Goal: Task Accomplishment & Management: Manage account settings

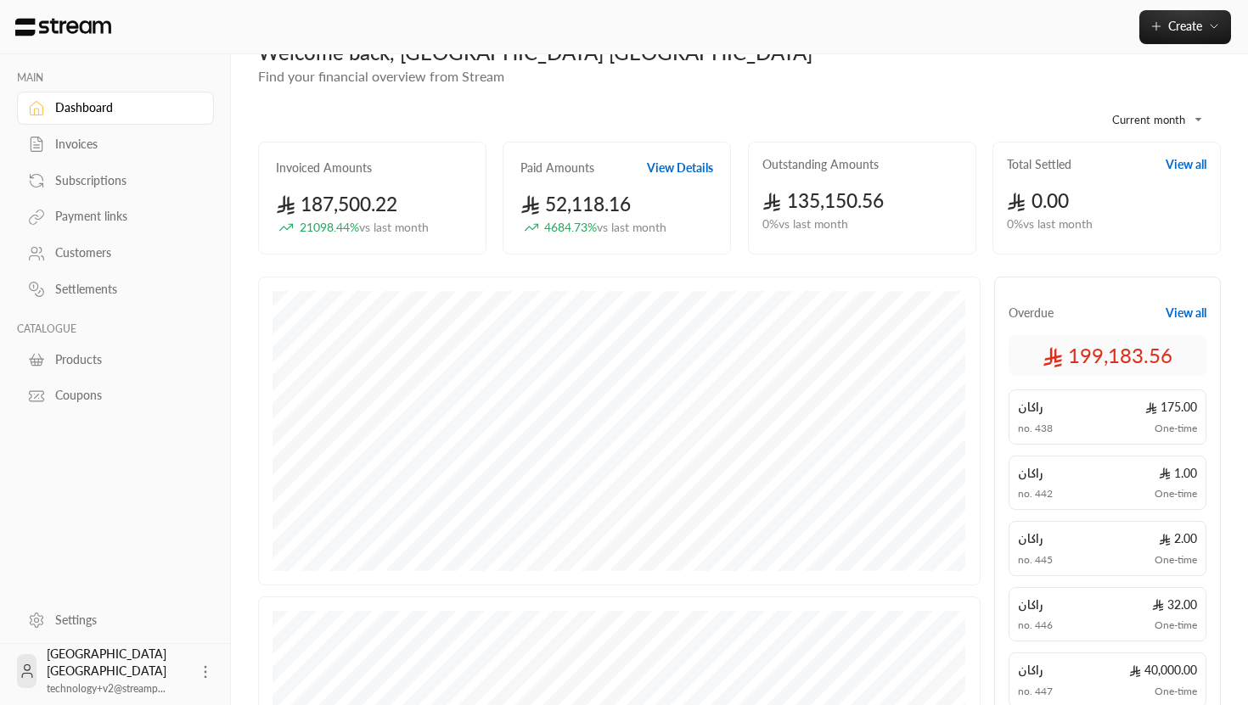
scroll to position [83, 0]
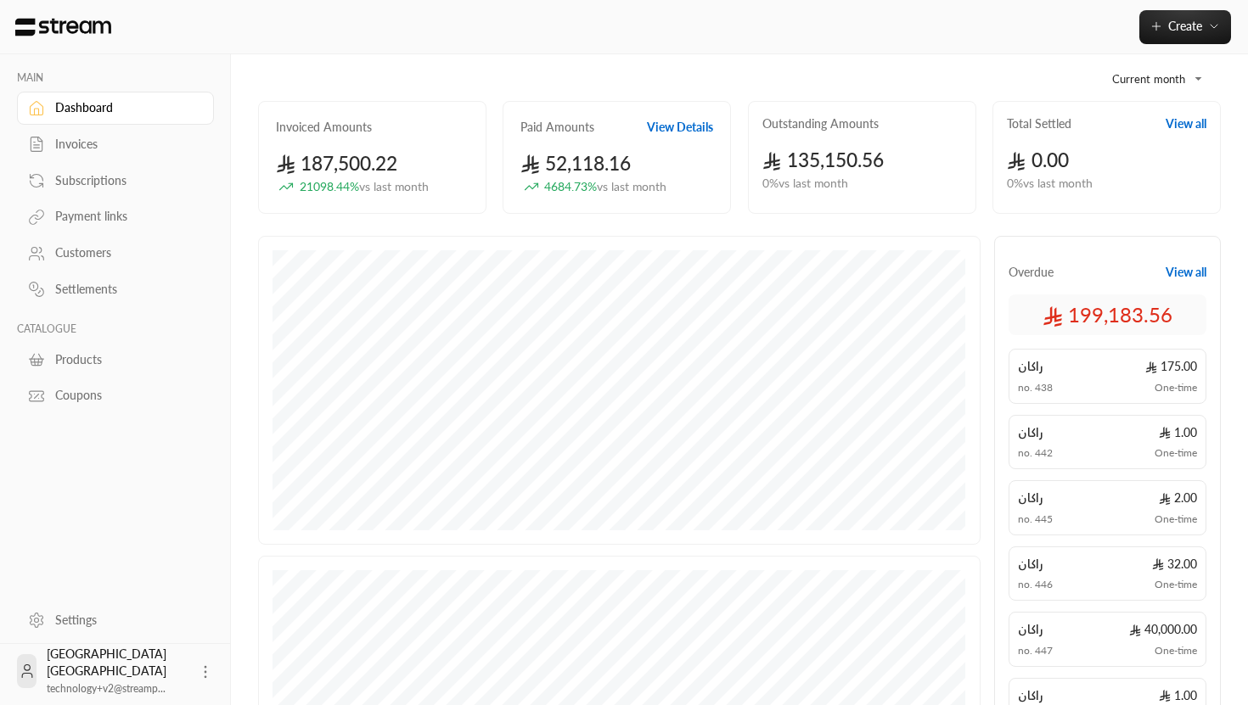
click at [81, 614] on div "Settings" at bounding box center [124, 620] width 138 height 17
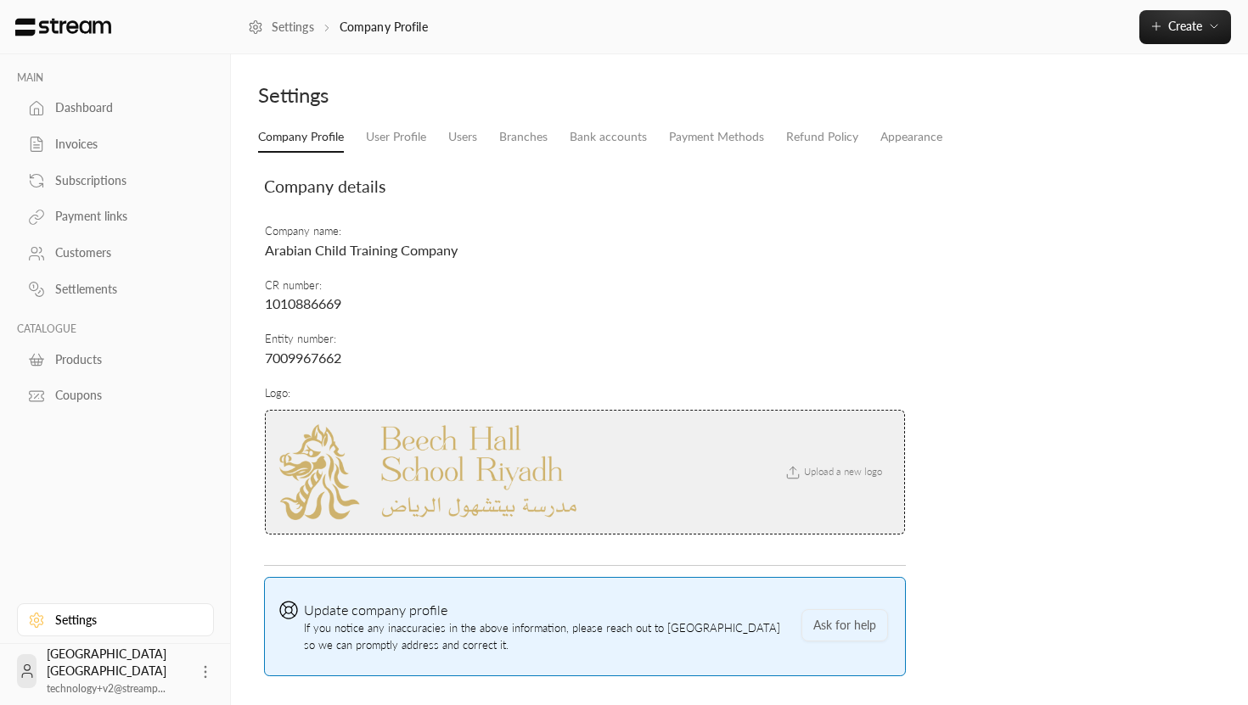
click at [836, 469] on span "Upload a new logo" at bounding box center [831, 471] width 115 height 11
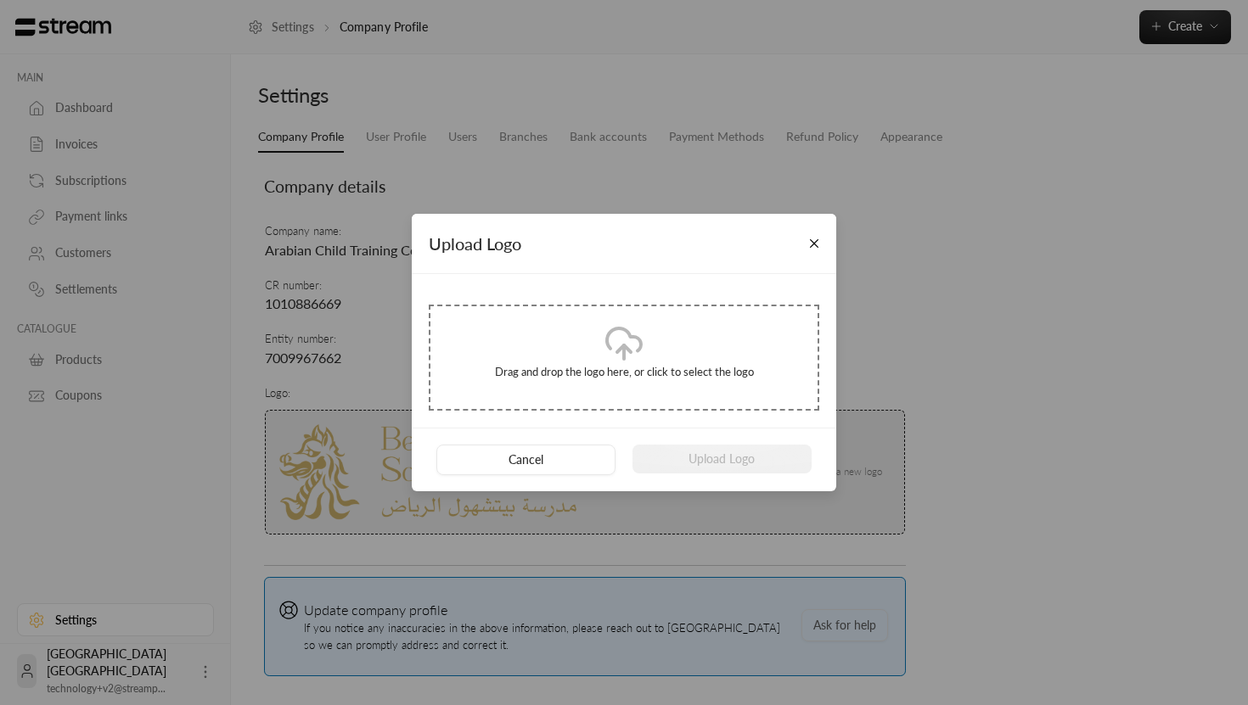
click at [640, 356] on icon at bounding box center [624, 343] width 41 height 41
type input "**********"
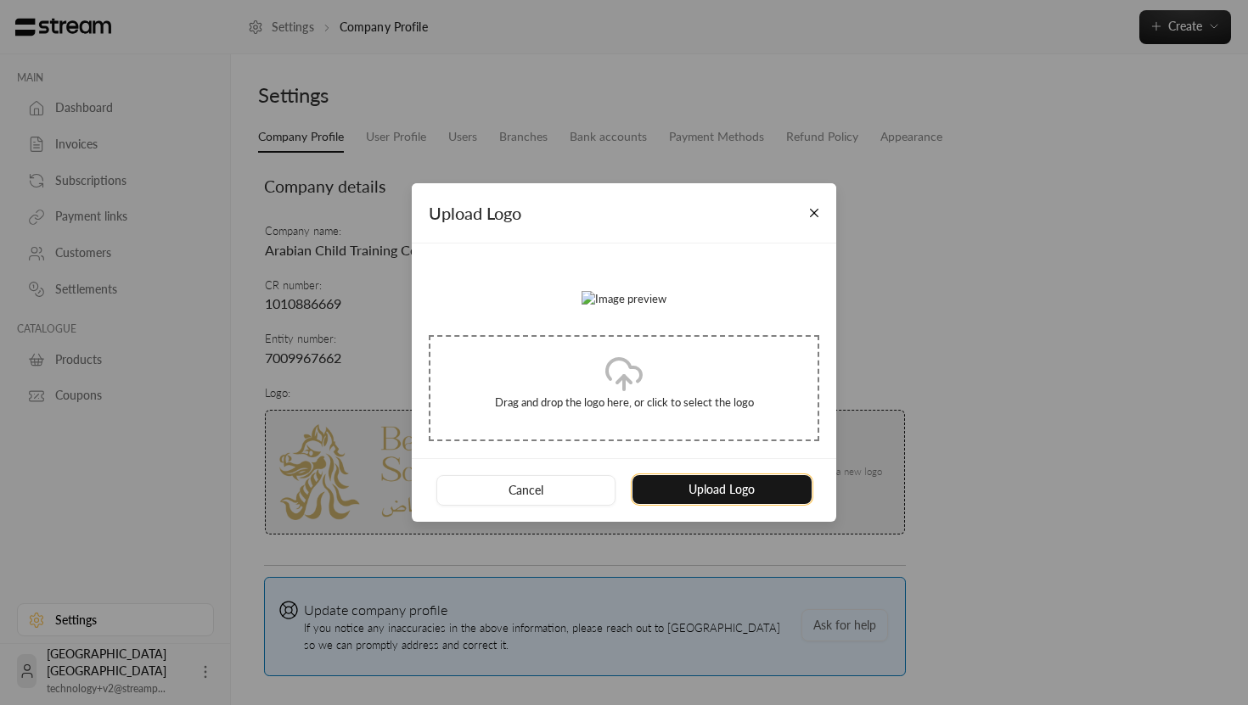
click at [738, 504] on button "Upload Logo" at bounding box center [721, 489] width 179 height 29
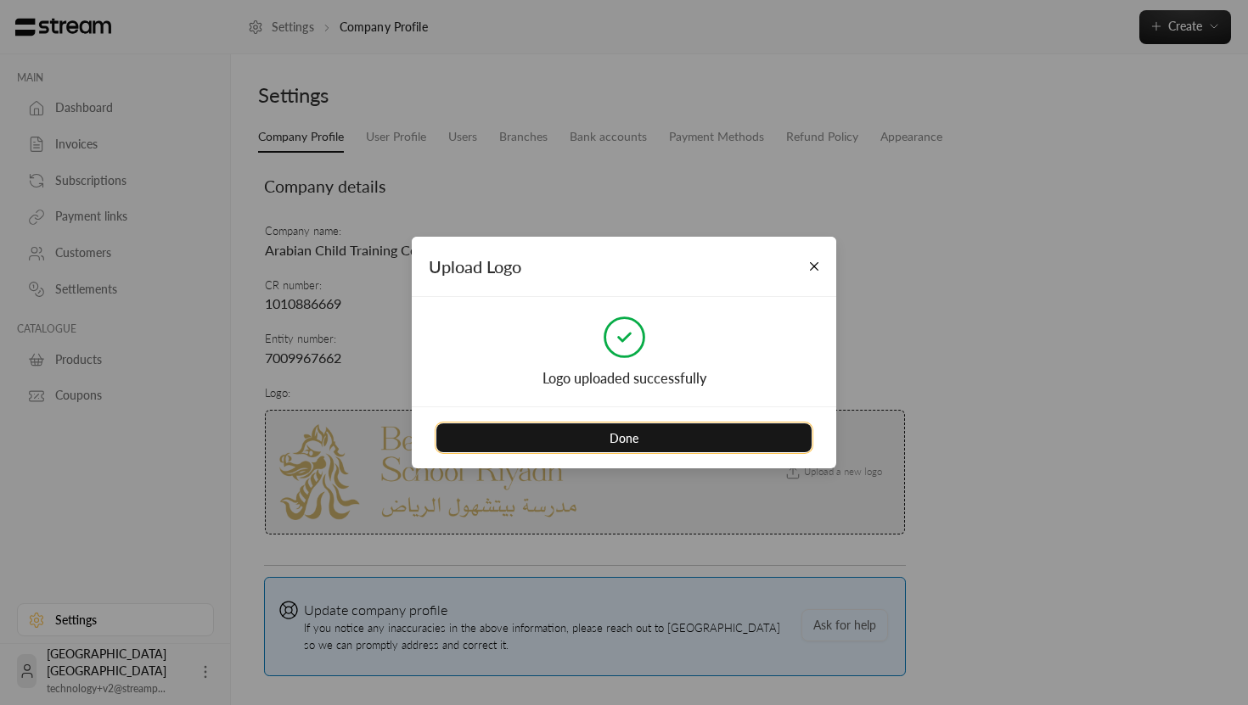
click at [688, 443] on button "Done" at bounding box center [623, 438] width 375 height 29
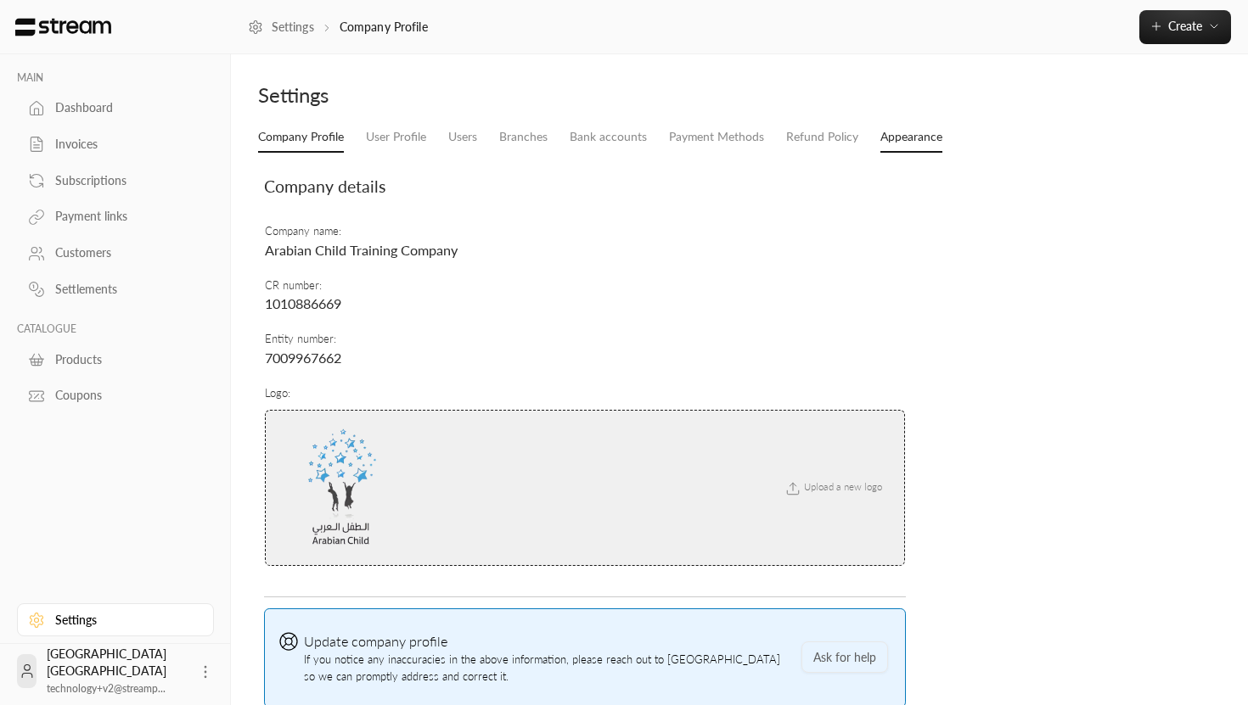
click at [903, 139] on link "Appearance" at bounding box center [911, 137] width 62 height 31
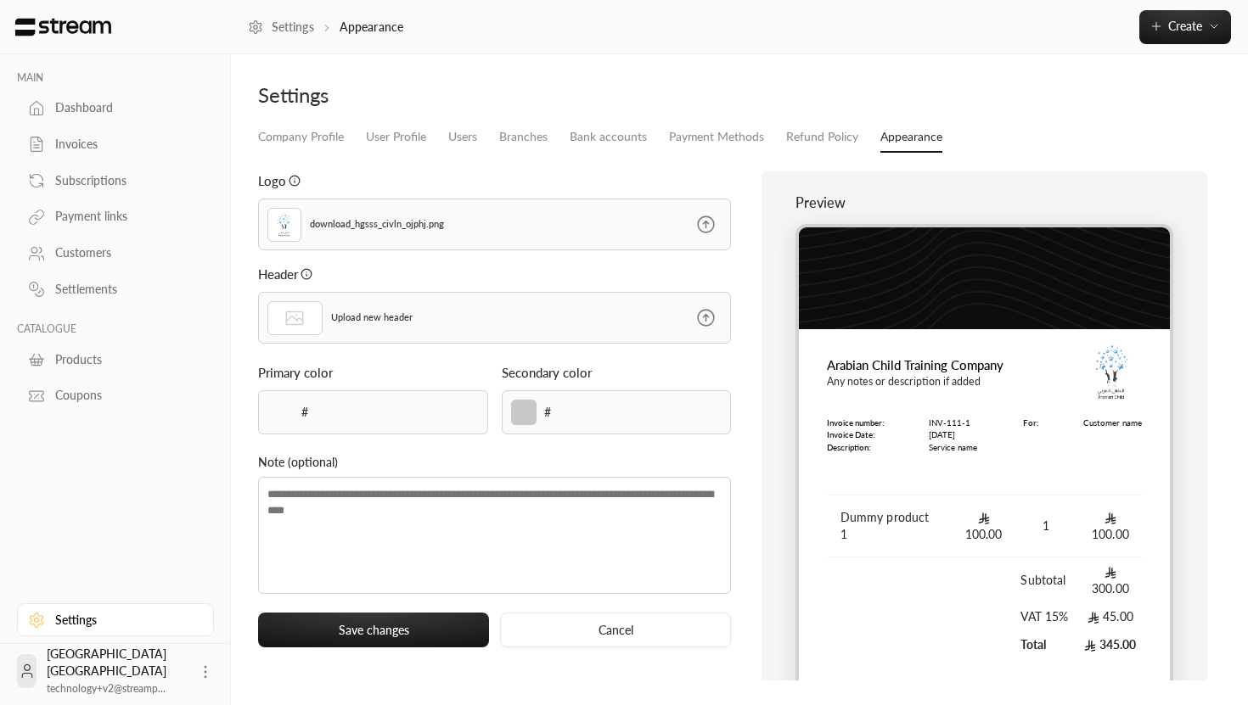
type input "******"
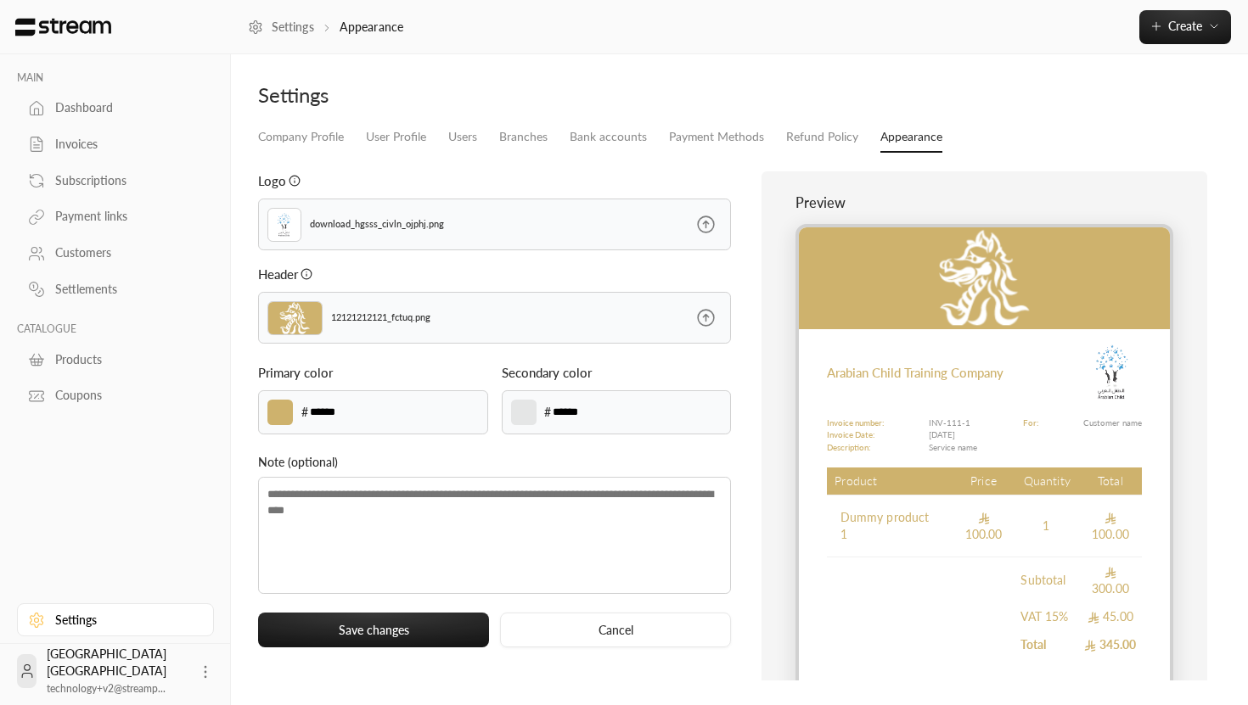
click at [704, 317] on icon at bounding box center [706, 318] width 16 height 16
click at [0, 0] on input "file" at bounding box center [0, 0] width 0 height 0
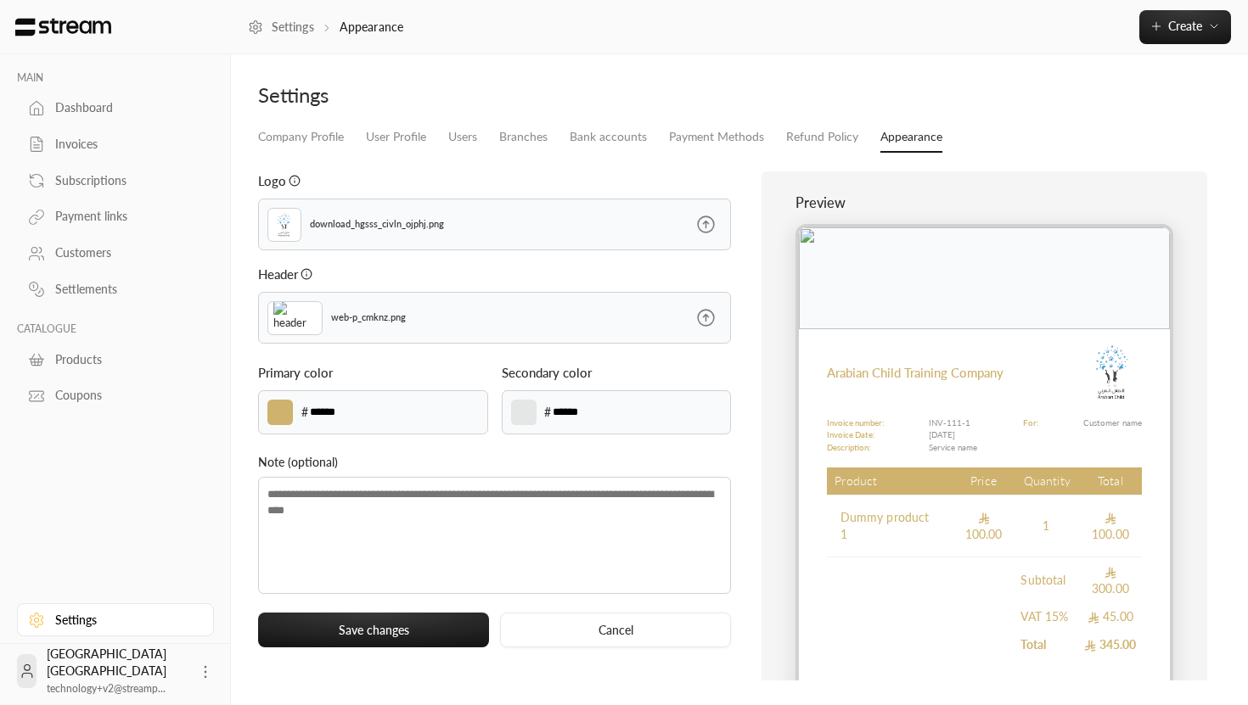
click at [285, 414] on label at bounding box center [279, 412] width 25 height 25
click at [0, 0] on input "*******" at bounding box center [0, 0] width 0 height 0
type input "******"
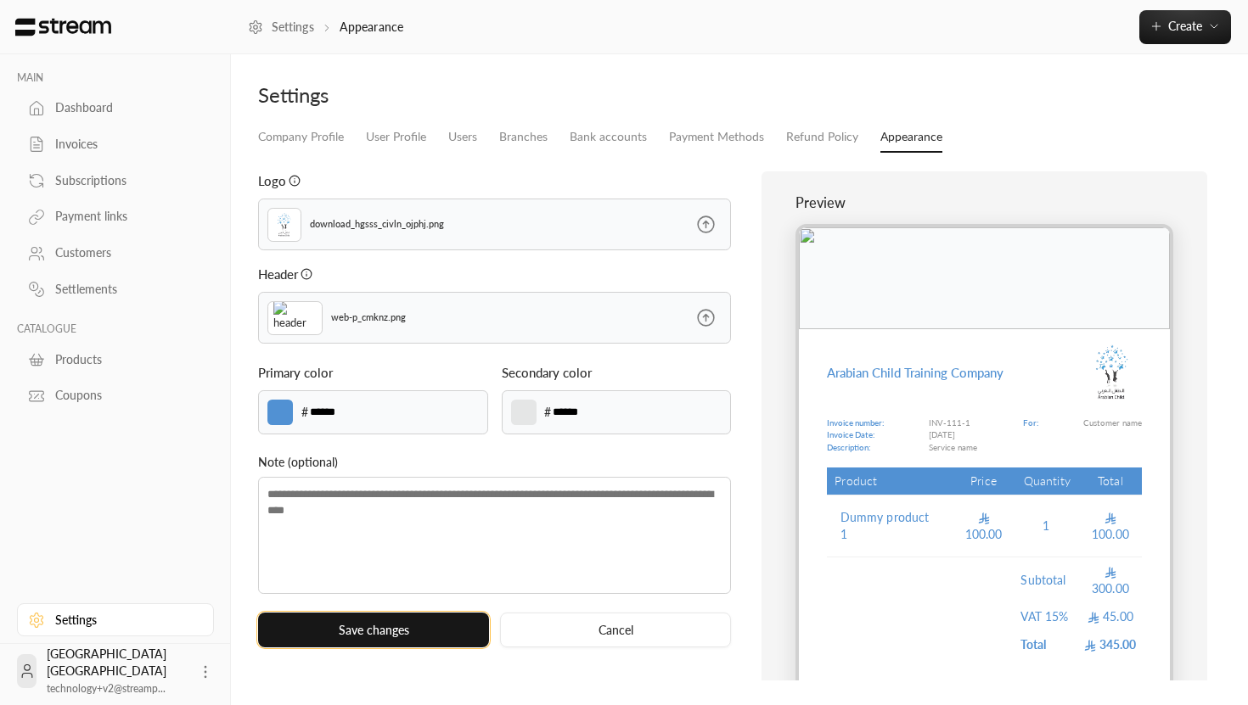
click at [401, 627] on button "Save changes" at bounding box center [373, 630] width 231 height 35
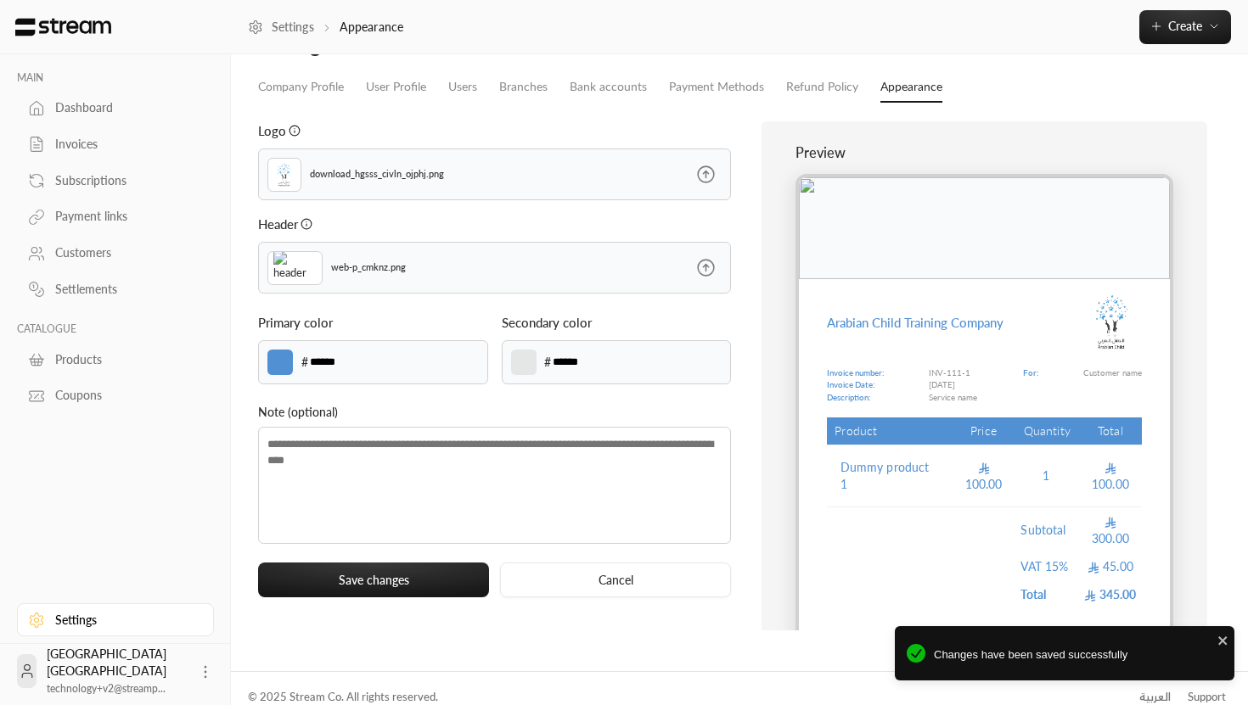
scroll to position [67, 0]
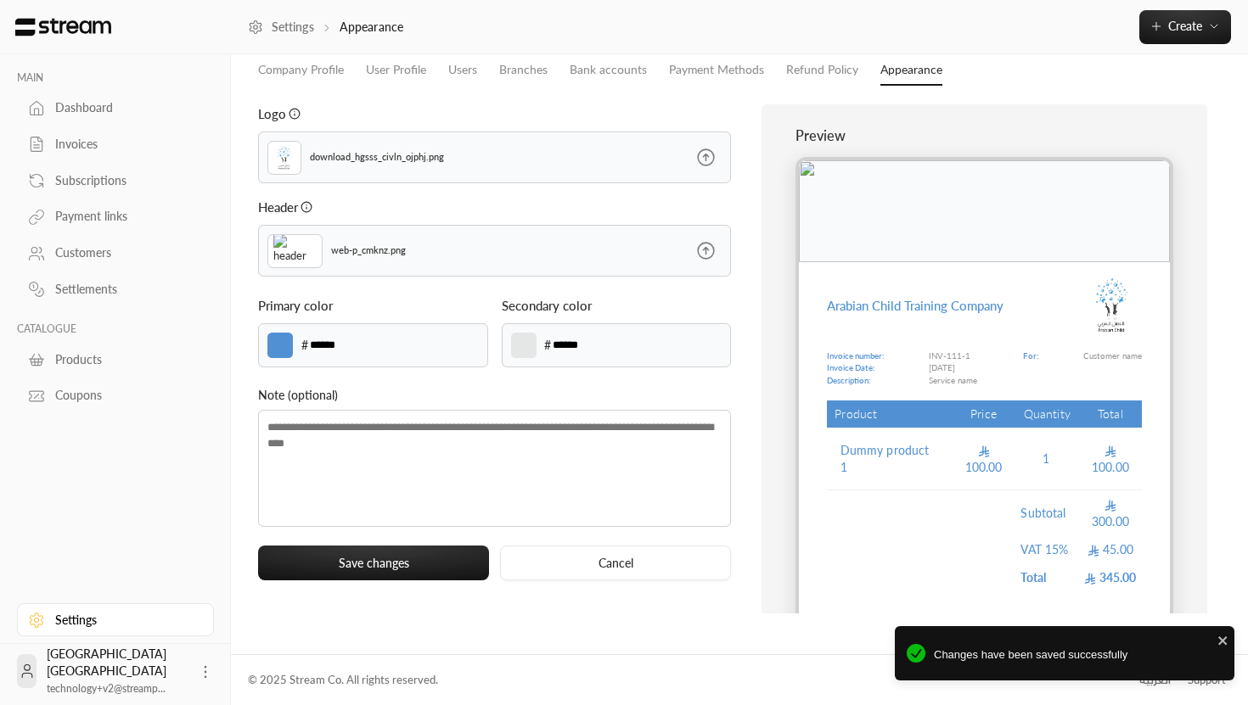
click at [41, 115] on icon at bounding box center [37, 108] width 13 height 14
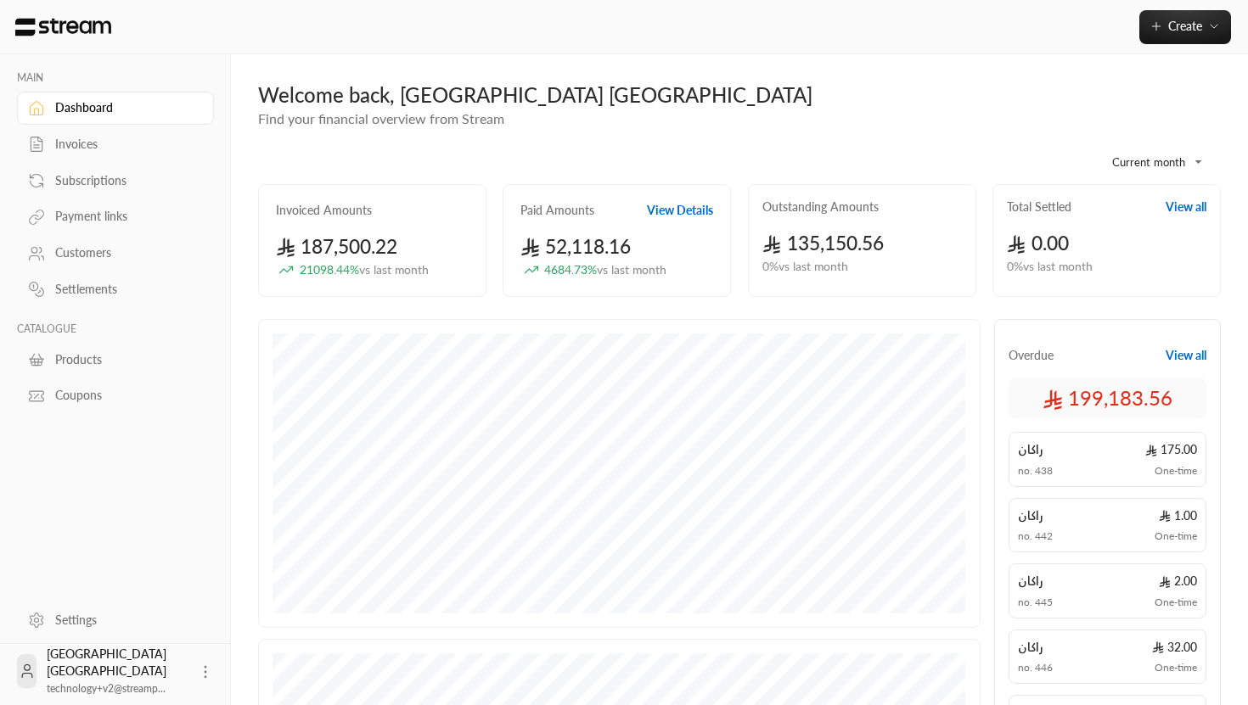
click at [58, 19] on img at bounding box center [63, 27] width 99 height 19
click at [66, 625] on div "Settings" at bounding box center [124, 620] width 138 height 17
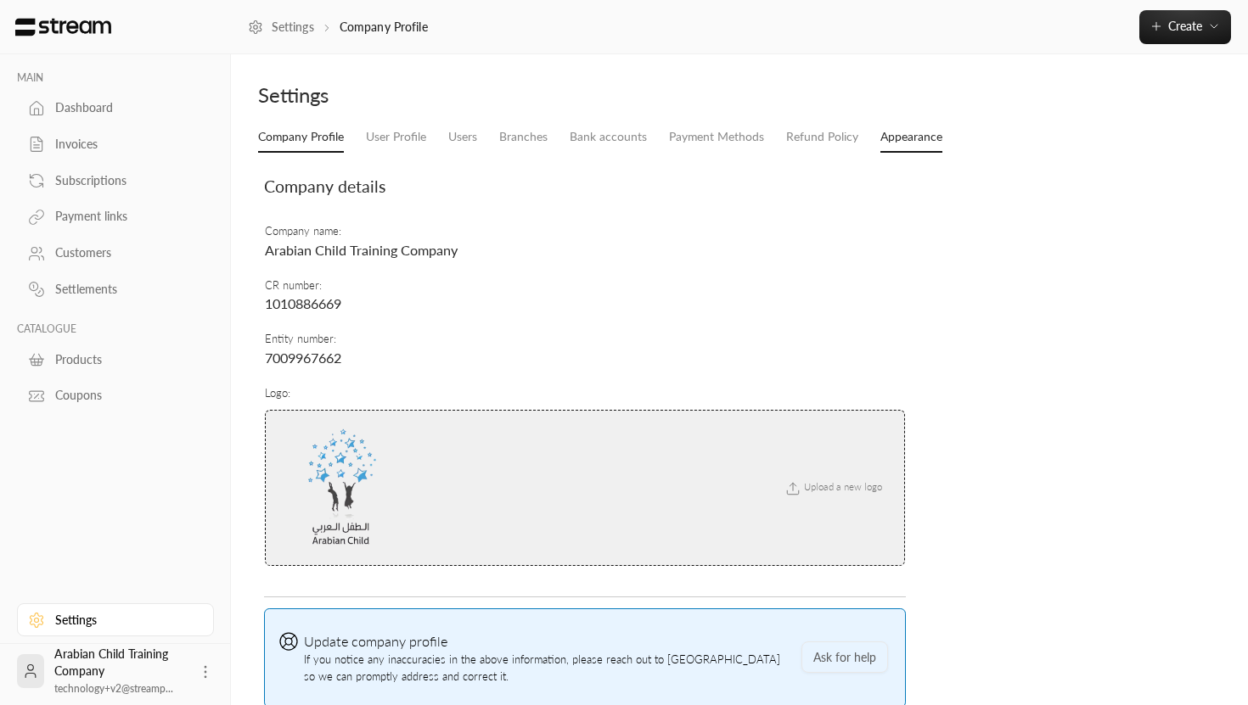
click at [895, 133] on link "Appearance" at bounding box center [911, 137] width 62 height 31
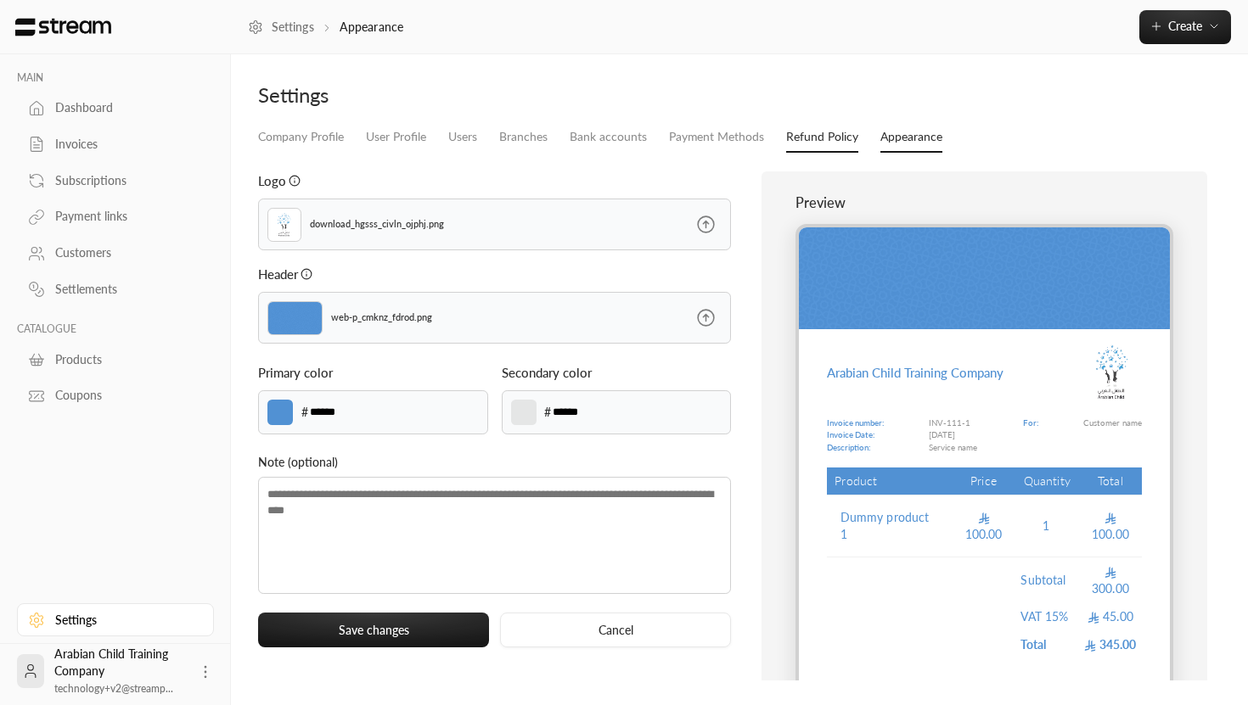
type input "******"
click at [812, 139] on link "Refund Policy" at bounding box center [822, 137] width 72 height 31
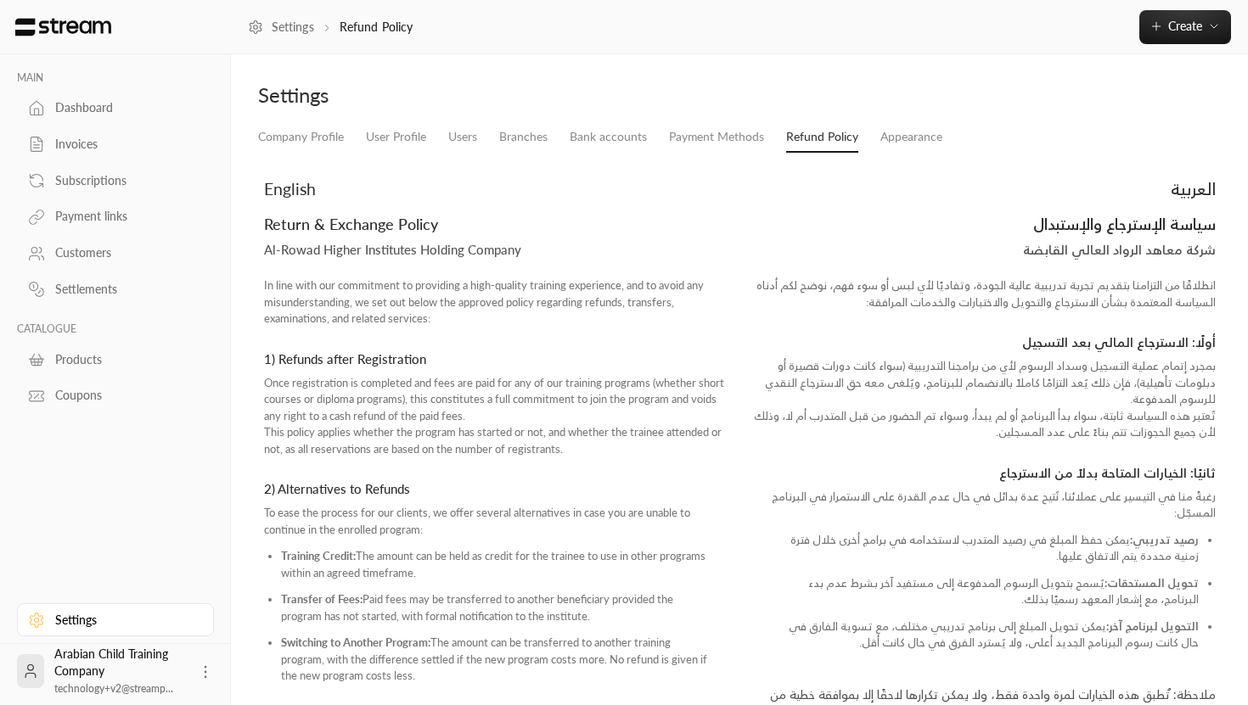
click at [123, 113] on div "Dashboard" at bounding box center [124, 107] width 138 height 17
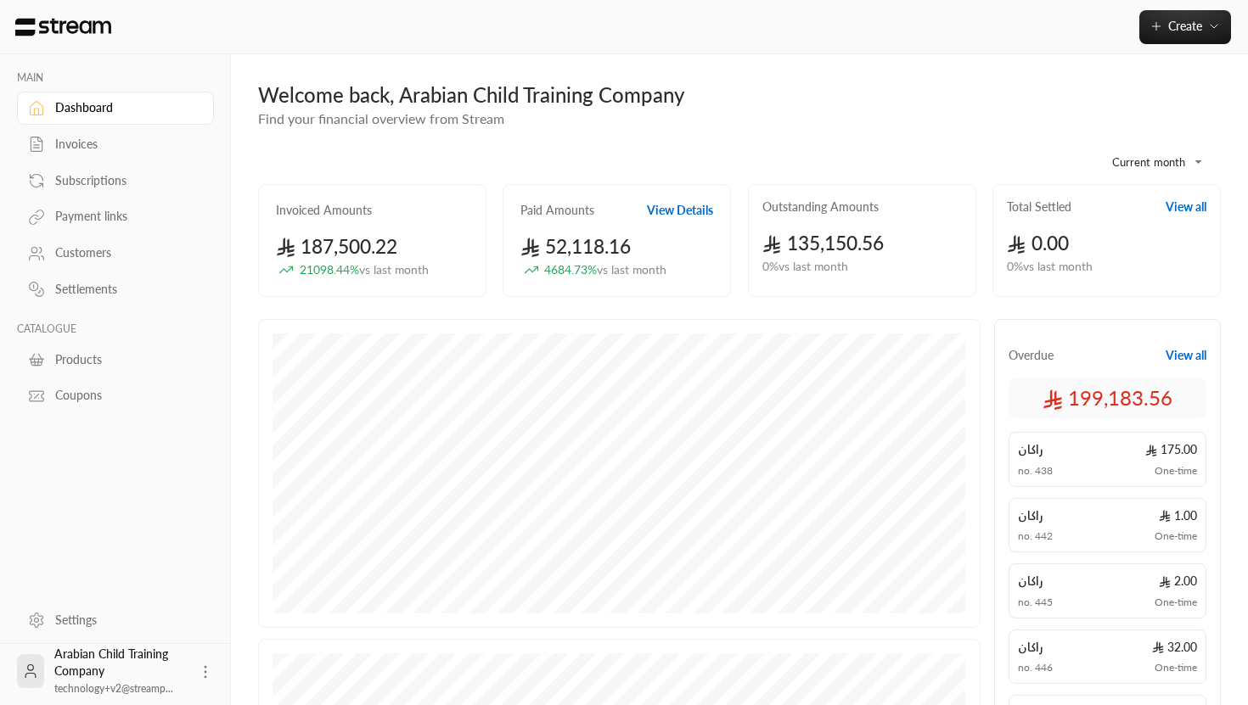
click at [84, 148] on div "Invoices" at bounding box center [124, 144] width 138 height 17
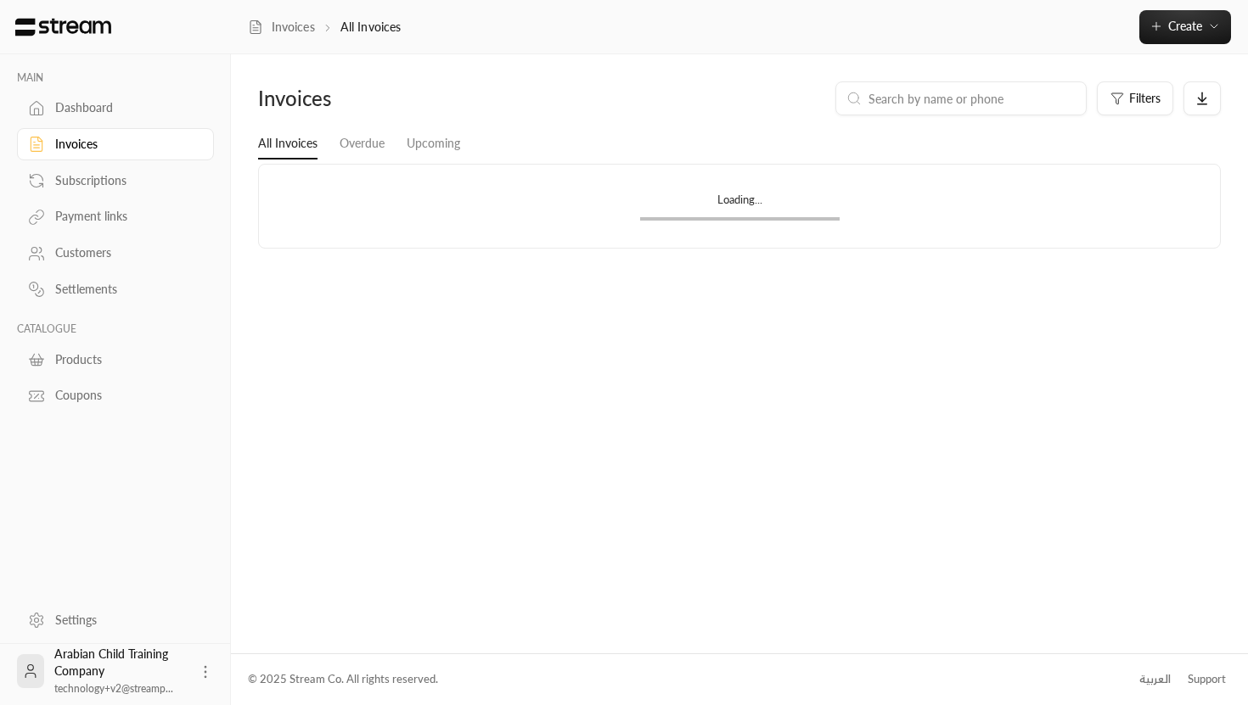
click at [84, 184] on div "Subscriptions" at bounding box center [124, 180] width 138 height 17
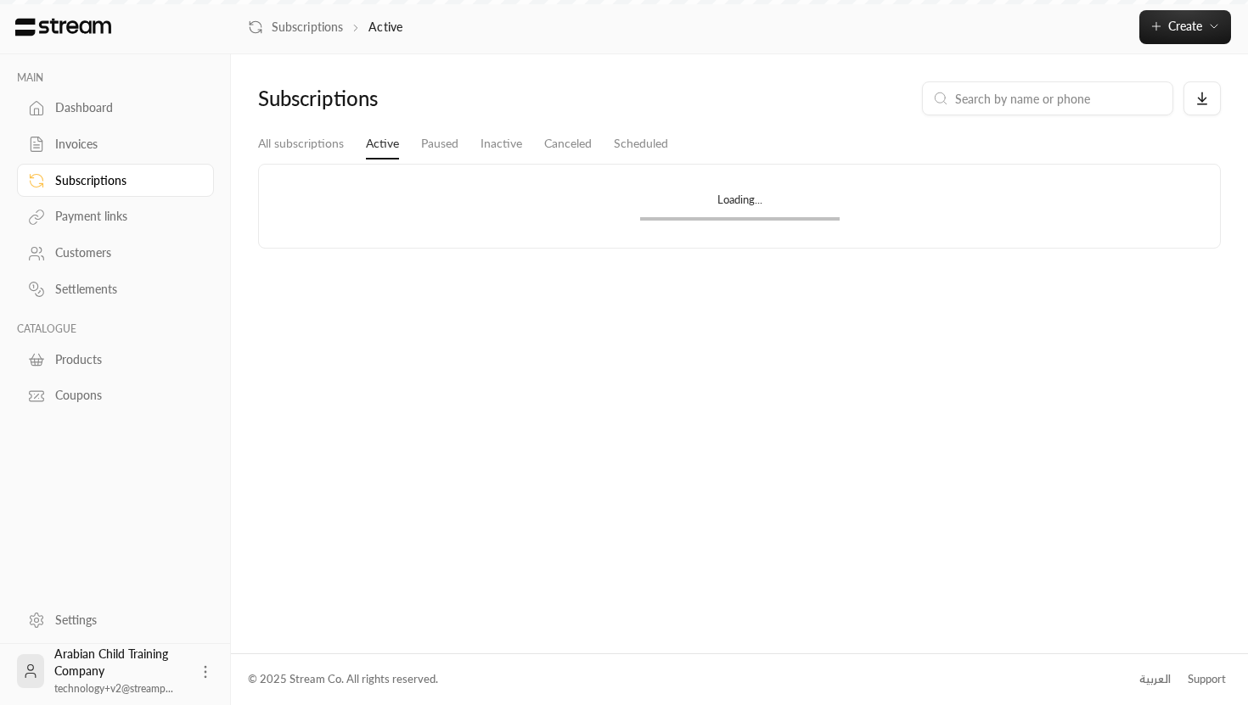
click at [87, 261] on div "Customers" at bounding box center [124, 252] width 138 height 17
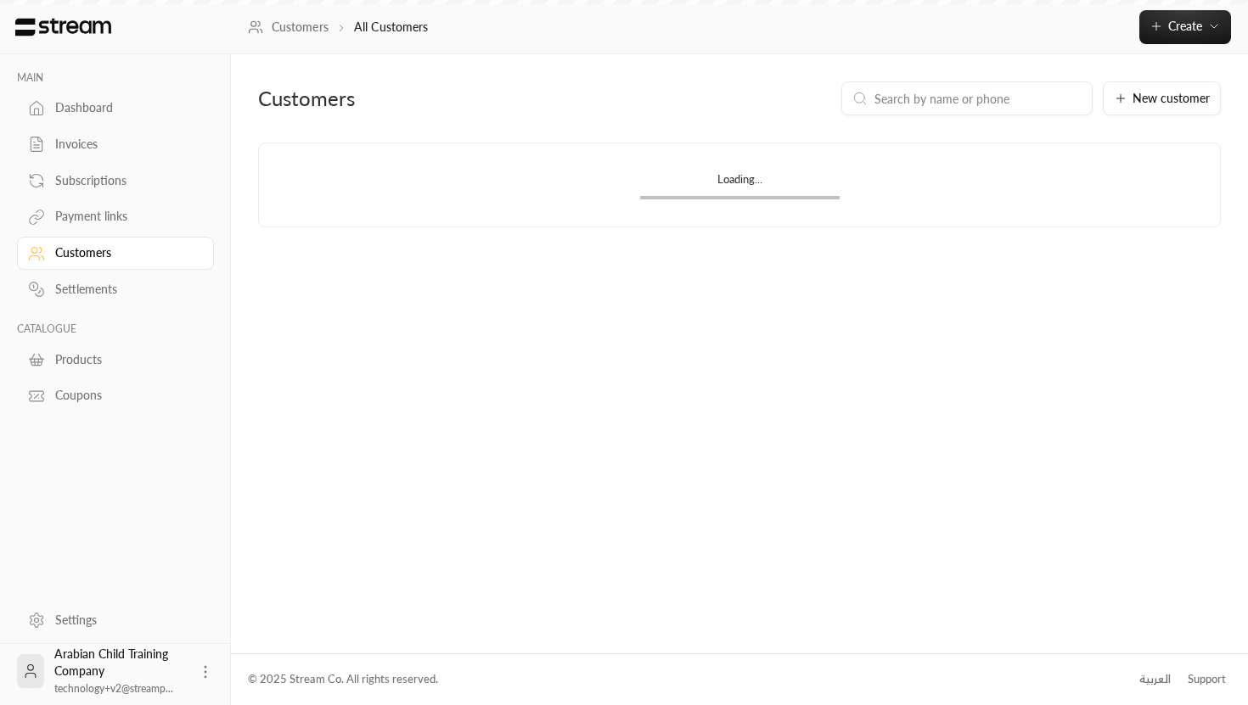
click at [87, 288] on div "Settlements" at bounding box center [124, 289] width 138 height 17
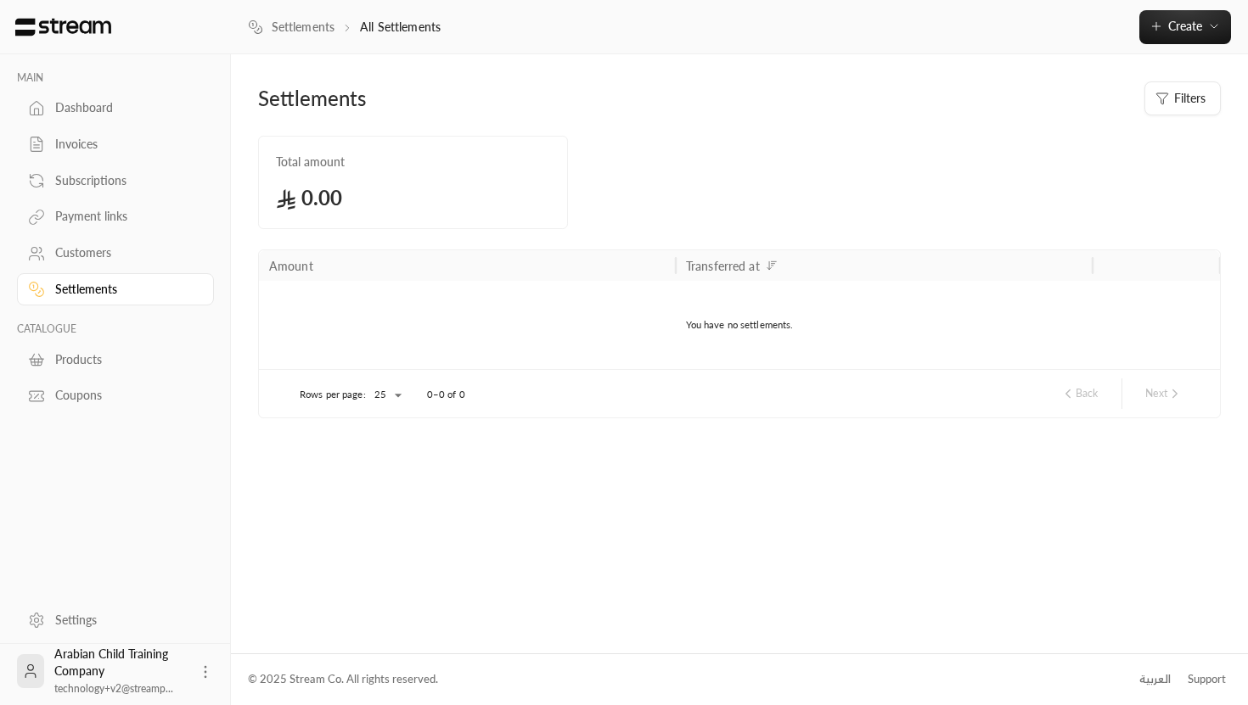
click at [95, 141] on div "Invoices" at bounding box center [124, 144] width 138 height 17
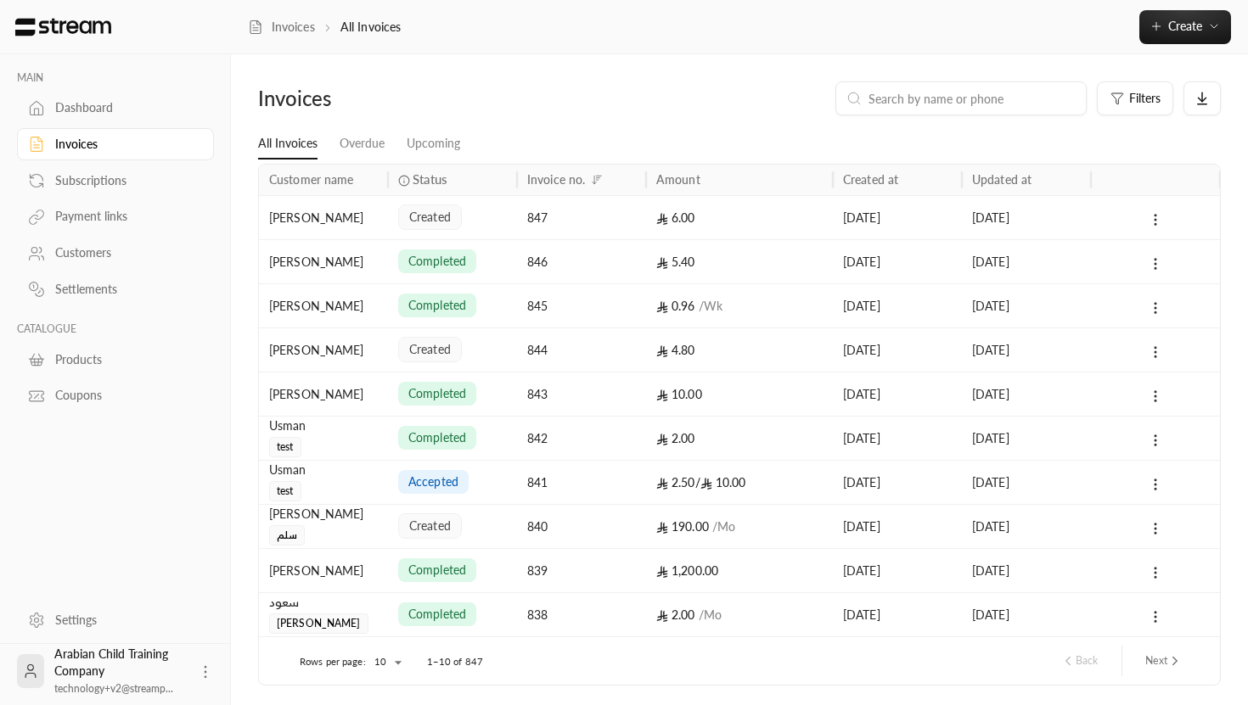
click at [353, 83] on div "Invoices Filters" at bounding box center [740, 105] width 980 height 48
click at [91, 112] on div "Dashboard" at bounding box center [124, 107] width 138 height 17
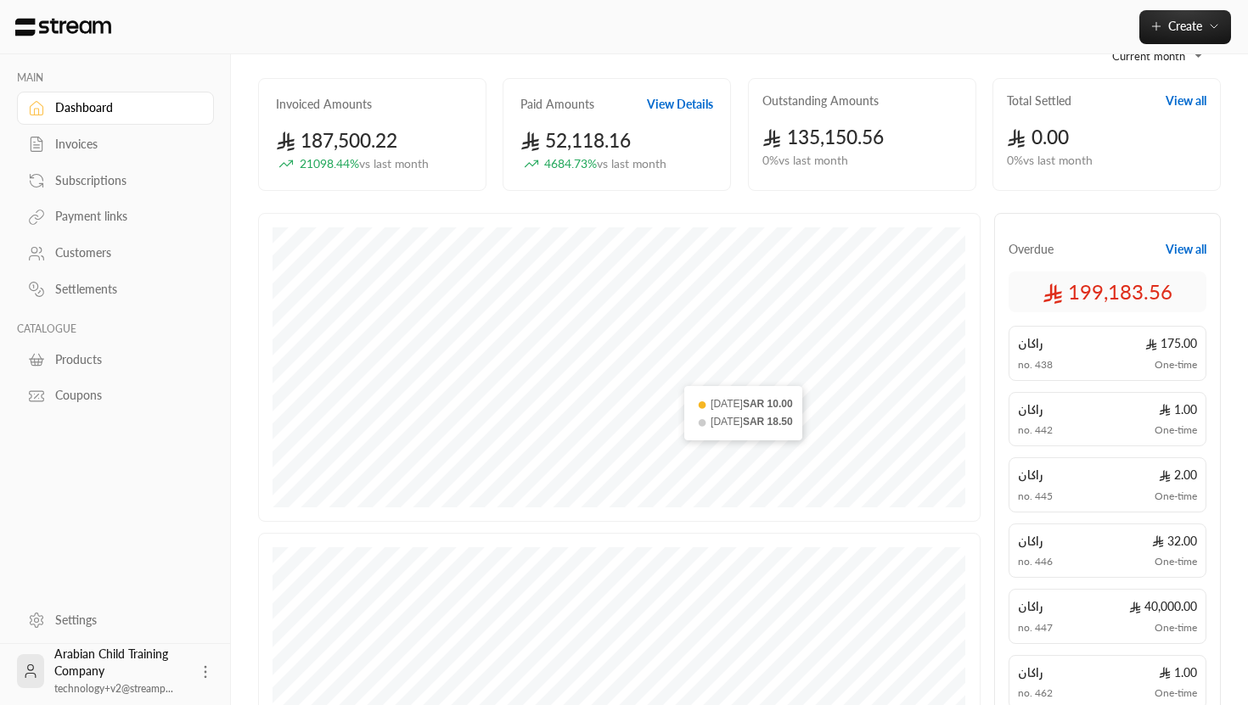
scroll to position [475, 0]
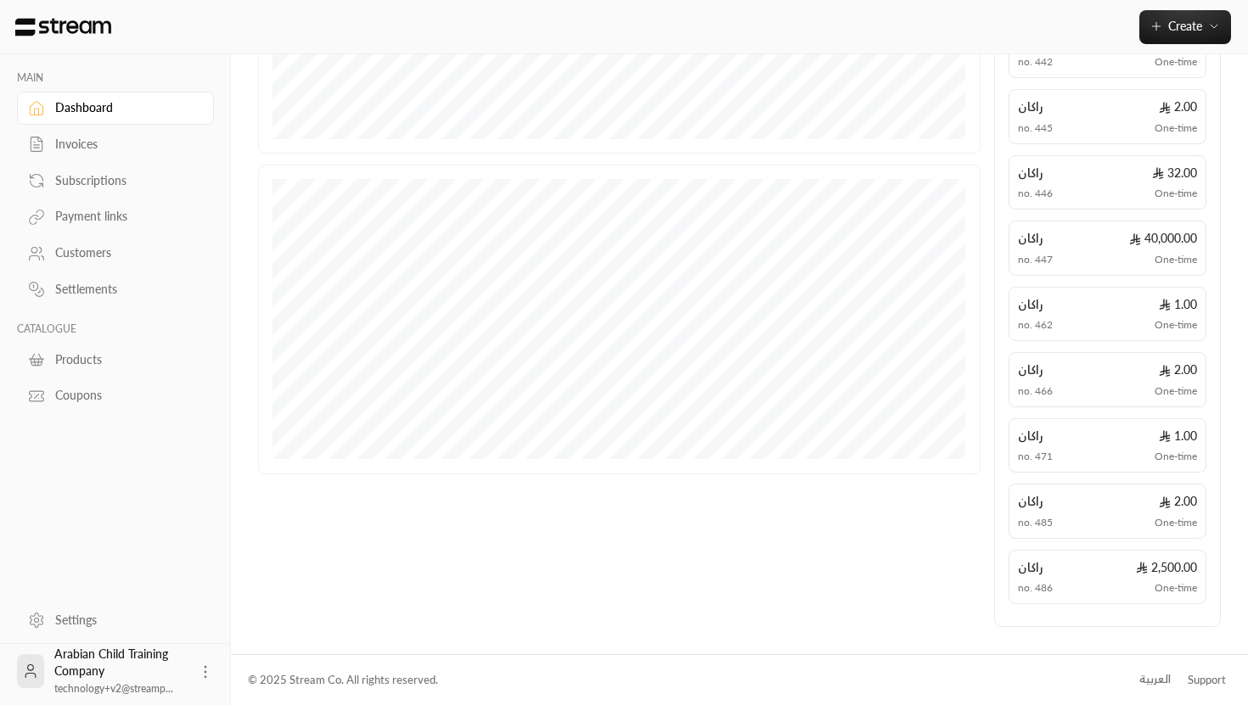
click at [69, 144] on div "Invoices" at bounding box center [124, 144] width 138 height 17
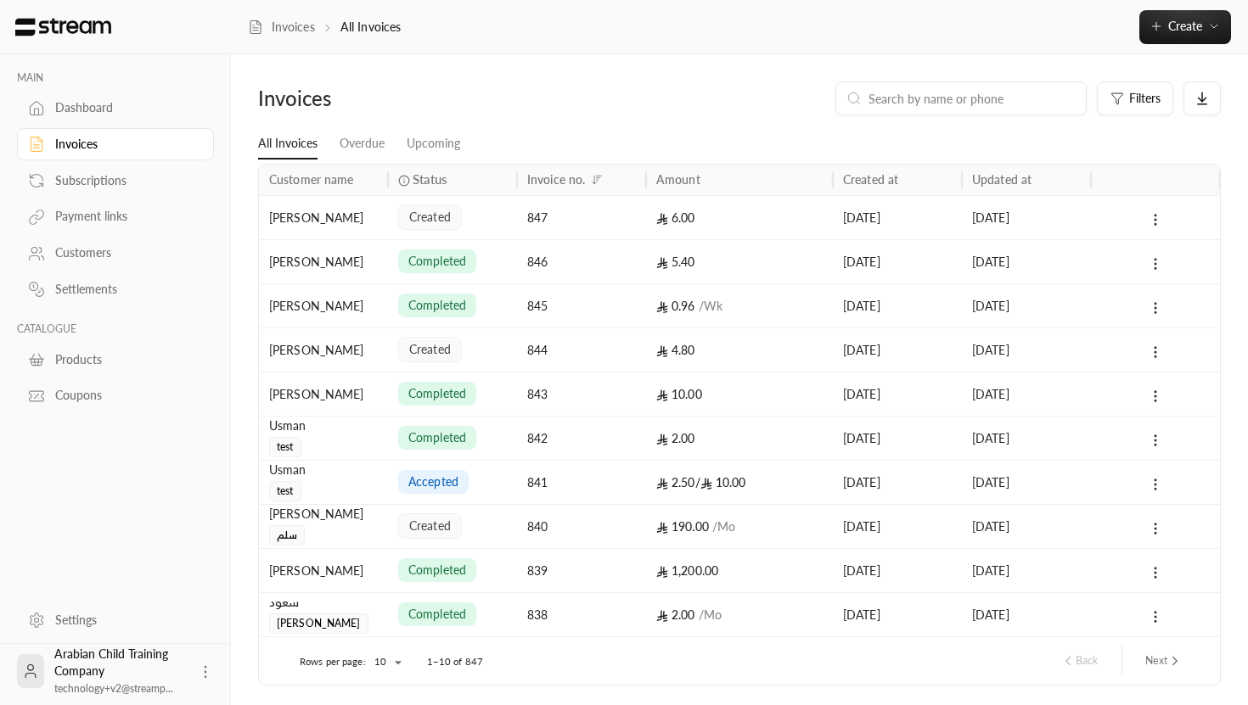
click at [80, 184] on div "Subscriptions" at bounding box center [124, 180] width 138 height 17
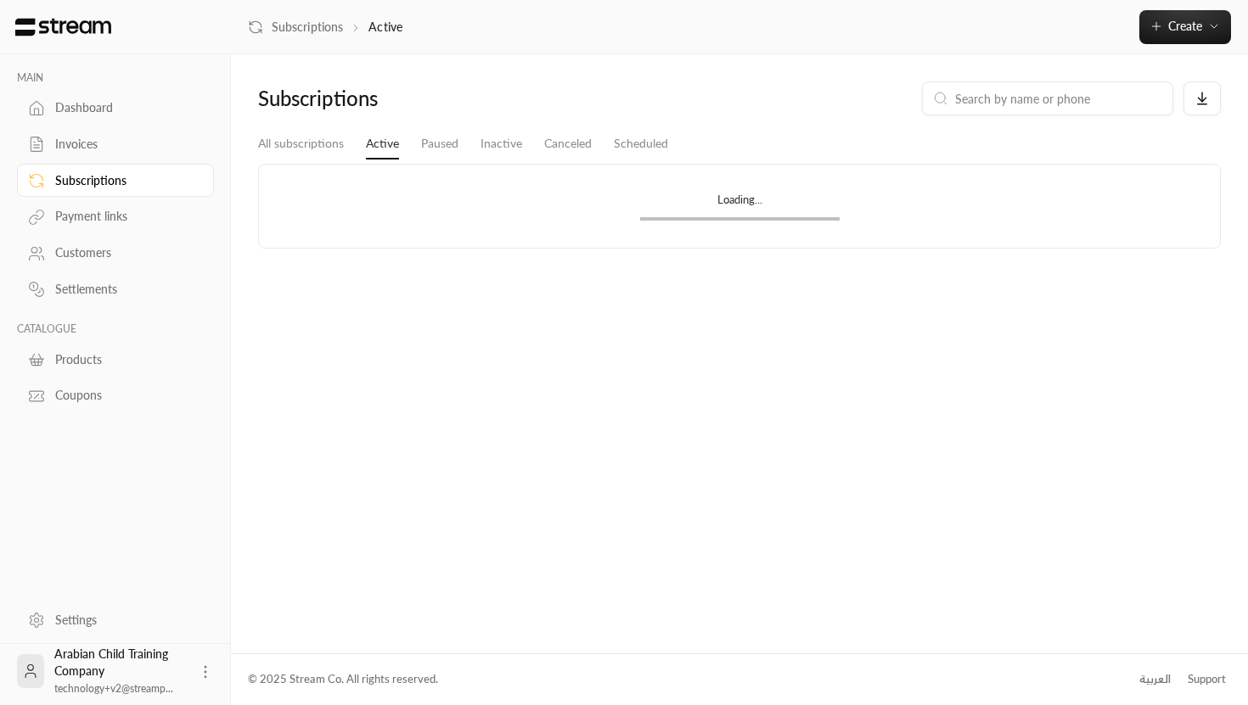
click at [87, 215] on div "Payment links" at bounding box center [124, 216] width 138 height 17
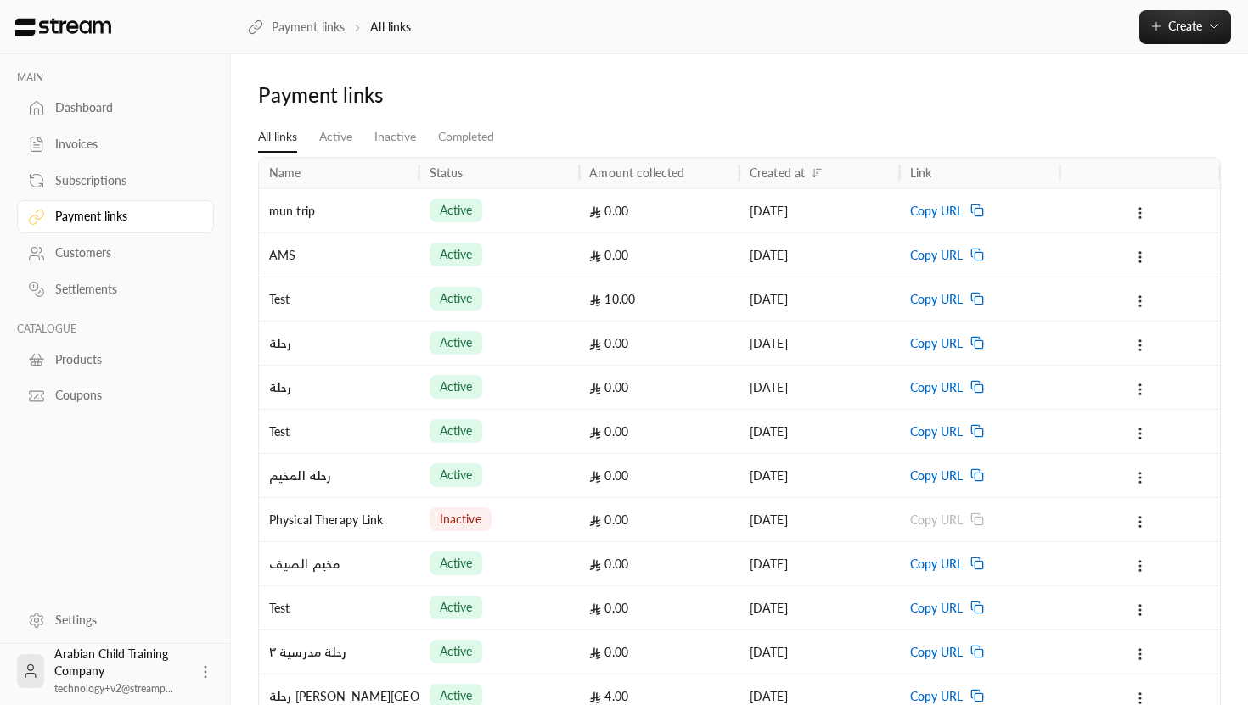
click at [88, 256] on div "Customers" at bounding box center [124, 252] width 138 height 17
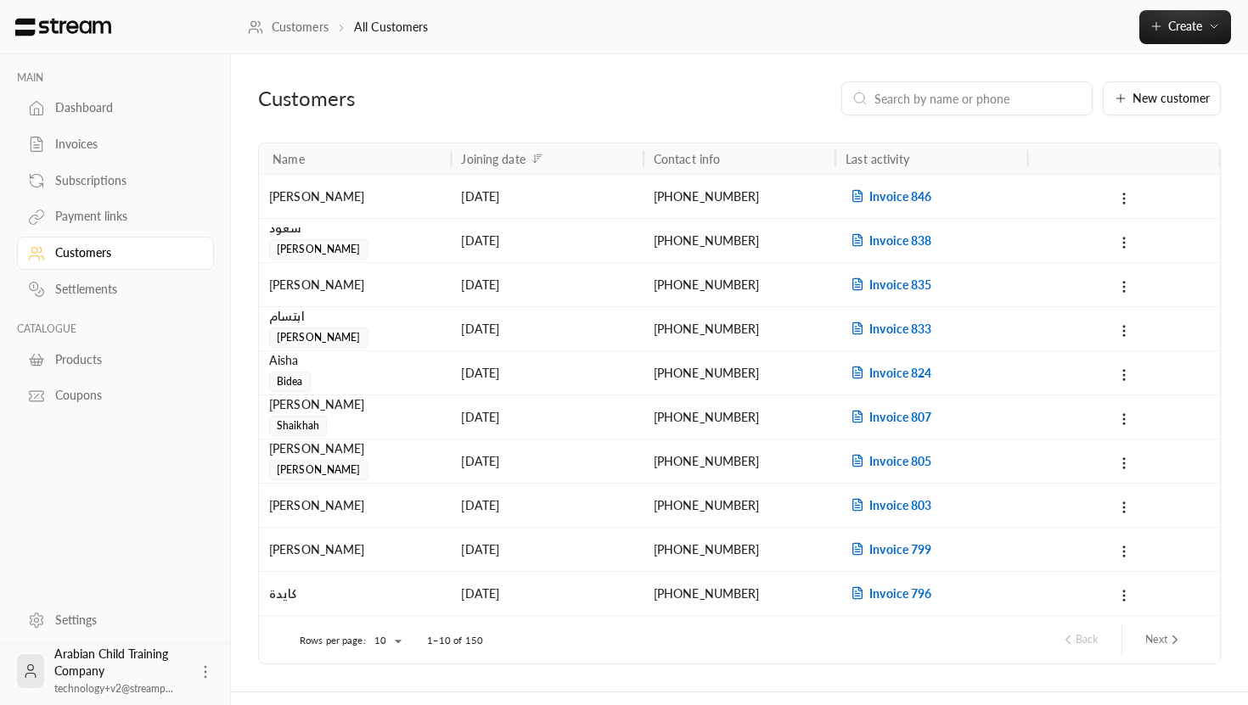
click at [108, 293] on div "Settlements" at bounding box center [124, 289] width 138 height 17
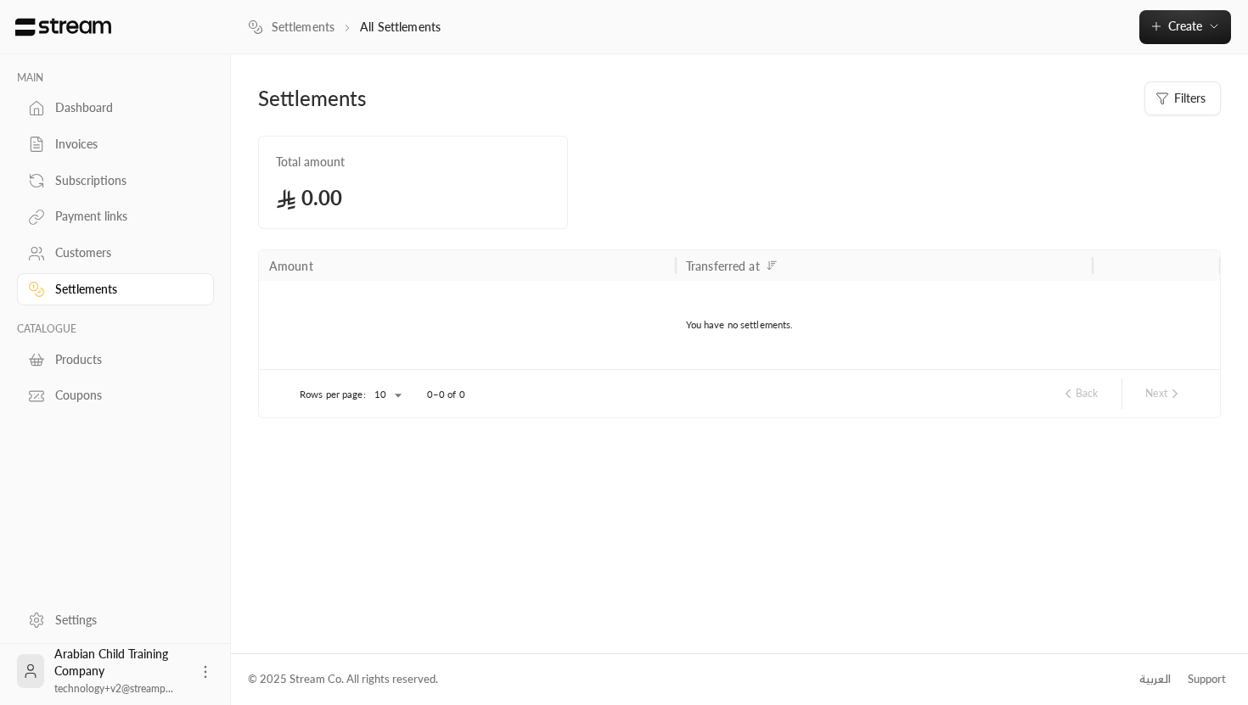
click at [96, 265] on link "Customers" at bounding box center [115, 253] width 197 height 33
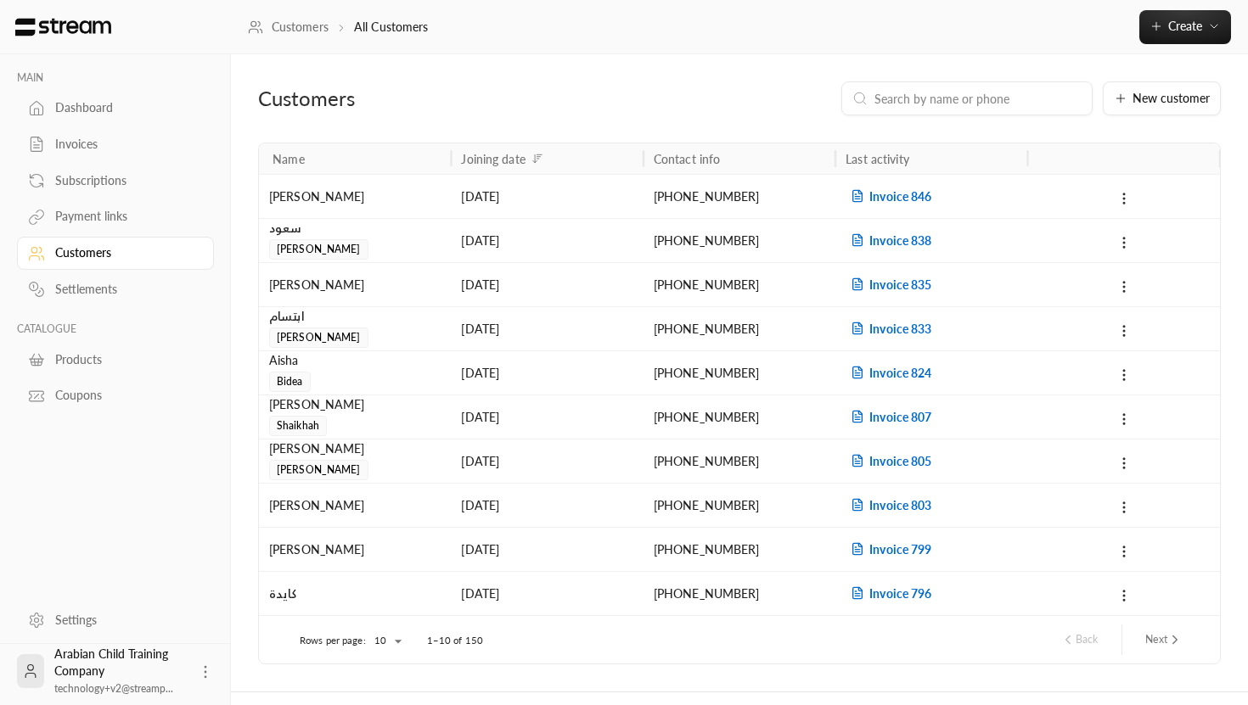
click at [95, 290] on div "Settlements" at bounding box center [124, 289] width 138 height 17
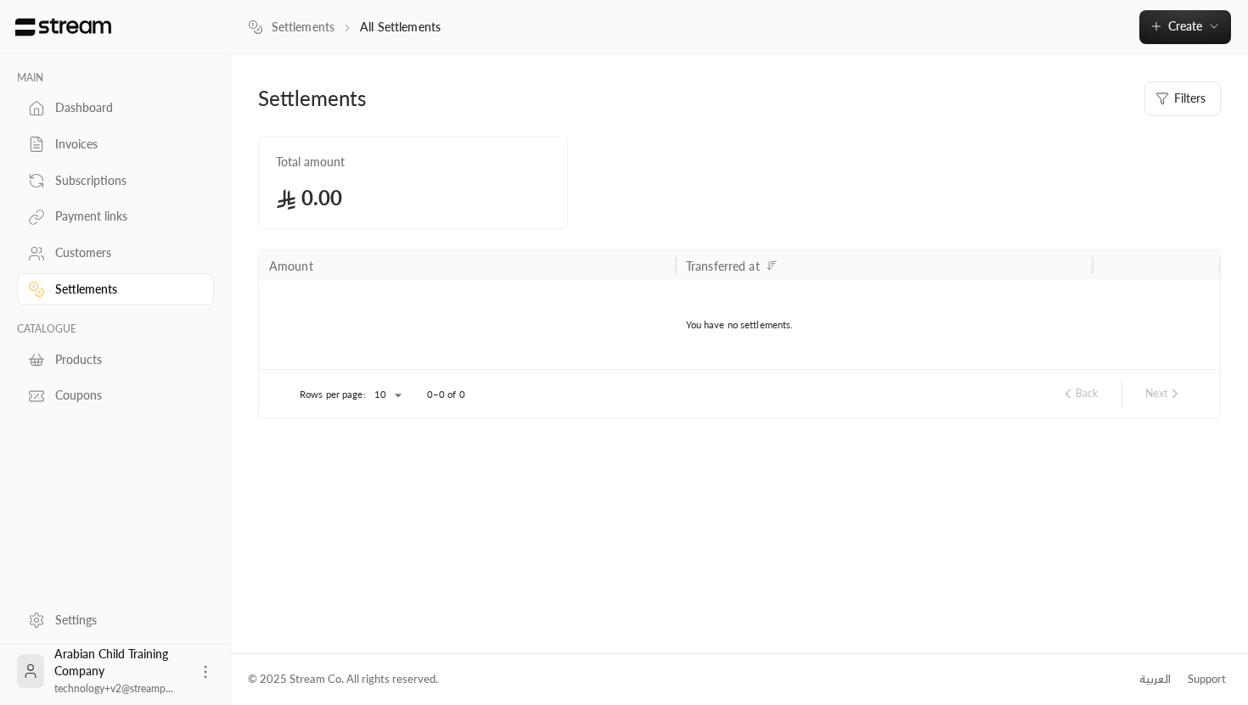
click at [76, 363] on div "Products" at bounding box center [124, 359] width 138 height 17
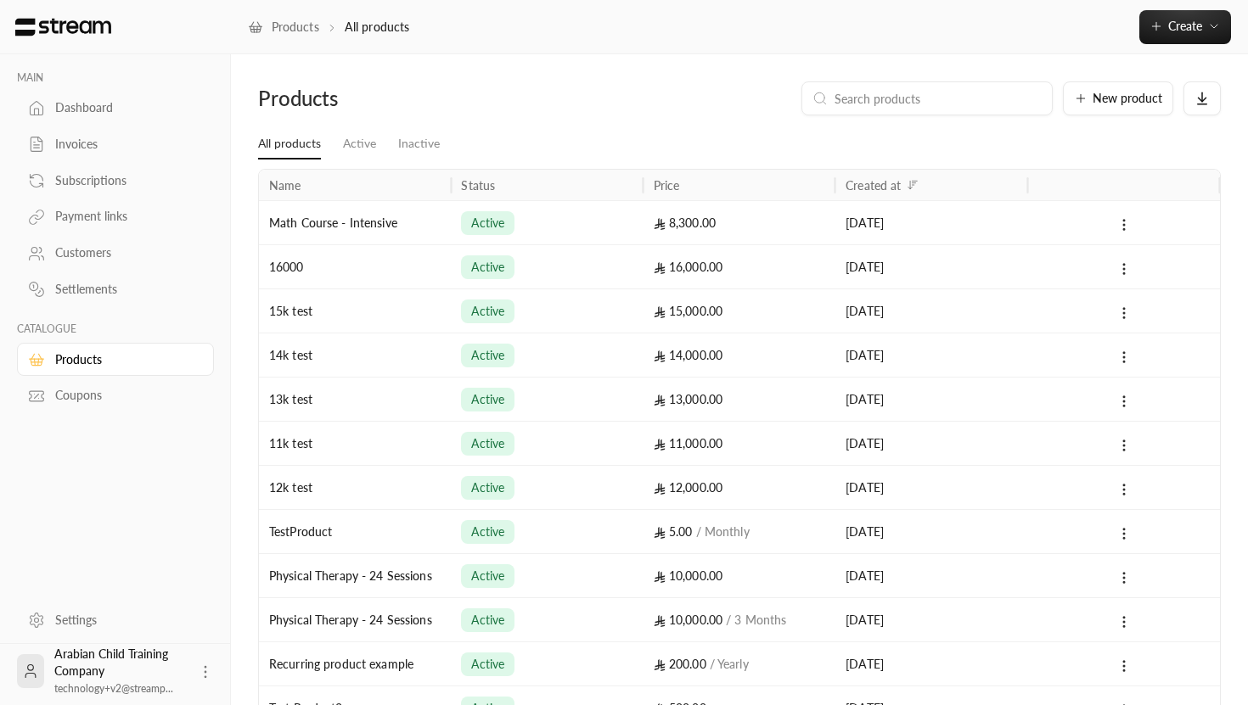
click at [75, 396] on div "Coupons" at bounding box center [124, 395] width 138 height 17
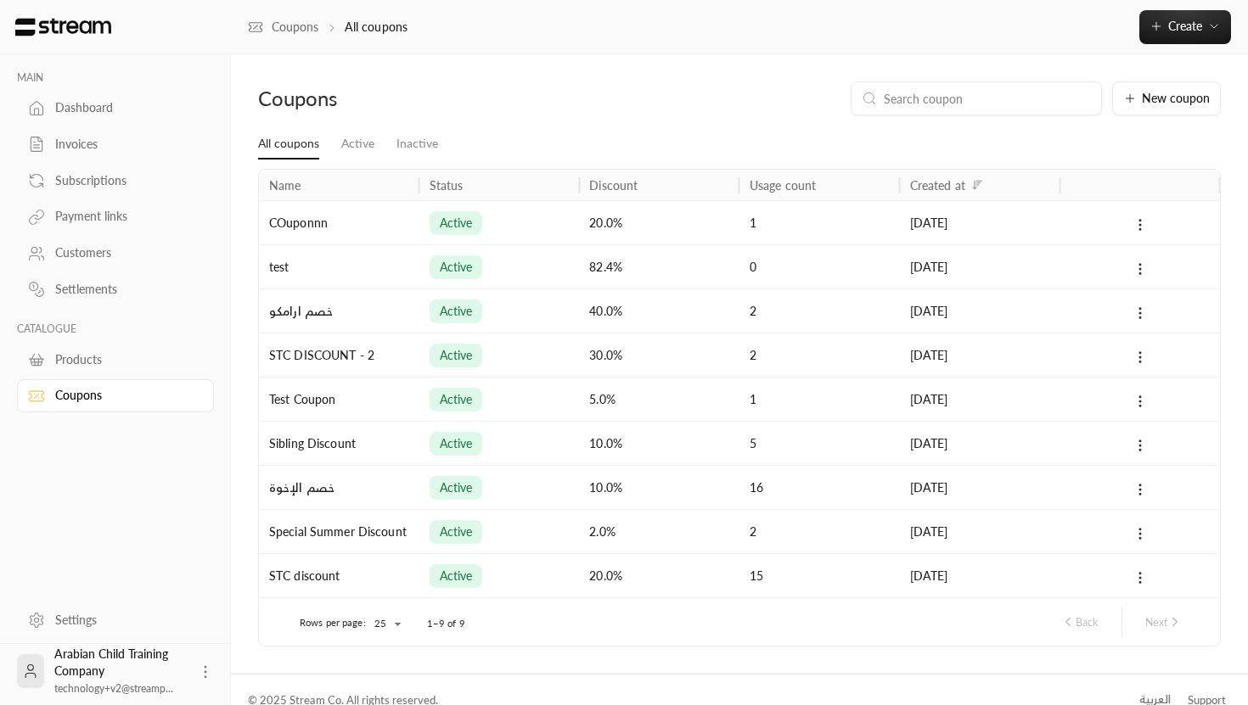
click at [60, 147] on div "Invoices" at bounding box center [124, 144] width 138 height 17
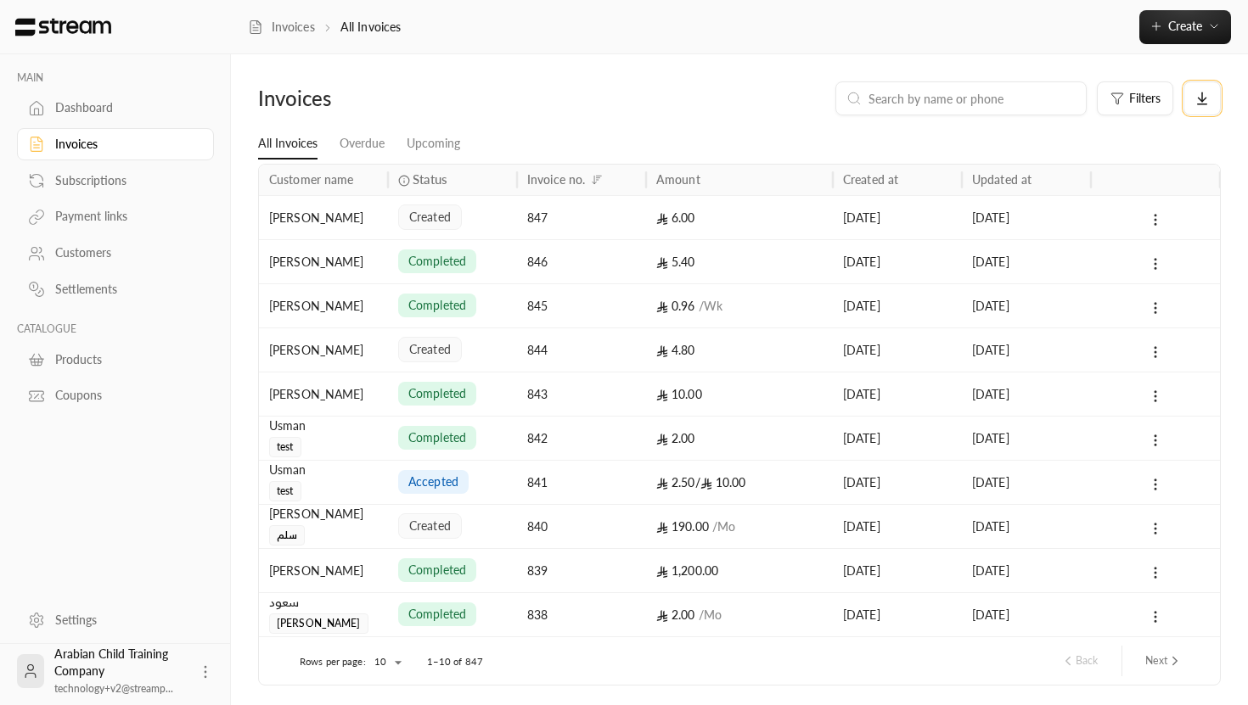
click at [1198, 104] on icon at bounding box center [1202, 104] width 9 height 0
click at [965, 138] on div at bounding box center [624, 352] width 1248 height 705
click at [123, 117] on link "Dashboard" at bounding box center [115, 108] width 197 height 33
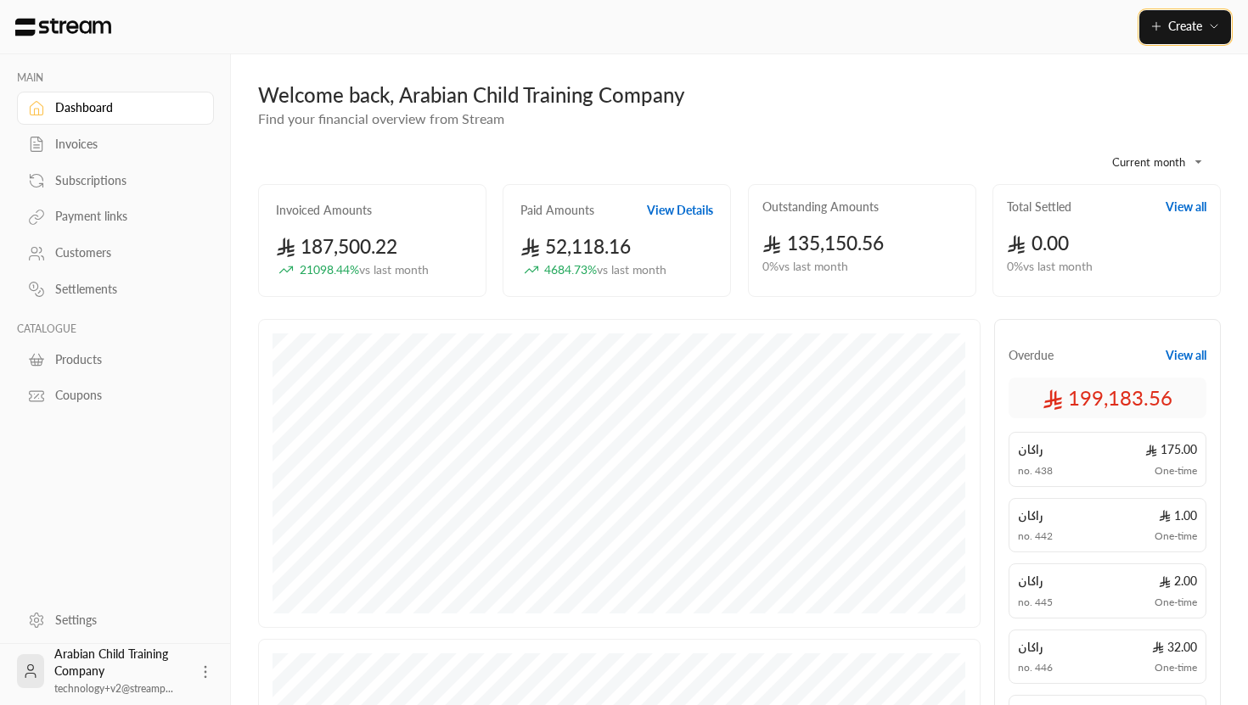
click at [1208, 31] on icon "button" at bounding box center [1214, 27] width 14 height 14
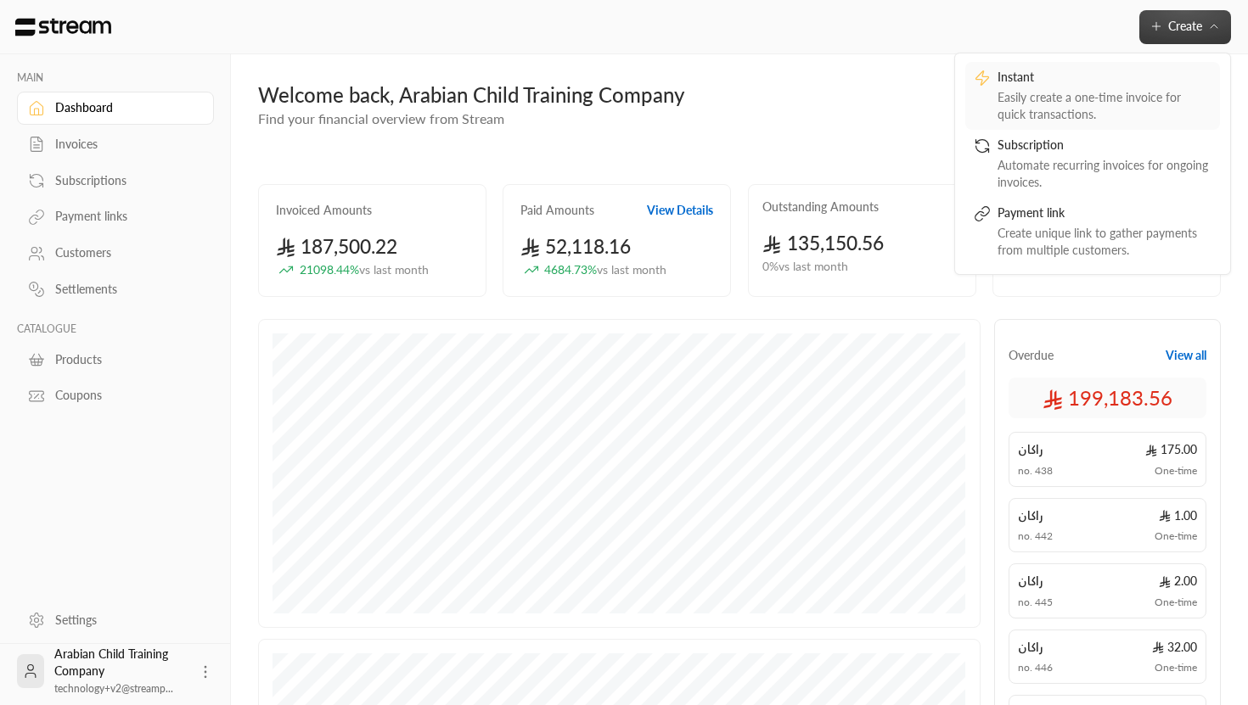
click at [1044, 110] on div "Easily create a one-time invoice for quick transactions." at bounding box center [1105, 106] width 214 height 34
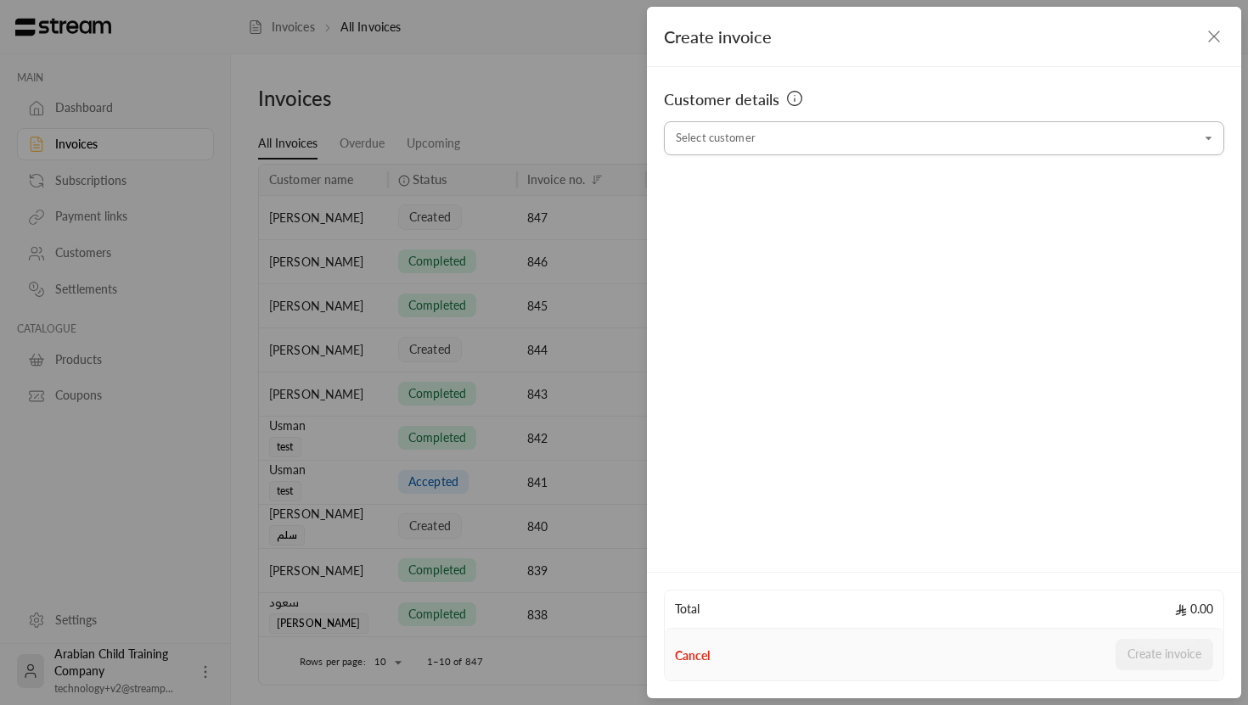
click at [868, 150] on input "Select customer" at bounding box center [944, 139] width 560 height 30
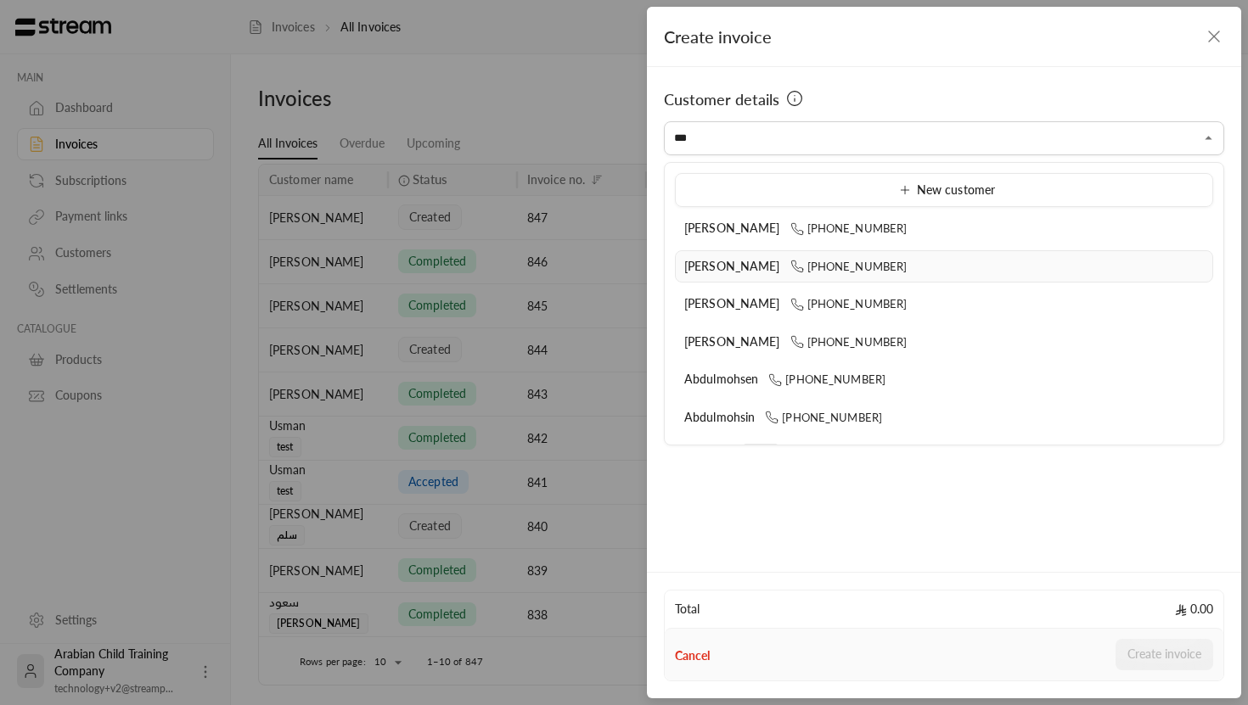
click at [740, 271] on span "[PERSON_NAME]" at bounding box center [732, 266] width 96 height 14
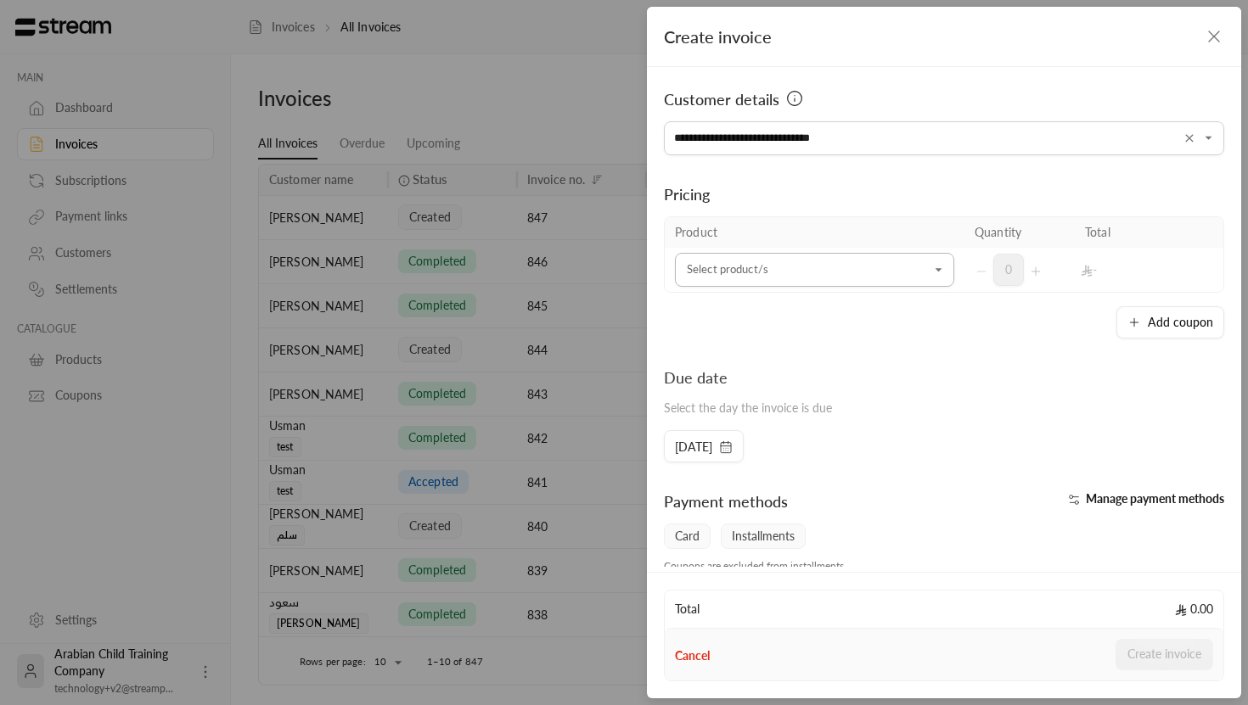
type input "**********"
click at [706, 272] on input "Select customer" at bounding box center [814, 271] width 279 height 30
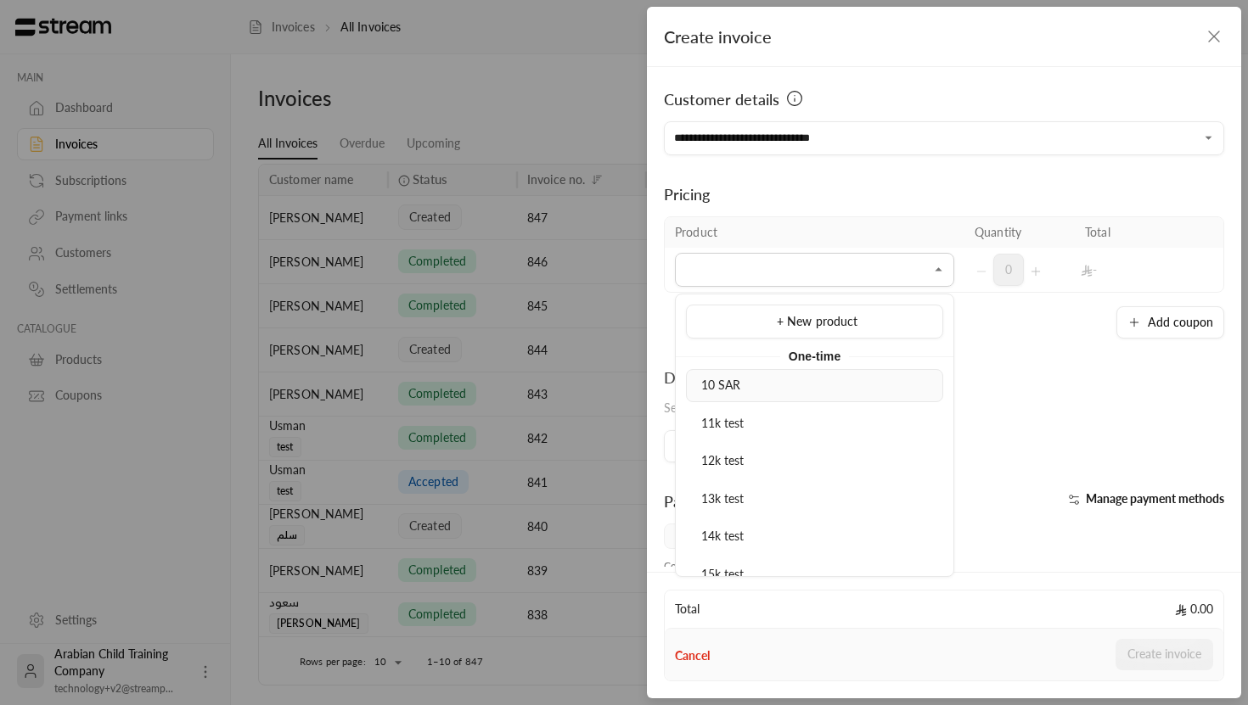
click at [766, 397] on li "10 SAR" at bounding box center [814, 385] width 257 height 33
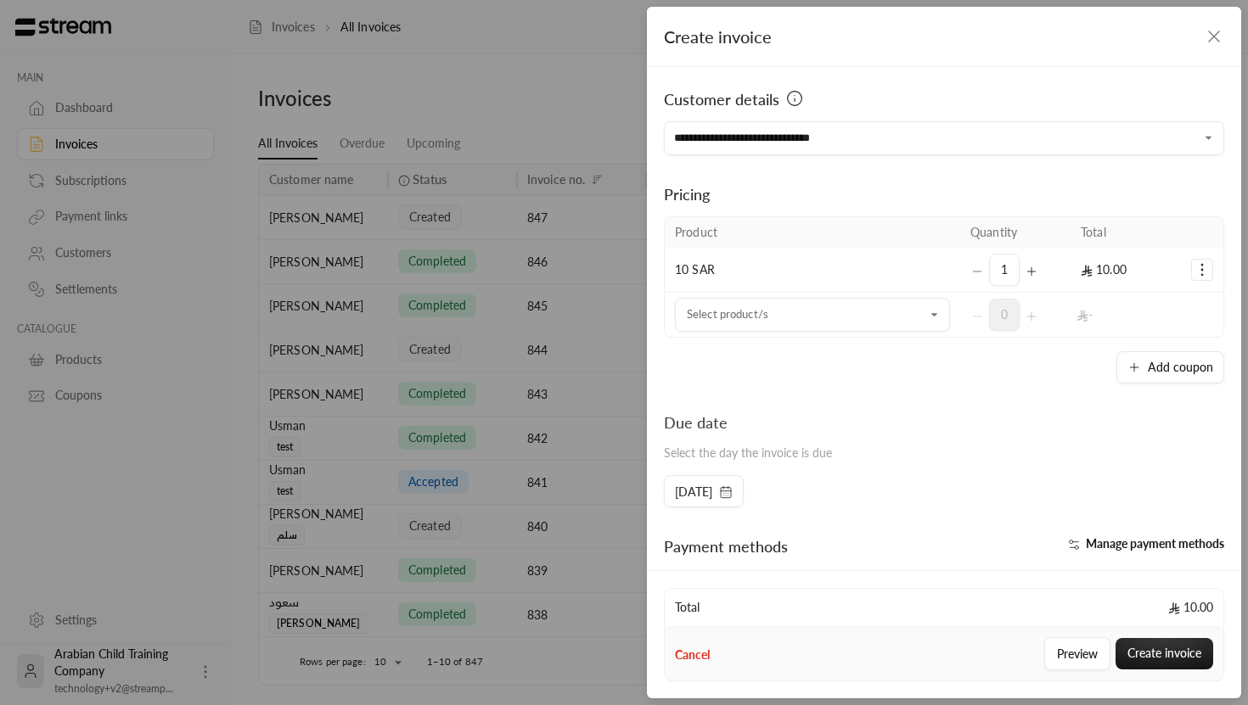
click at [1203, 274] on icon "Selected Products" at bounding box center [1202, 269] width 17 height 17
click at [1149, 311] on span "Add coupon" at bounding box center [1133, 313] width 59 height 14
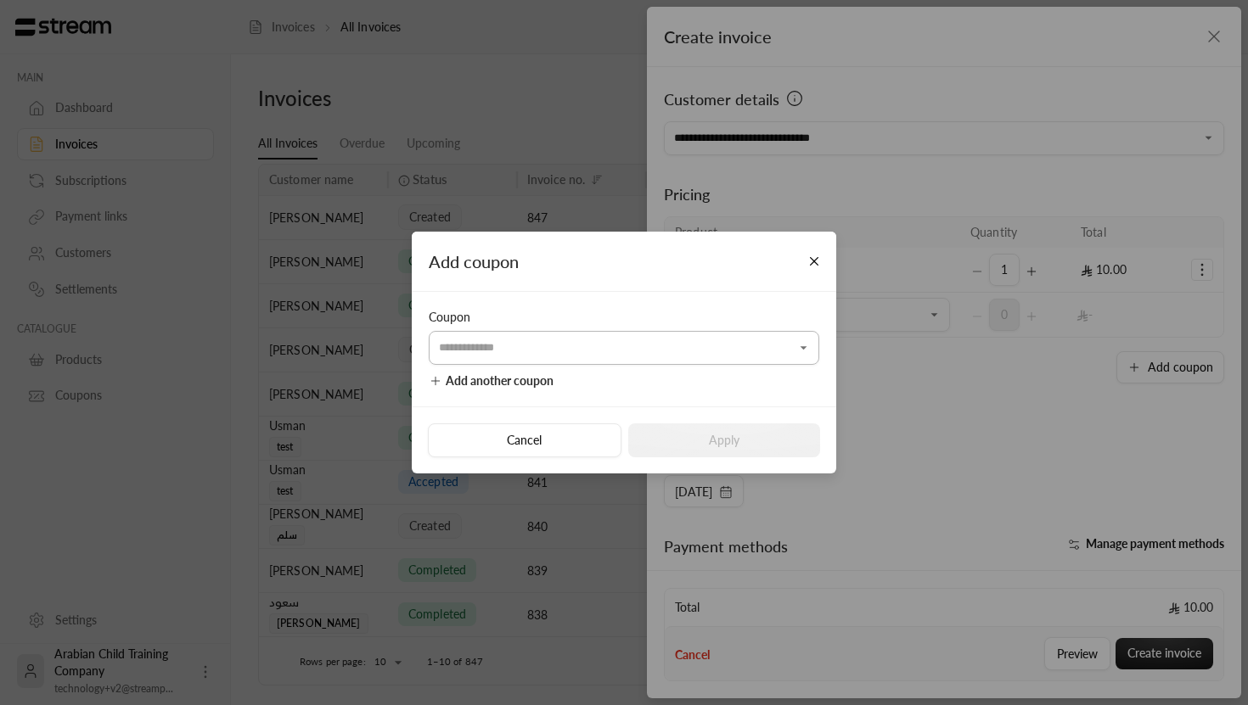
click at [657, 340] on input "Select customer" at bounding box center [624, 348] width 391 height 30
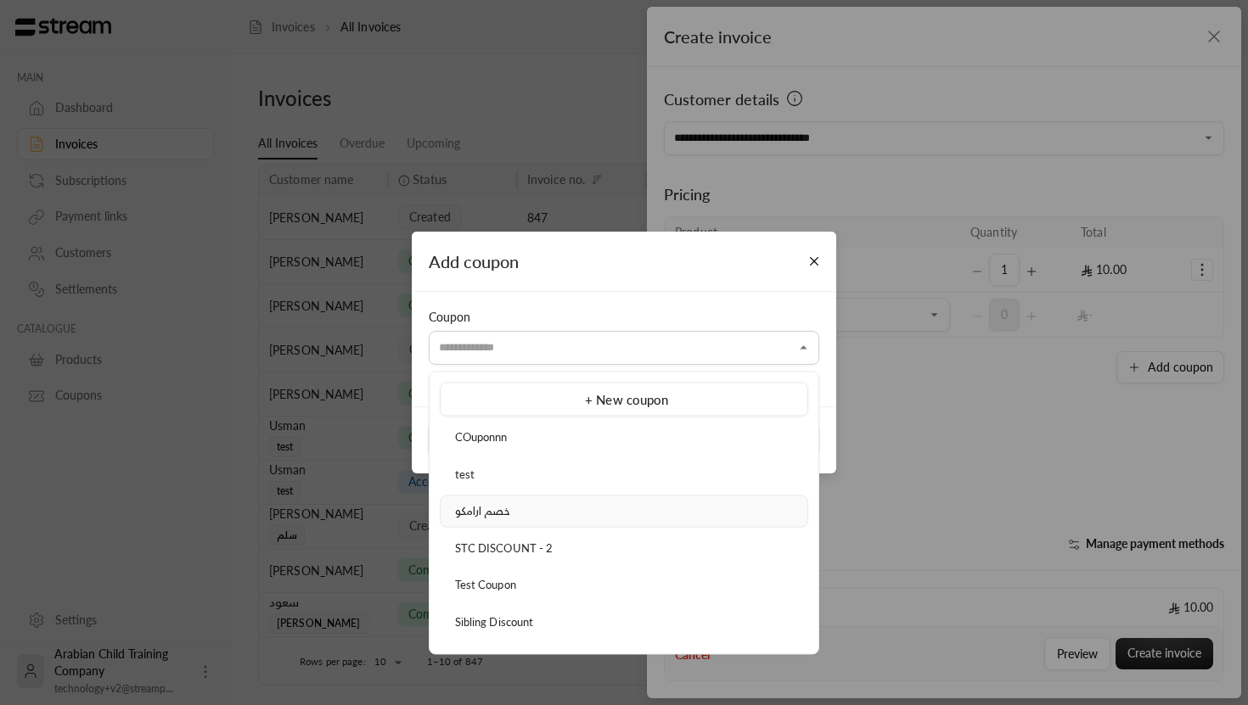
click at [556, 512] on div "خصم ارامكو" at bounding box center [624, 511] width 350 height 17
type input "**********"
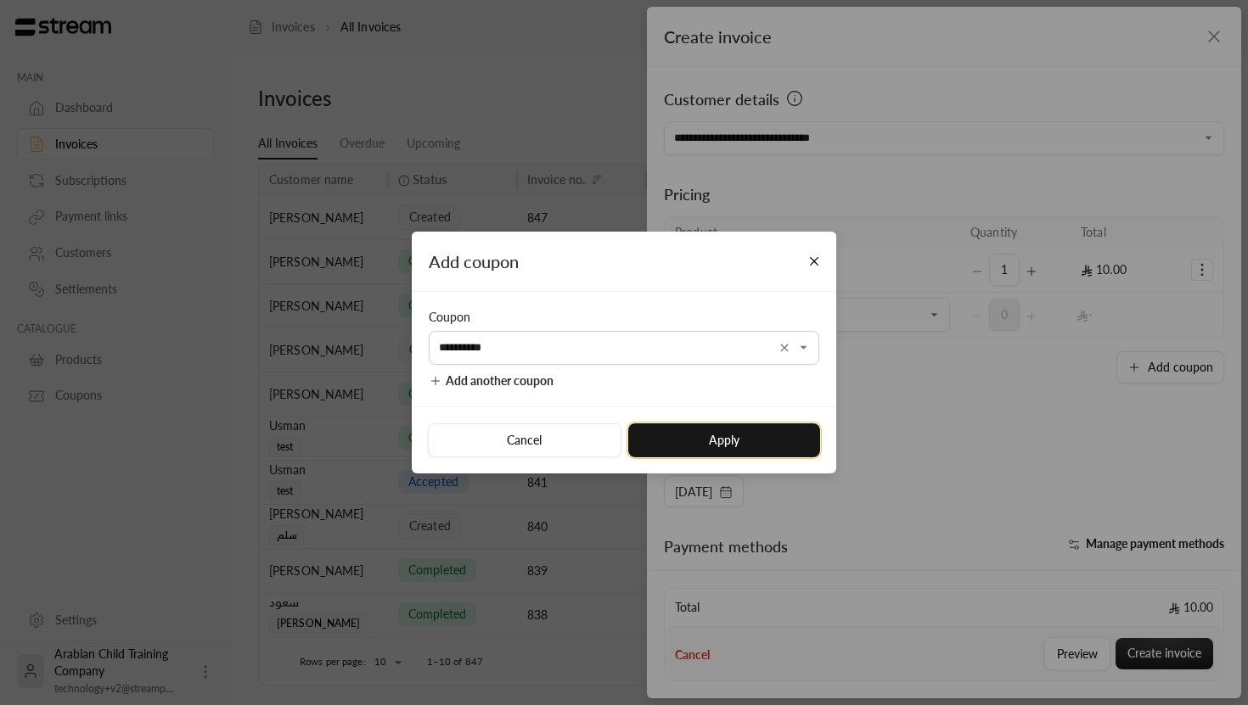
click at [747, 433] on button "Apply" at bounding box center [724, 441] width 192 height 34
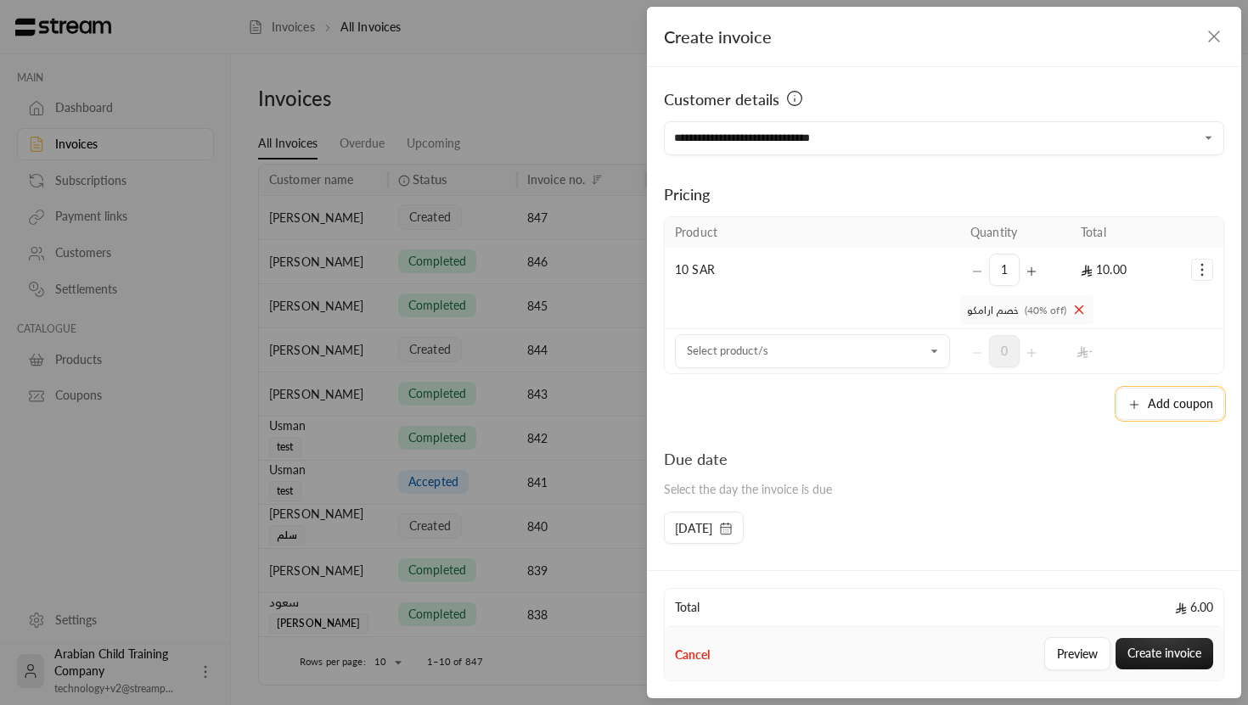
click at [1144, 392] on button "Add coupon" at bounding box center [1170, 404] width 108 height 32
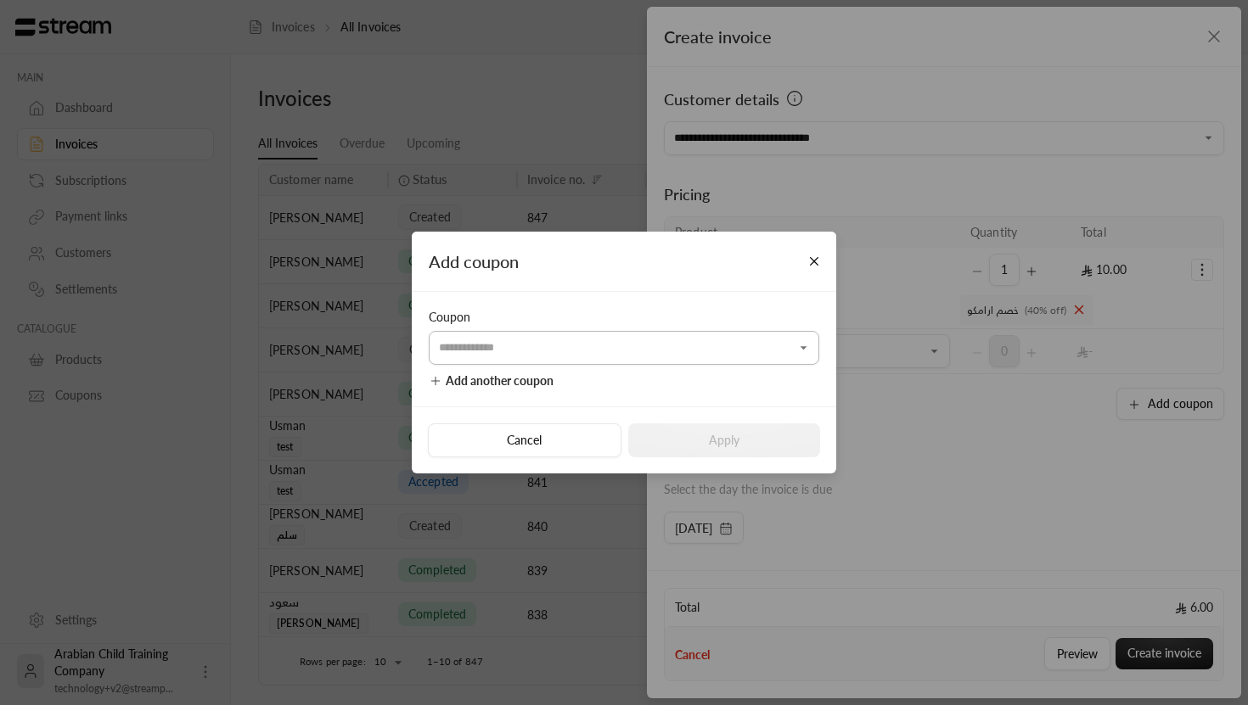
click at [797, 340] on icon "Open" at bounding box center [803, 348] width 17 height 17
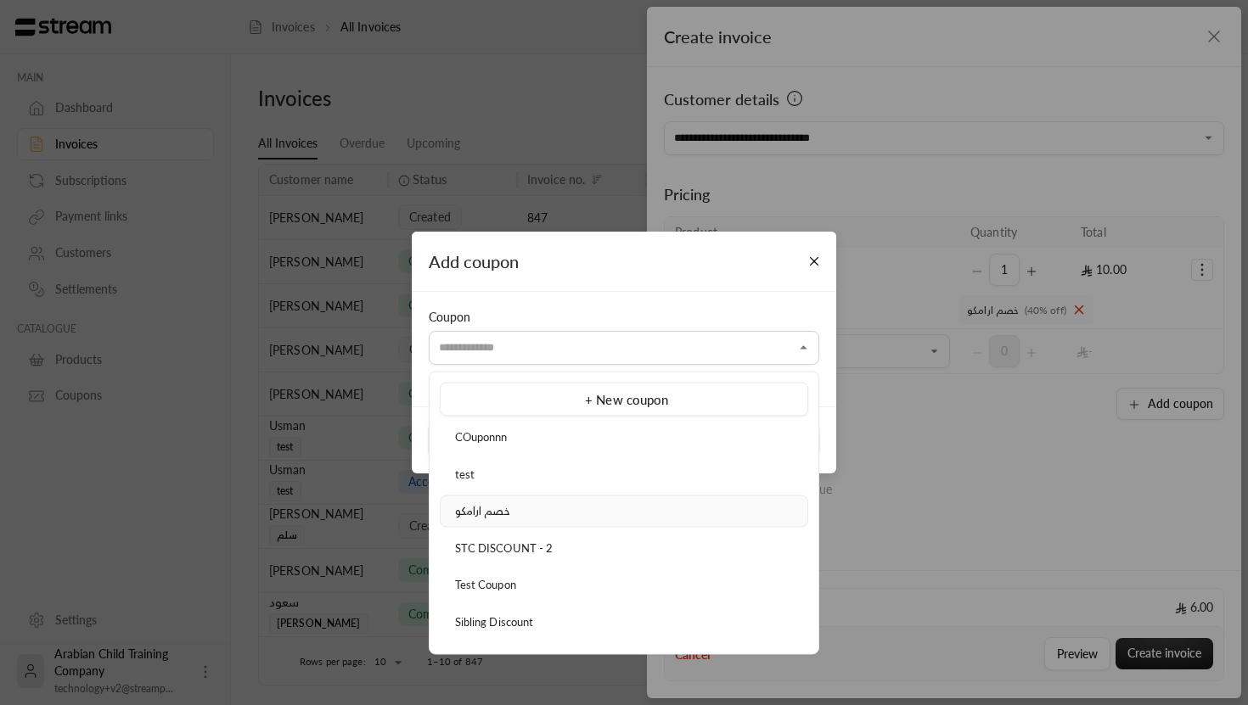
click at [563, 505] on div "خصم ارامكو" at bounding box center [624, 511] width 350 height 17
type input "**********"
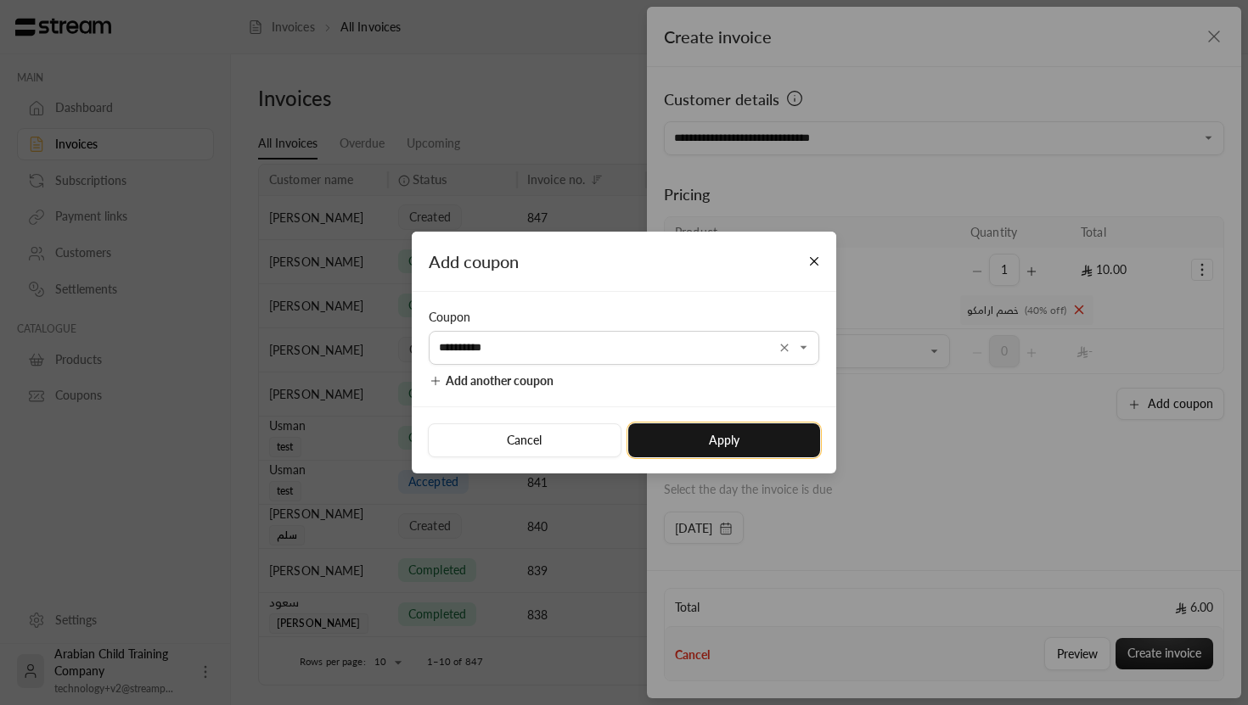
click at [721, 452] on button "Apply" at bounding box center [724, 441] width 192 height 34
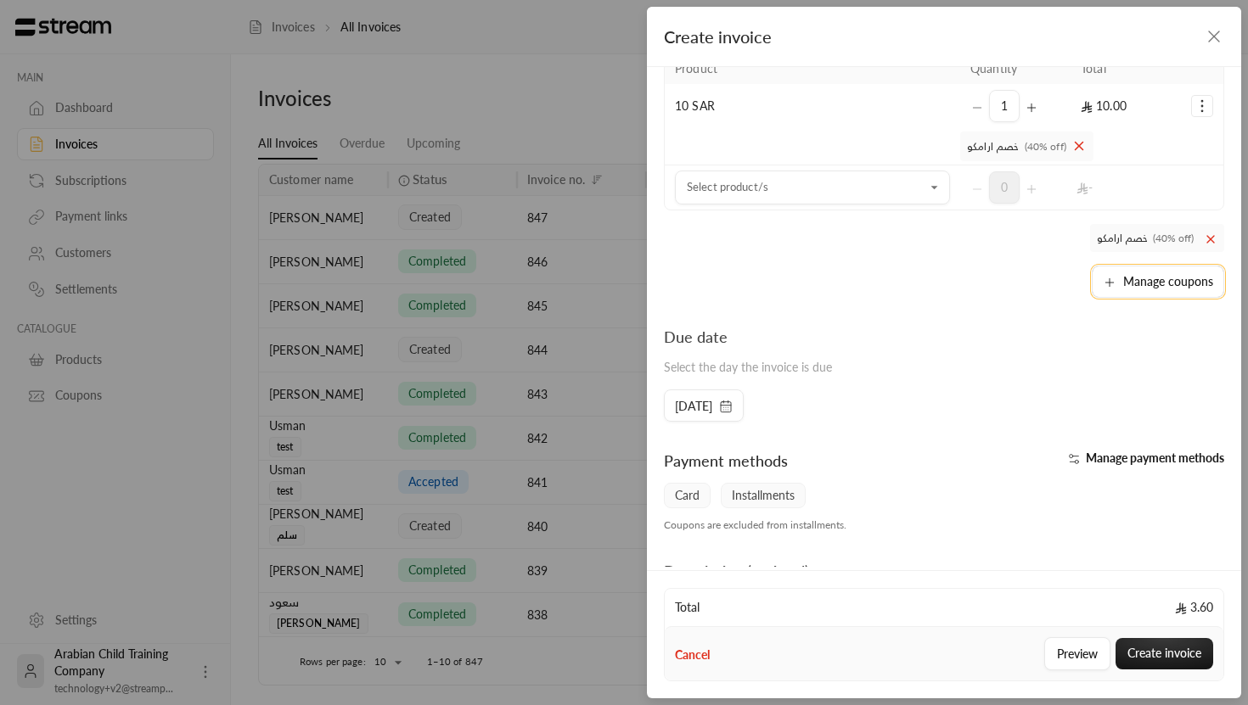
scroll to position [287, 0]
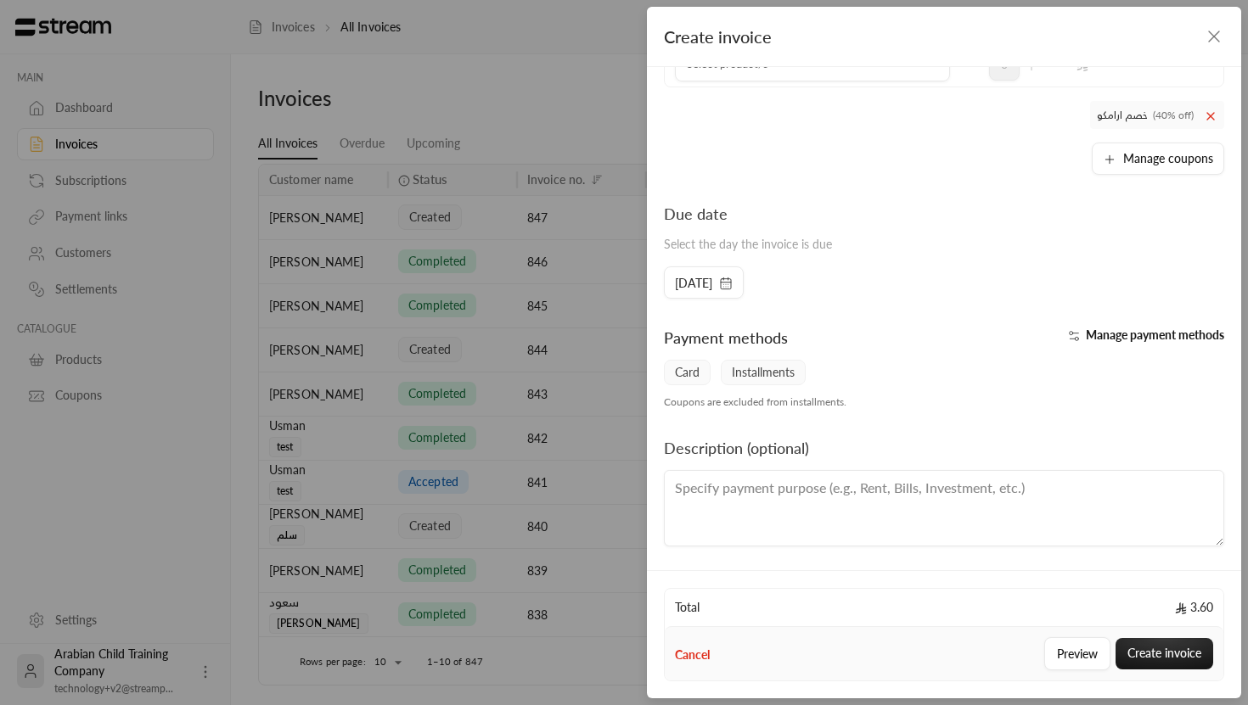
click at [1096, 335] on span "Manage payment methods" at bounding box center [1155, 335] width 138 height 14
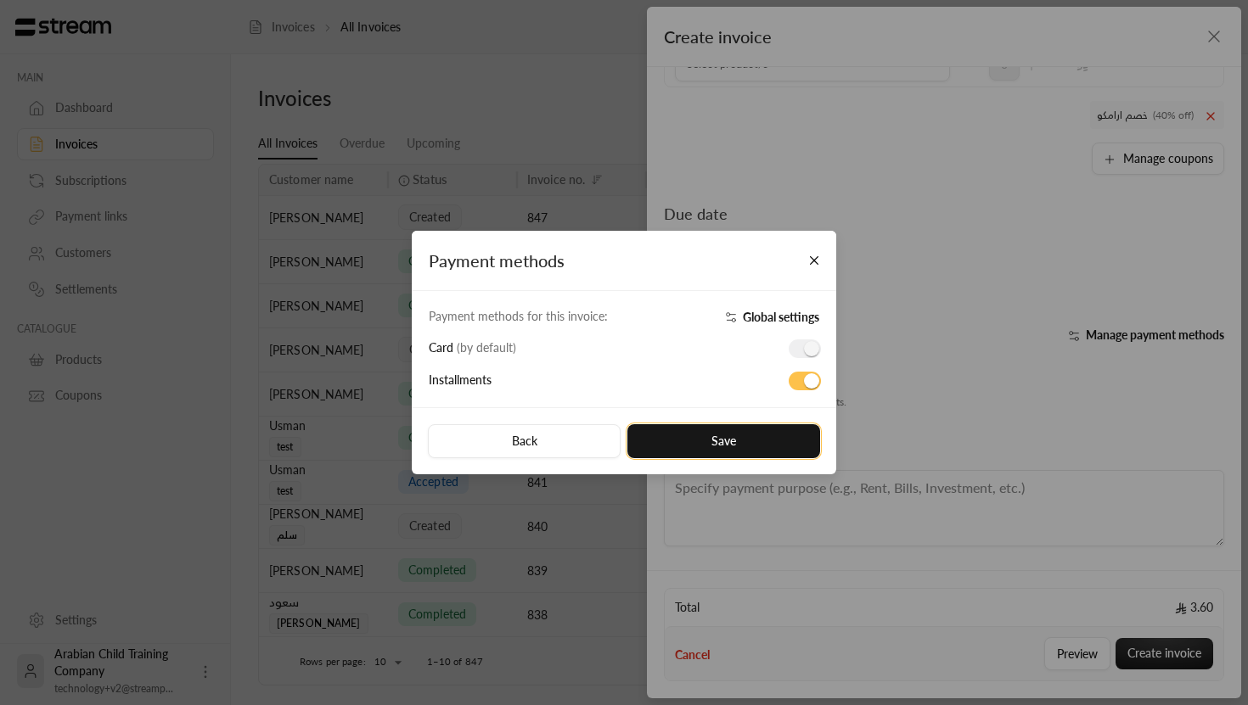
click at [783, 433] on button "Save" at bounding box center [723, 441] width 193 height 34
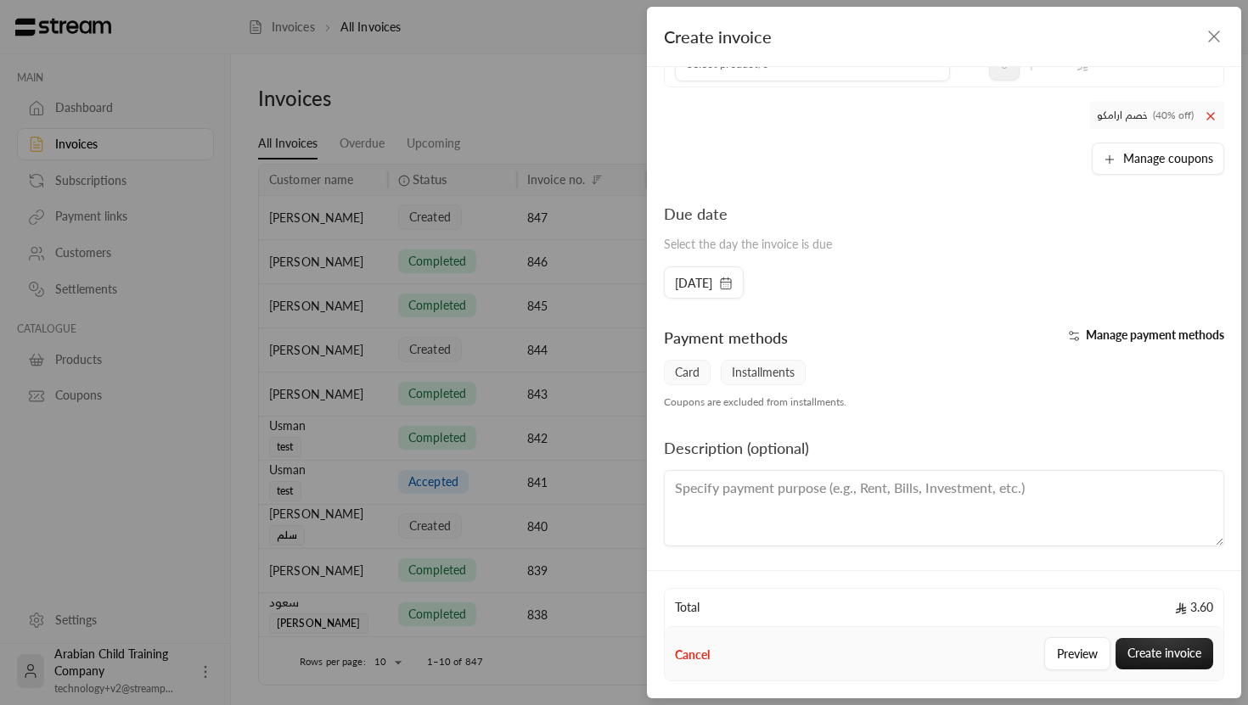
click at [786, 494] on textarea at bounding box center [944, 508] width 560 height 76
click at [1169, 649] on button "Create invoice" at bounding box center [1165, 653] width 98 height 31
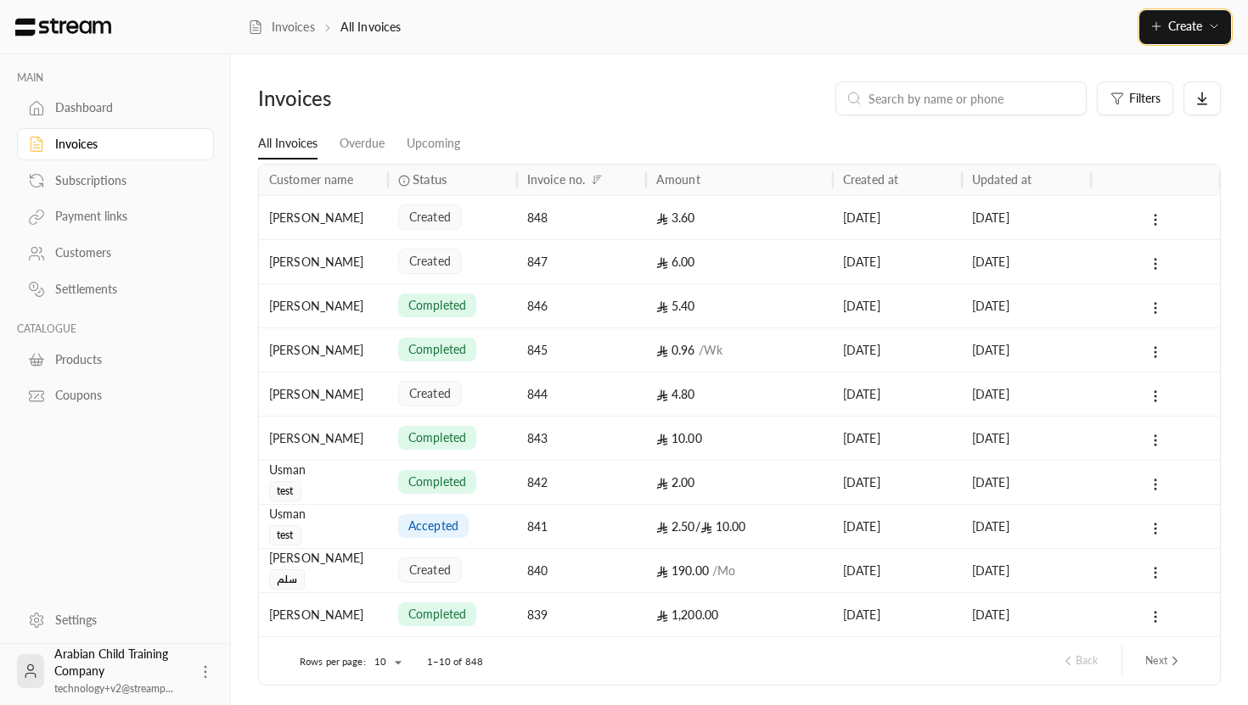
click at [1176, 26] on span "Create" at bounding box center [1185, 26] width 34 height 14
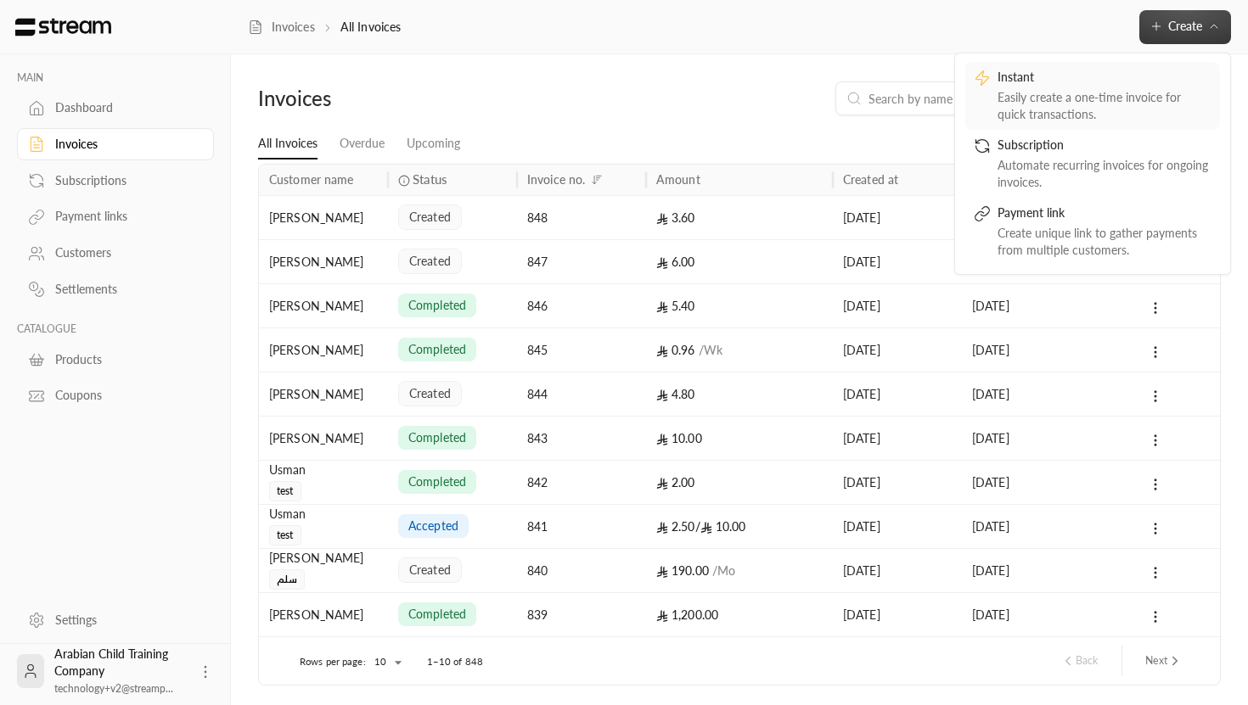
click at [1038, 90] on div "Easily create a one-time invoice for quick transactions." at bounding box center [1105, 106] width 214 height 34
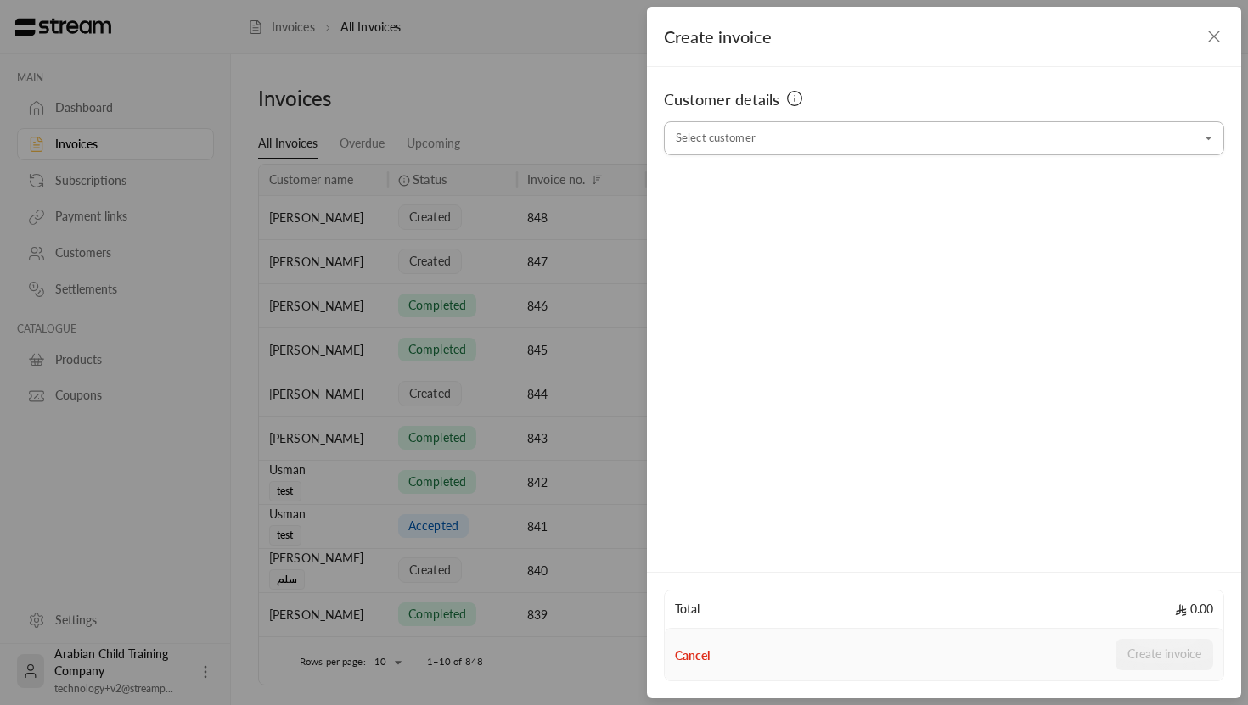
click at [785, 154] on div "Select customer" at bounding box center [944, 138] width 560 height 34
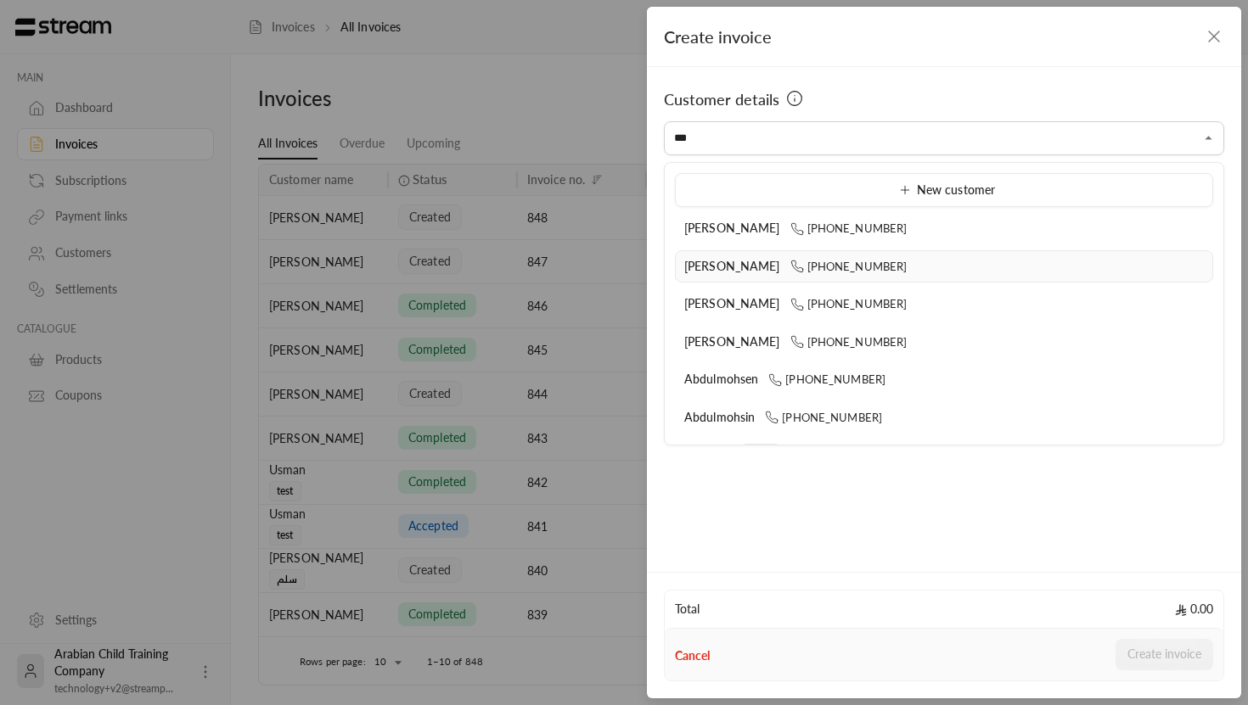
click at [720, 275] on li "Abdullah Alsinan +966561040999" at bounding box center [944, 266] width 538 height 33
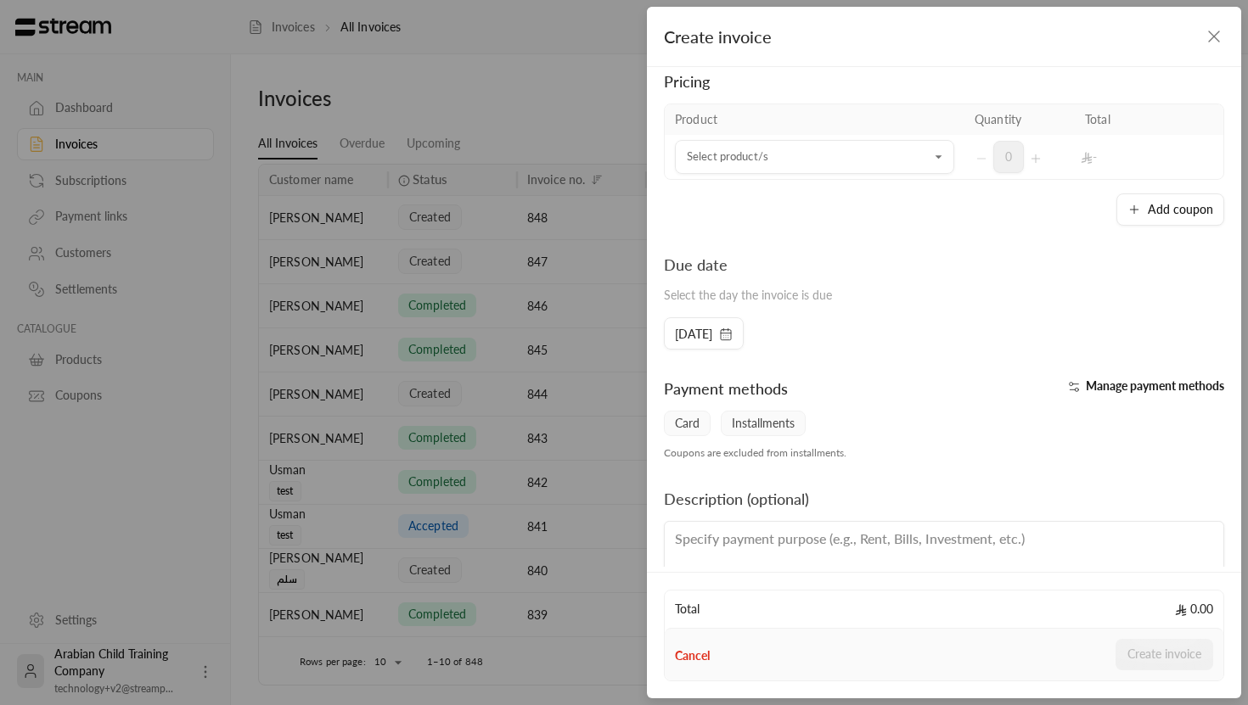
scroll to position [135, 0]
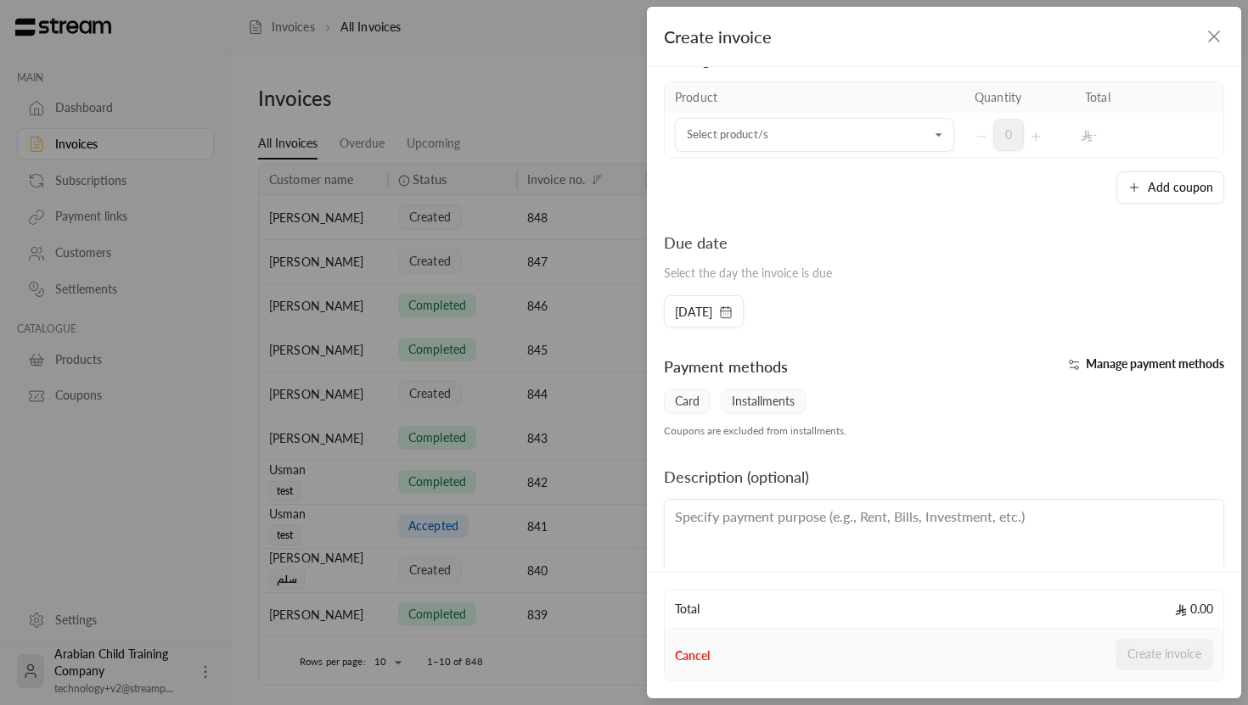
type input "**********"
click at [762, 400] on span "Installments" at bounding box center [763, 401] width 85 height 25
click at [1081, 367] on button "Manage payment methods" at bounding box center [1143, 364] width 162 height 17
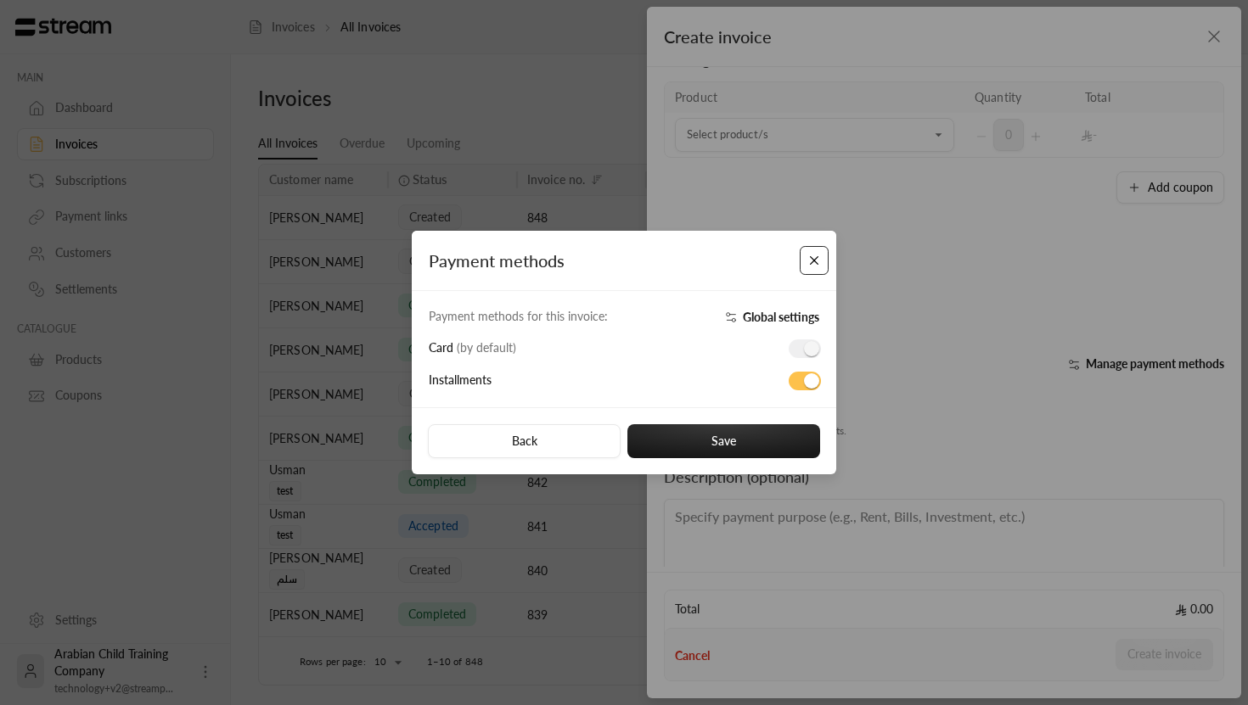
click at [815, 266] on button "Close" at bounding box center [815, 261] width 30 height 30
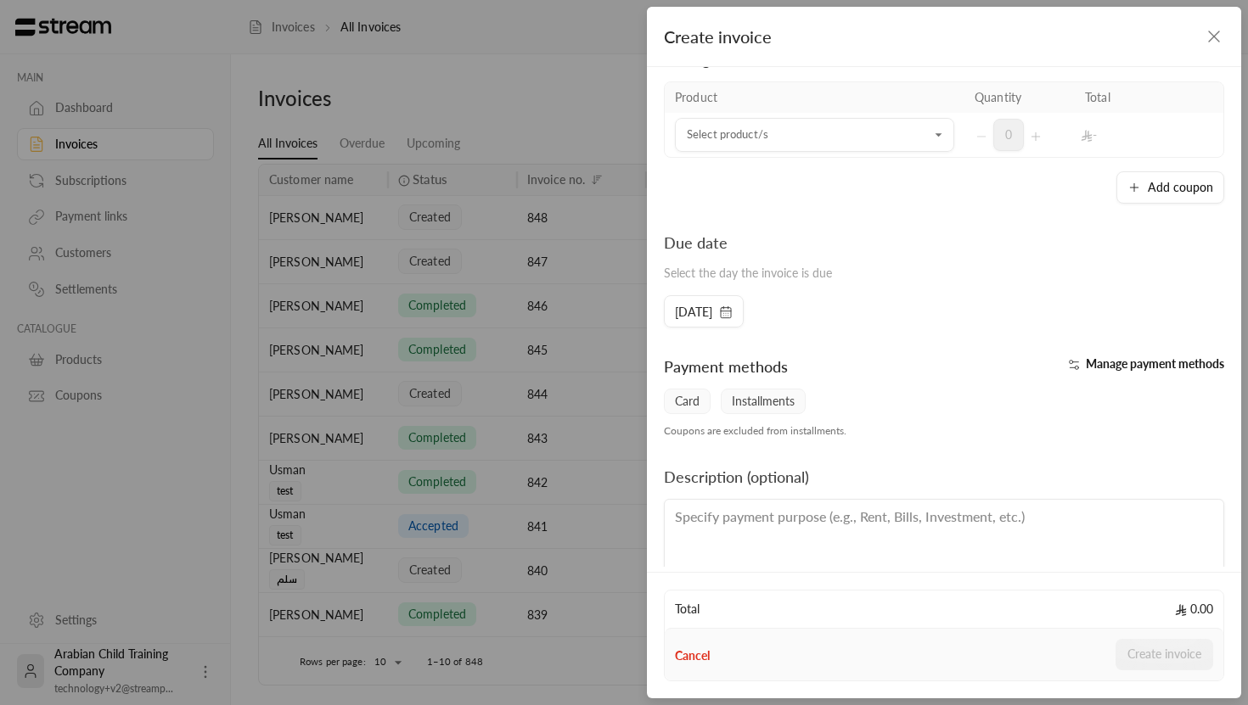
click at [766, 398] on span "Installments" at bounding box center [763, 401] width 85 height 25
click at [1103, 363] on span "Manage payment methods" at bounding box center [1155, 364] width 138 height 14
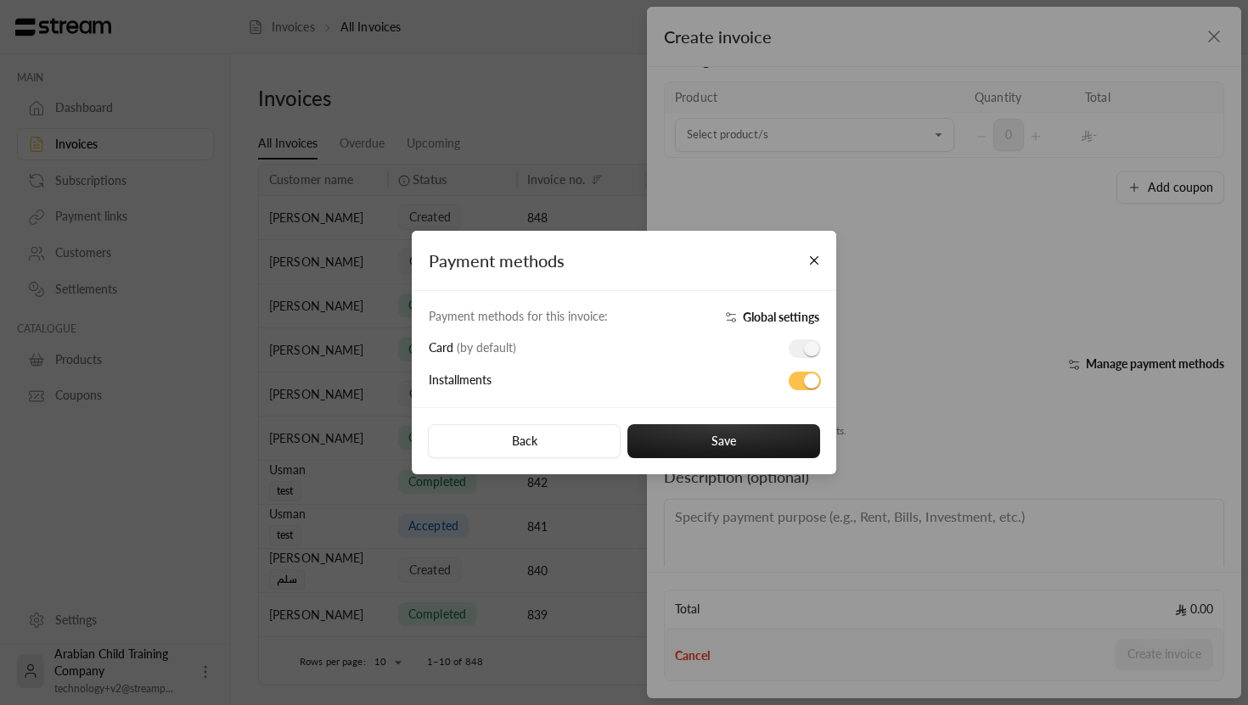
click at [778, 318] on span "Global settings" at bounding box center [781, 317] width 76 height 14
click at [813, 260] on button "Close" at bounding box center [815, 261] width 30 height 30
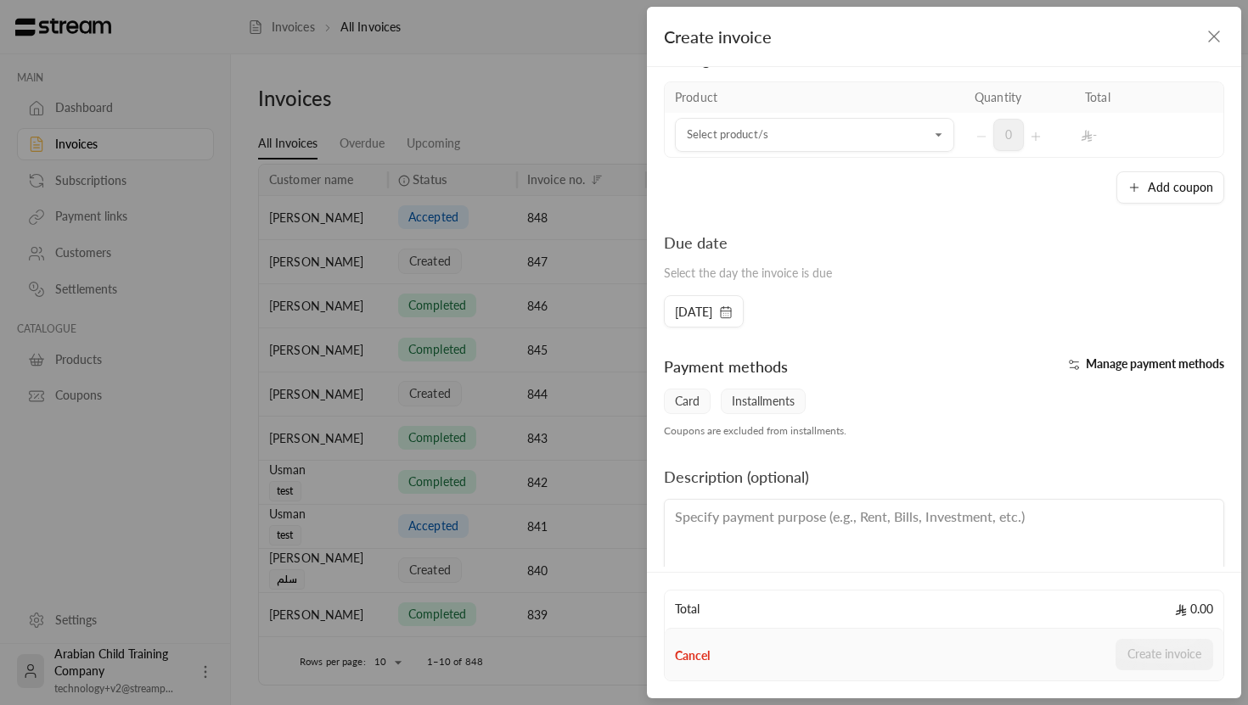
click at [472, 233] on div "**********" at bounding box center [624, 352] width 1248 height 705
click at [1214, 36] on icon "button" at bounding box center [1214, 36] width 10 height 10
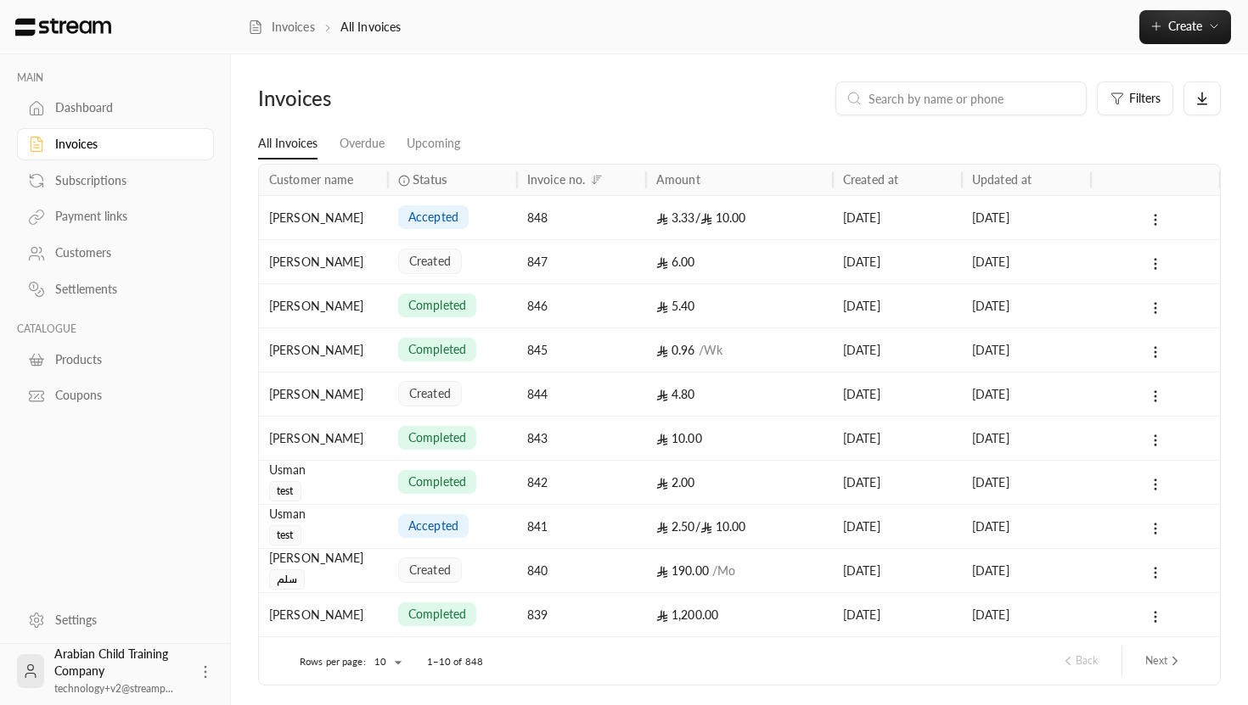
click at [619, 220] on div "848" at bounding box center [581, 217] width 109 height 43
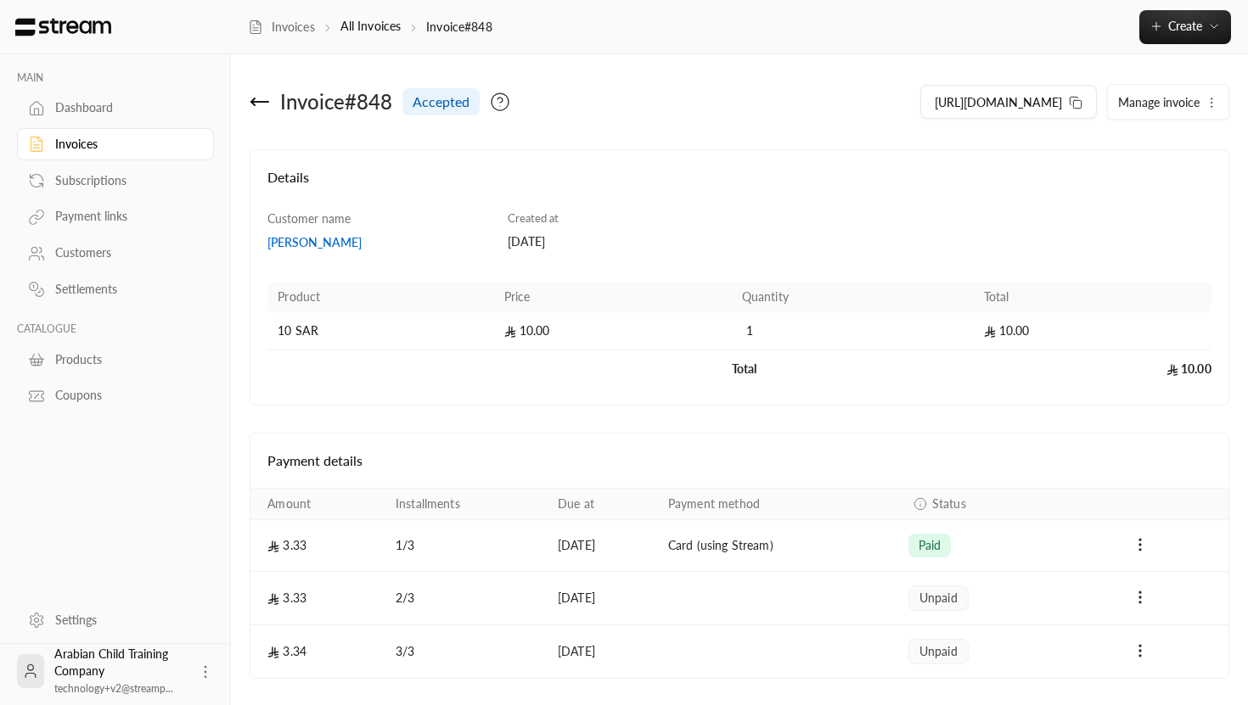
scroll to position [53, 0]
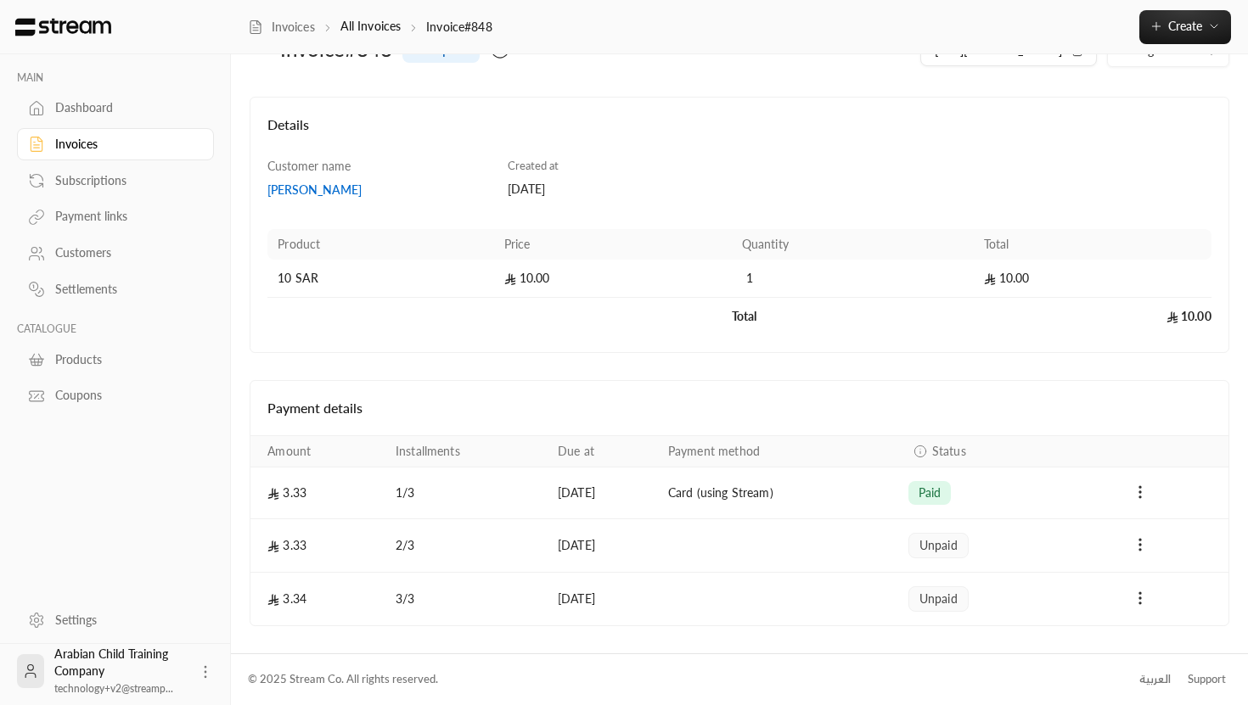
click at [558, 548] on td "29/10/2025" at bounding box center [603, 546] width 110 height 53
click at [565, 546] on td "29/10/2025" at bounding box center [603, 546] width 110 height 53
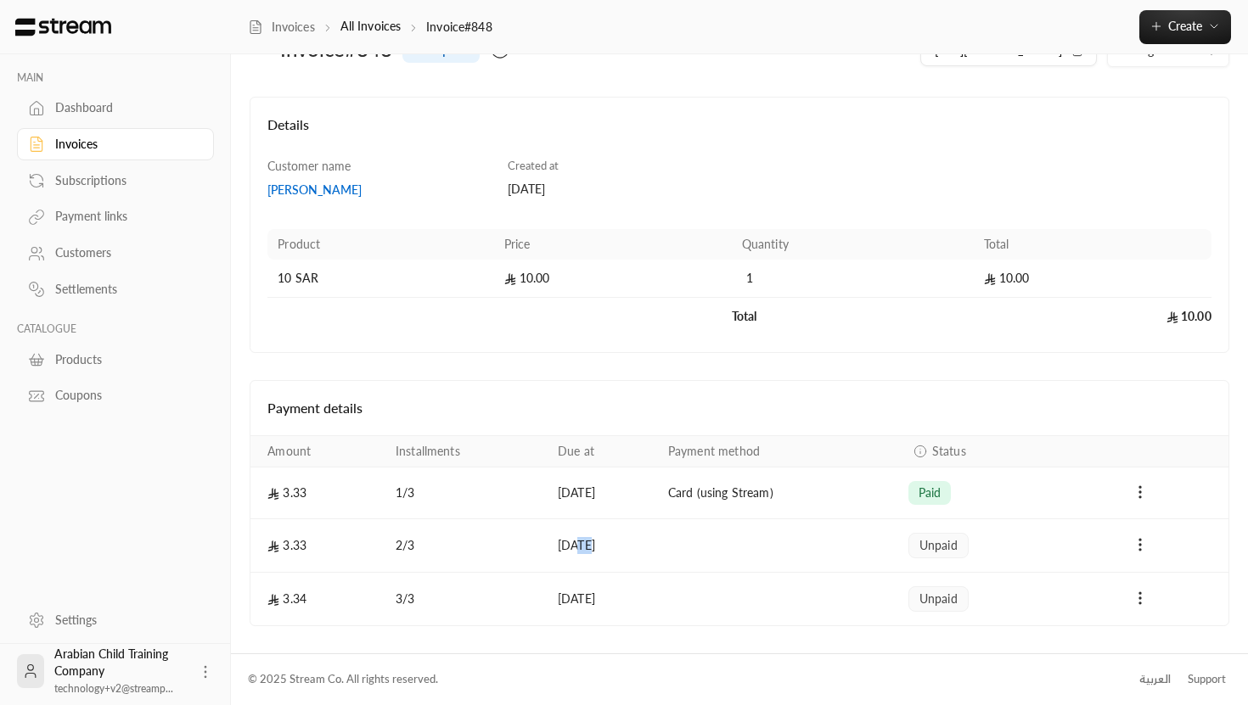
click at [565, 546] on td "29/10/2025" at bounding box center [603, 546] width 110 height 53
click at [957, 163] on div "Customer name Abdullah Alsinan Created at 29/09/2025 Product Price Quantity Tot…" at bounding box center [740, 247] width 960 height 178
click at [1175, 29] on span "Create" at bounding box center [1185, 26] width 34 height 14
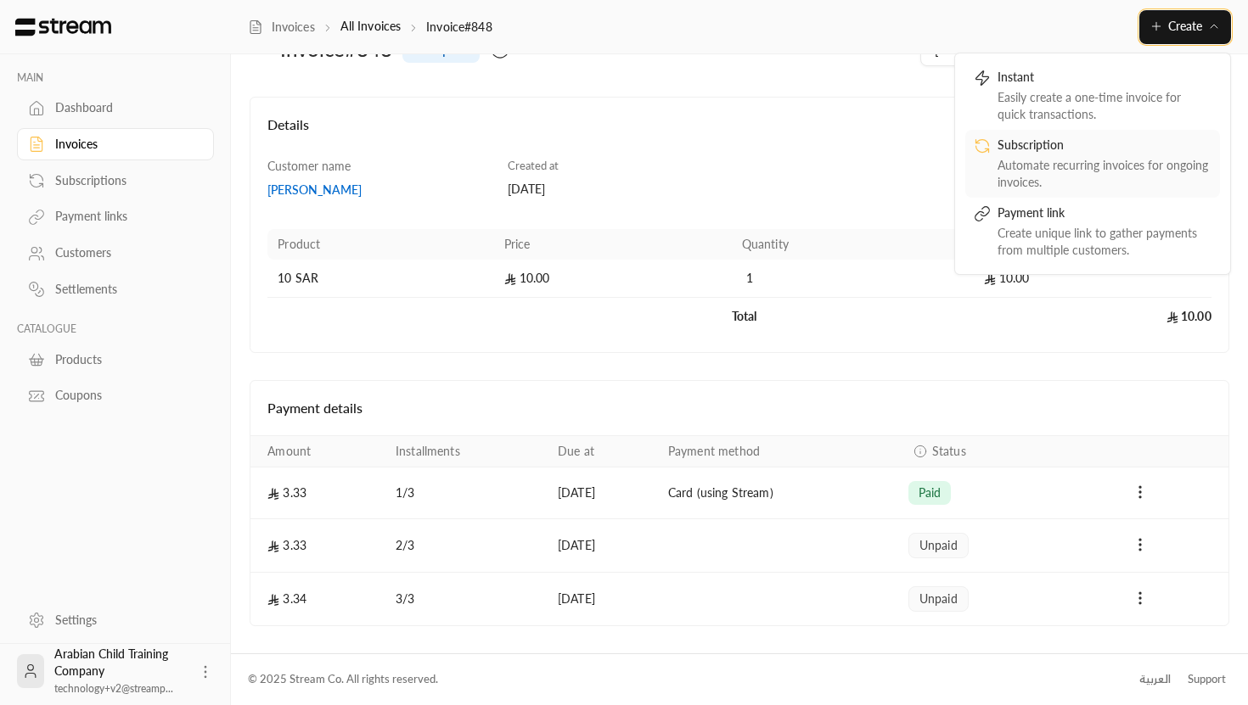
scroll to position [0, 0]
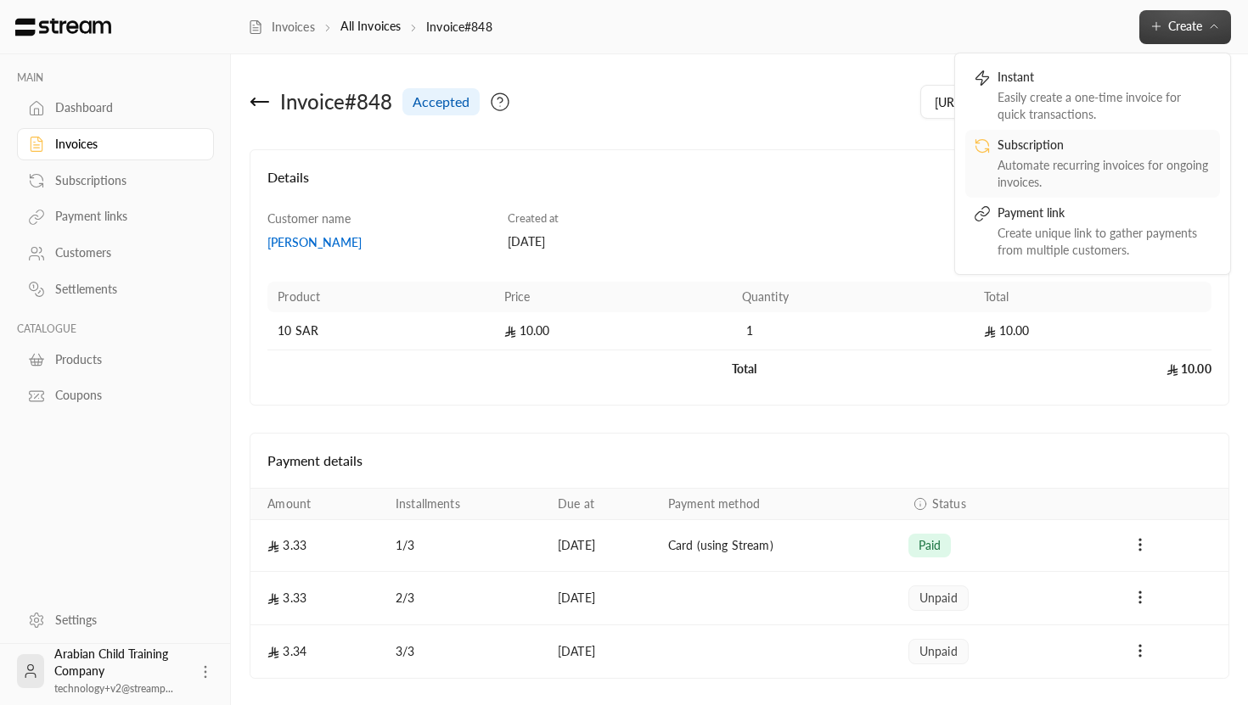
click at [1150, 170] on div "Automate recurring invoices for ongoing invoices." at bounding box center [1105, 174] width 214 height 34
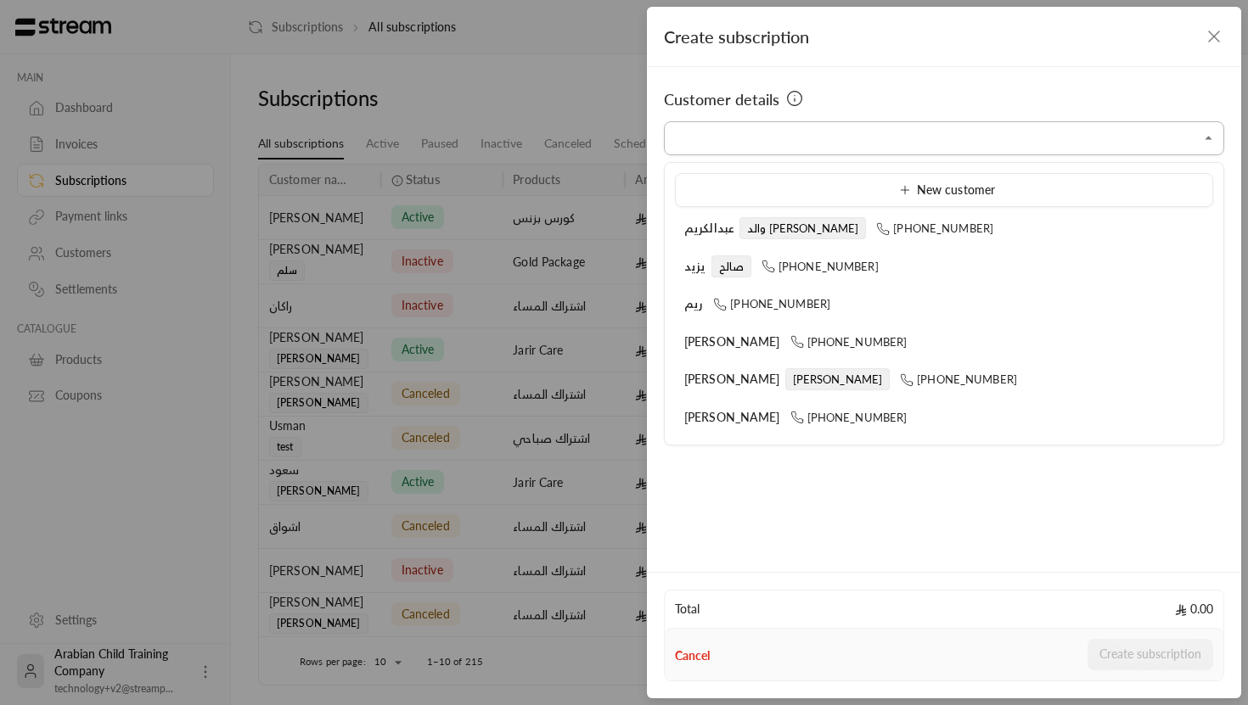
click at [705, 143] on input "Select customer" at bounding box center [944, 139] width 560 height 30
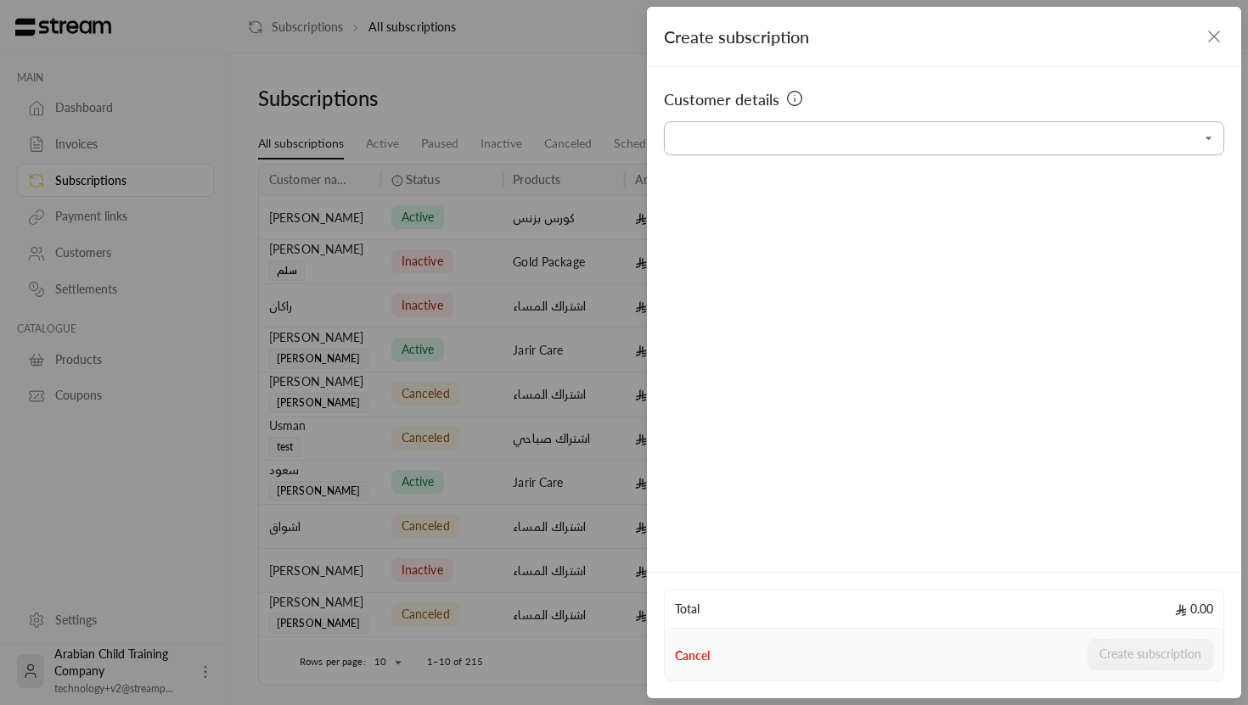
click at [705, 143] on input "Select customer" at bounding box center [944, 139] width 560 height 30
click at [1227, 48] on div "Create subscription" at bounding box center [944, 37] width 594 height 60
click at [1205, 28] on icon "button" at bounding box center [1214, 36] width 20 height 20
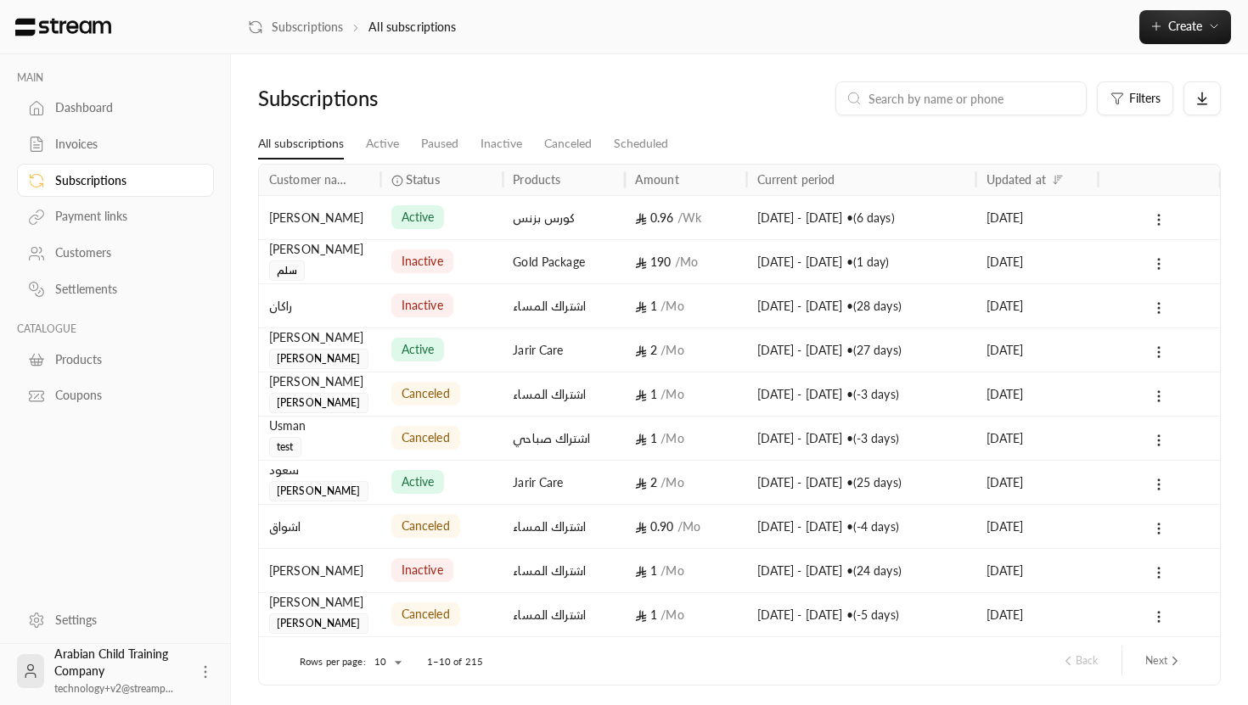
click at [110, 147] on div "Invoices" at bounding box center [124, 144] width 138 height 17
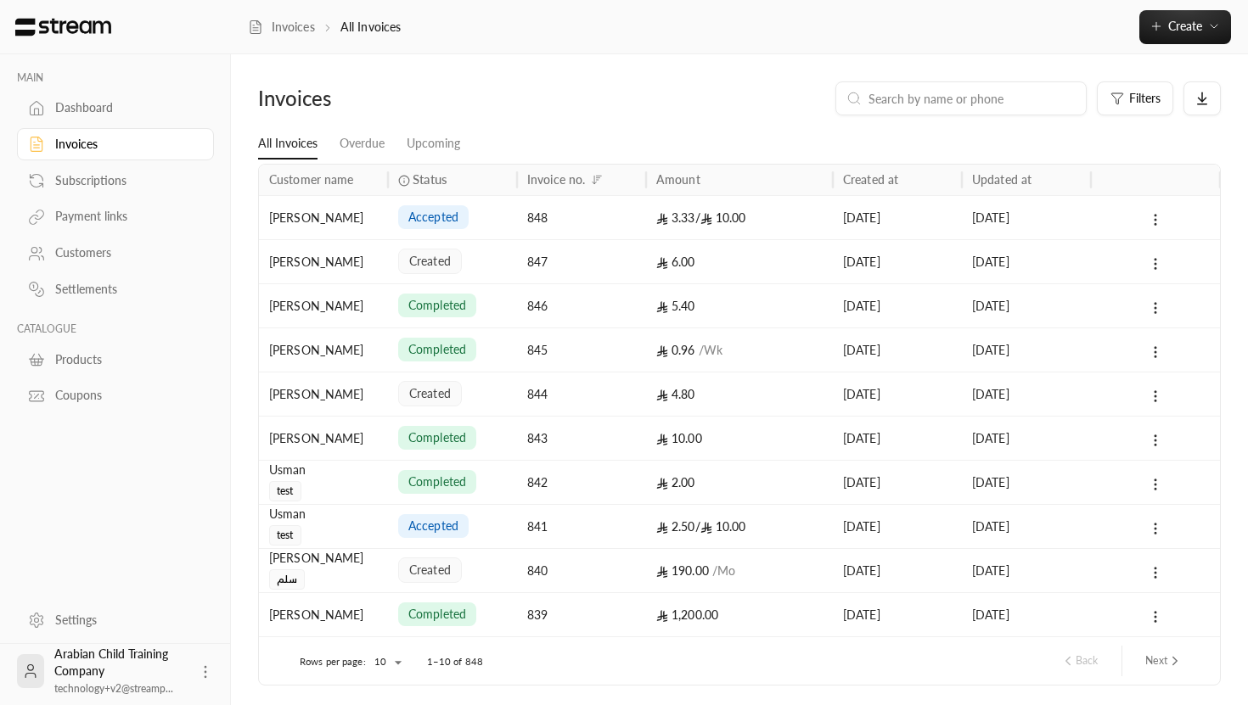
click at [285, 228] on div "[PERSON_NAME]" at bounding box center [323, 217] width 109 height 43
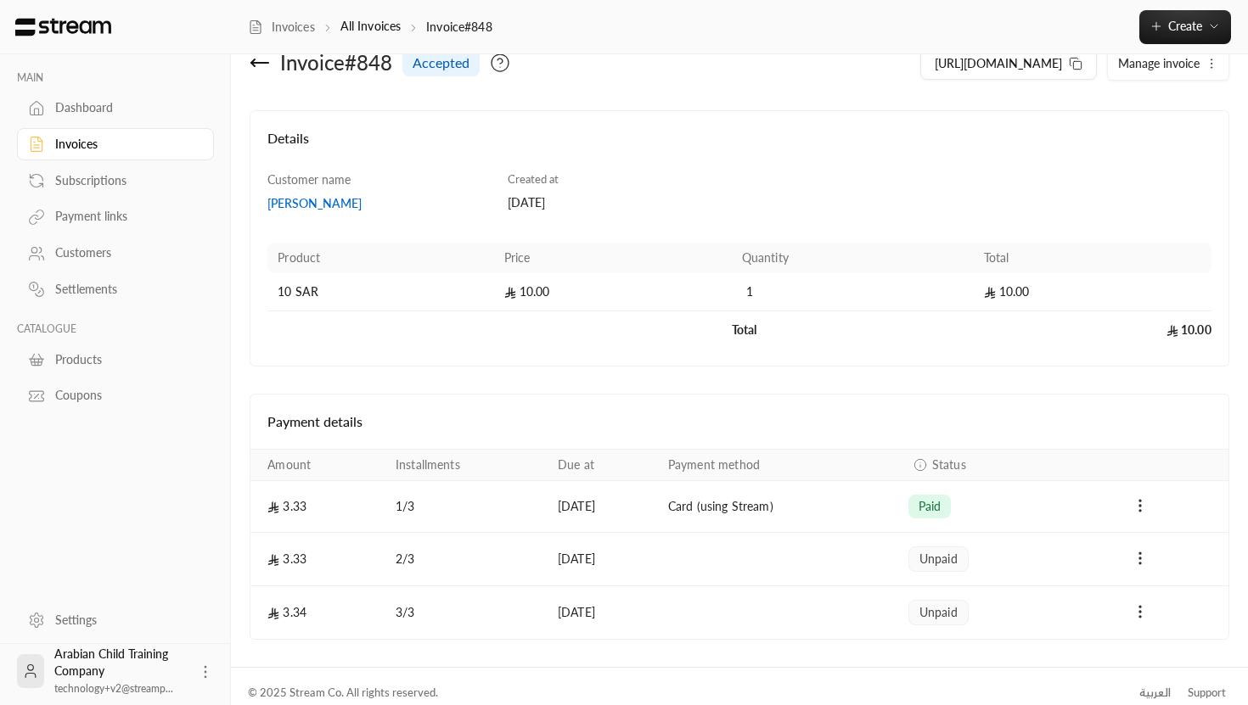
scroll to position [53, 0]
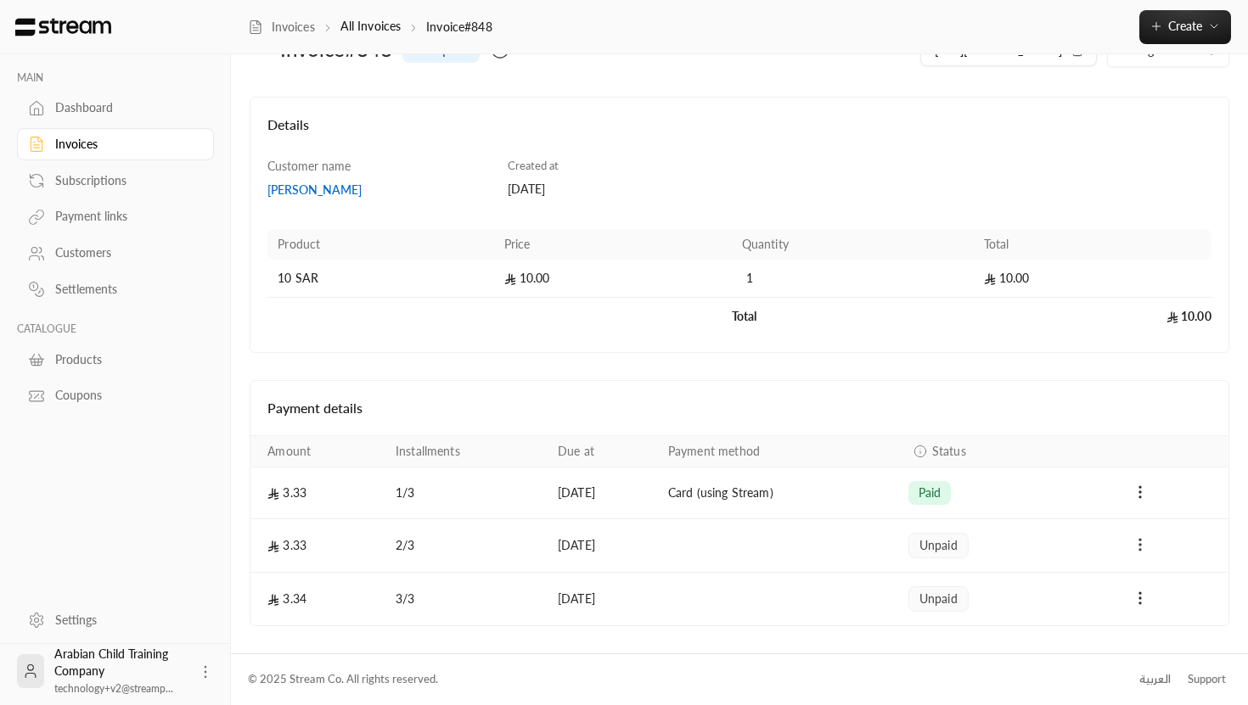
click at [1142, 548] on icon "Payments" at bounding box center [1140, 545] width 17 height 17
click at [1170, 594] on li "Mark as paid" at bounding box center [1177, 589] width 78 height 31
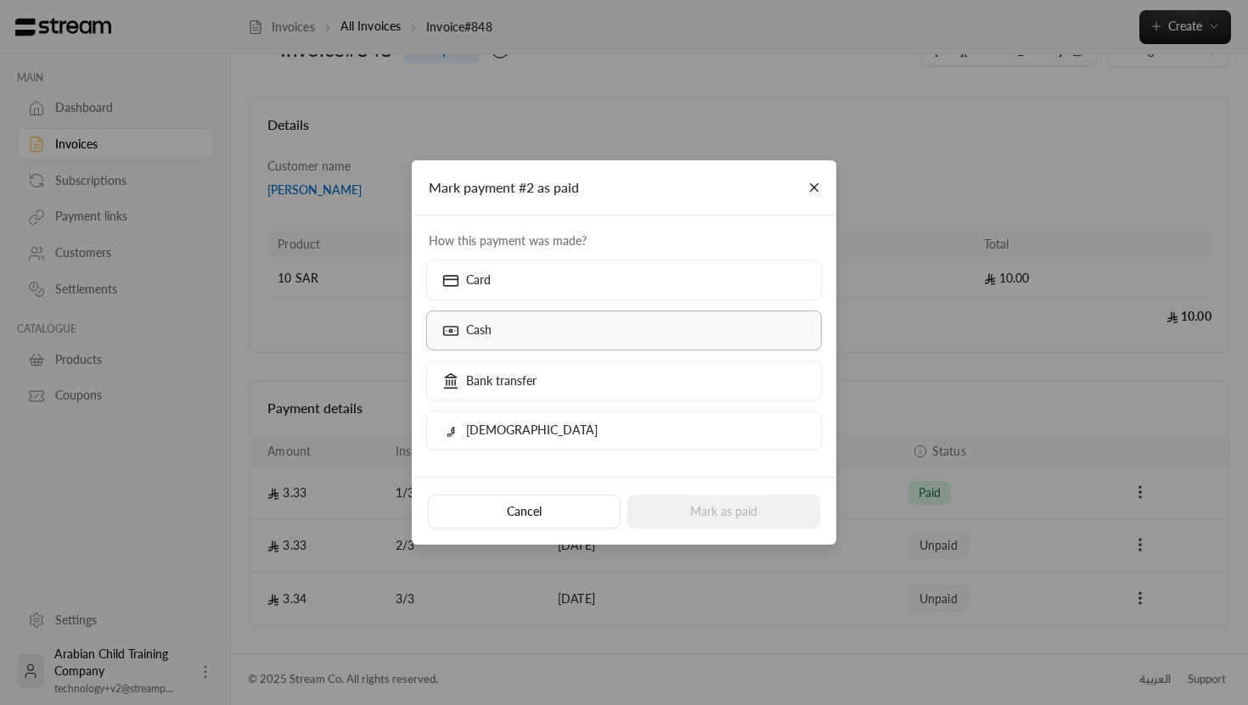
click at [739, 337] on label "Cash" at bounding box center [624, 331] width 396 height 40
click at [736, 506] on button "Mark as paid" at bounding box center [723, 512] width 193 height 34
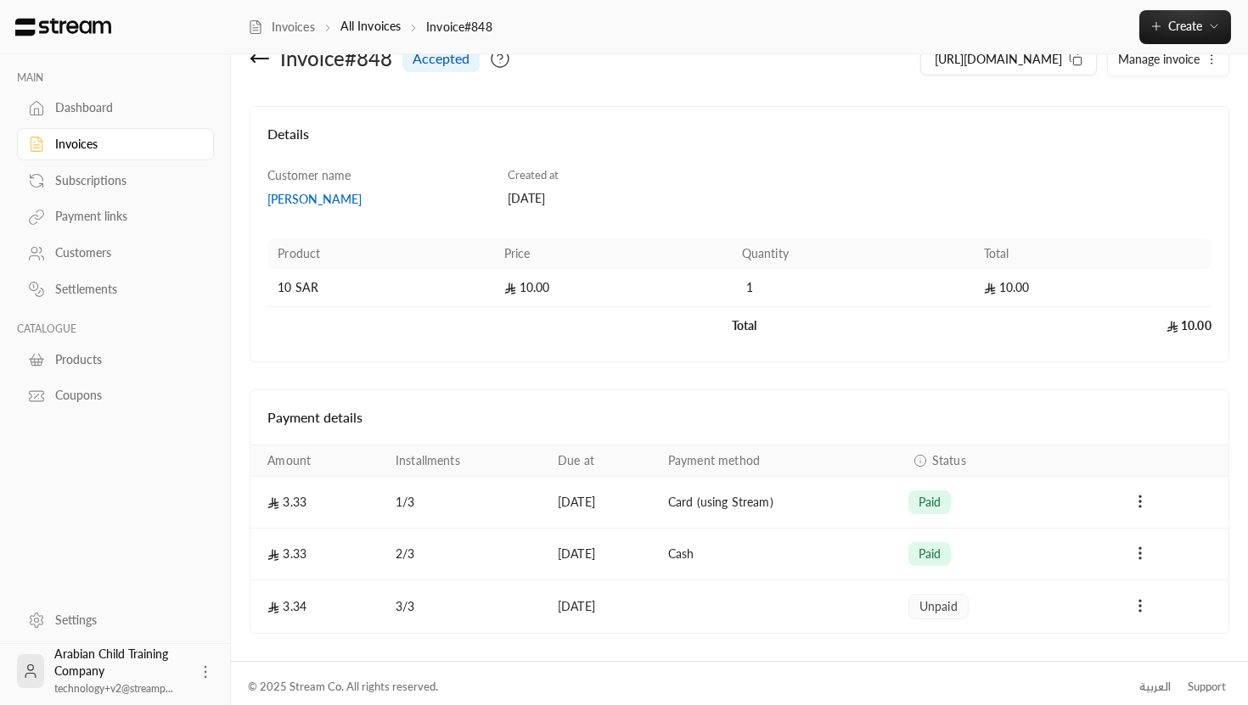
scroll to position [44, 0]
click at [1194, 35] on button "Create" at bounding box center [1185, 27] width 92 height 34
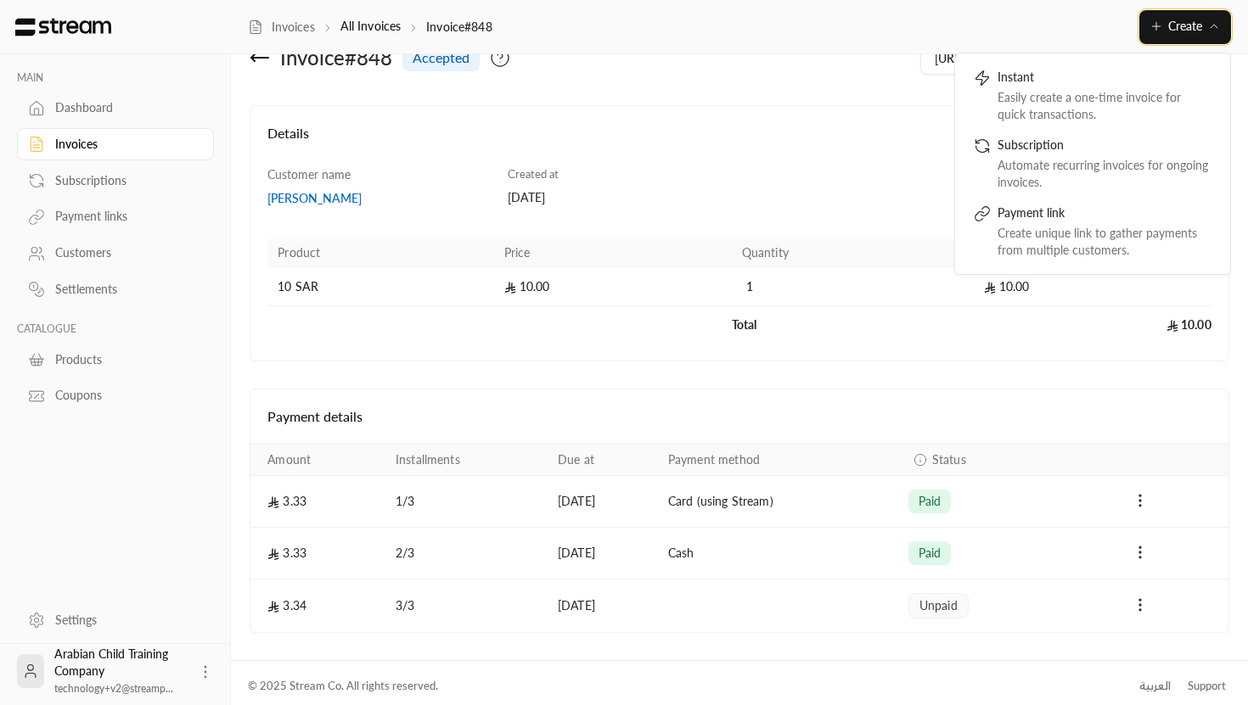
click at [1194, 35] on button "Create" at bounding box center [1185, 27] width 92 height 34
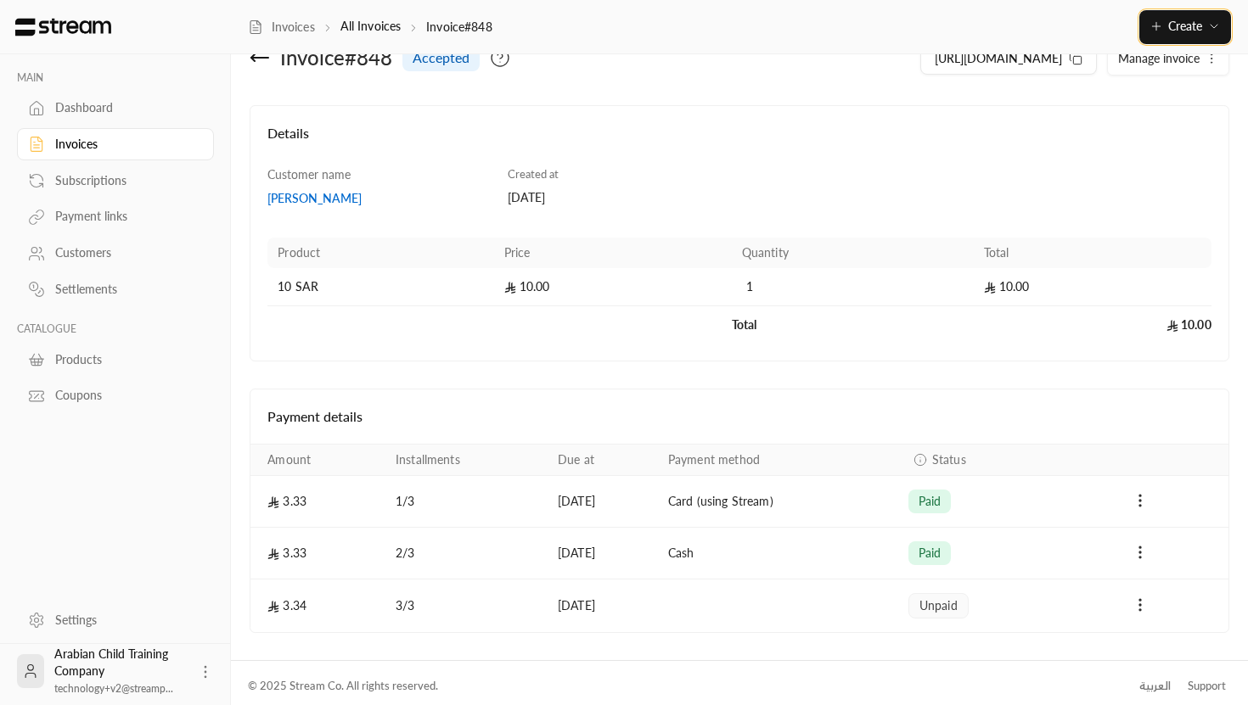
click at [1205, 26] on span "Create" at bounding box center [1184, 26] width 71 height 14
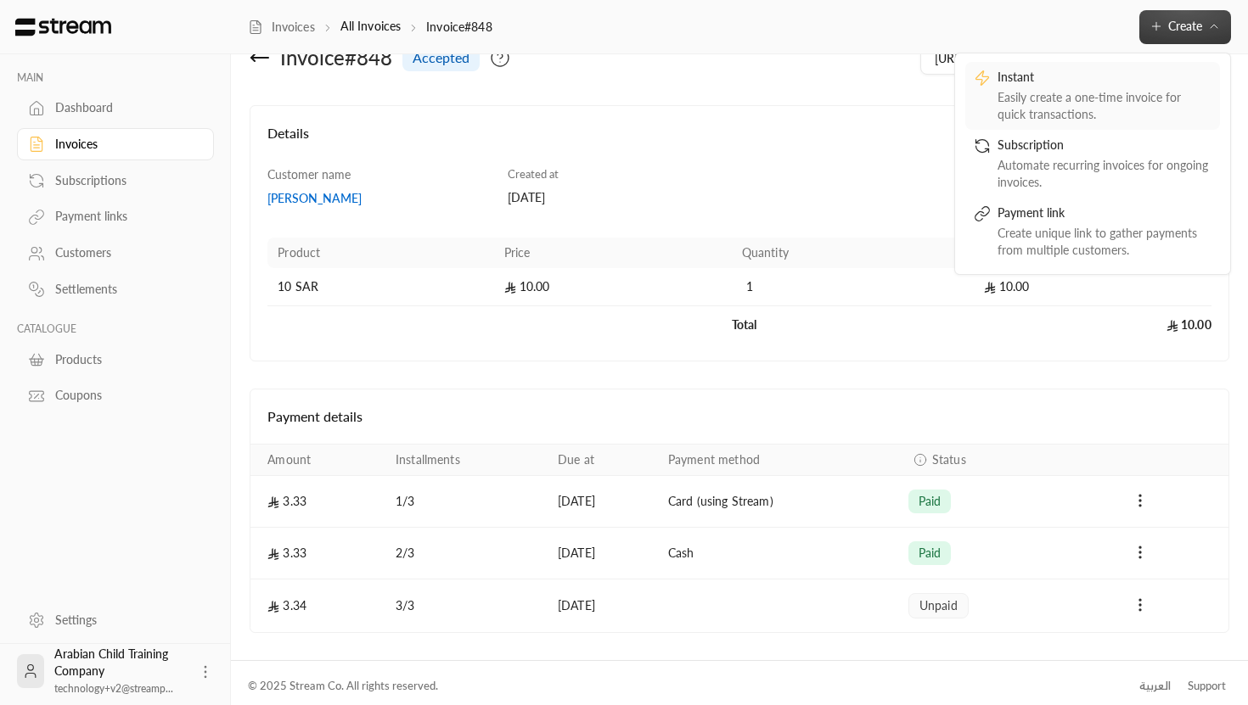
click at [1174, 89] on div "Easily create a one-time invoice for quick transactions." at bounding box center [1105, 106] width 214 height 34
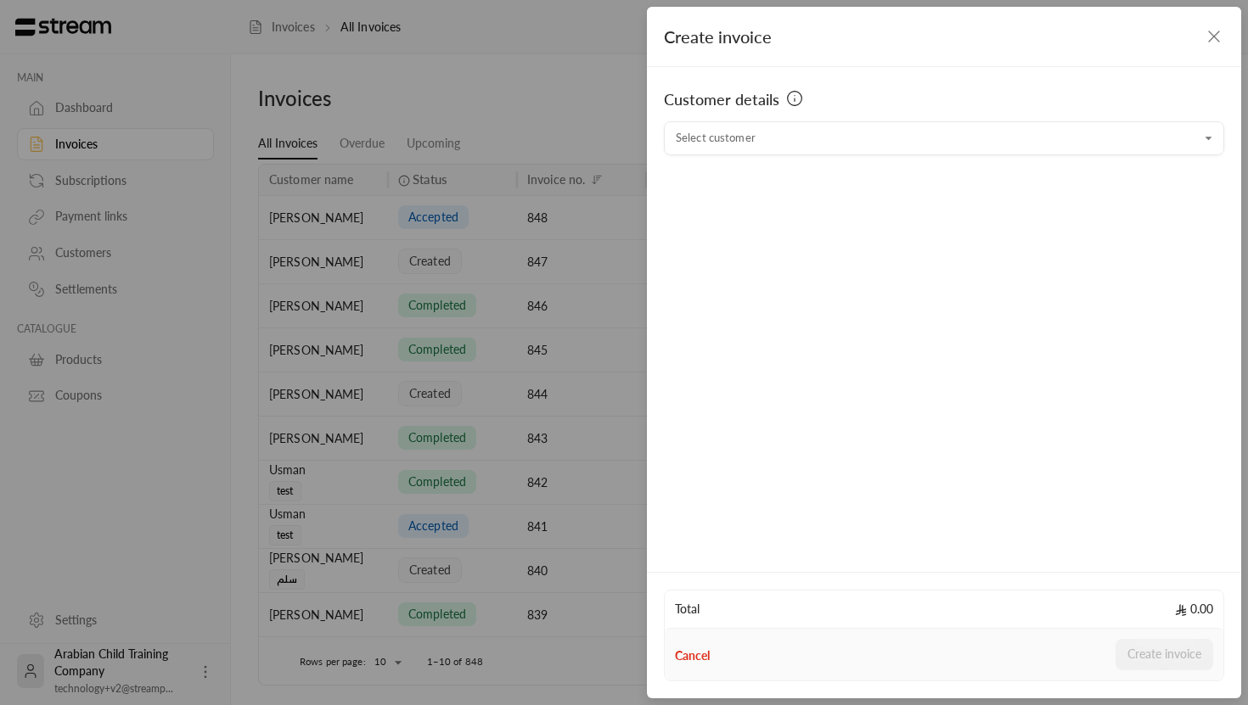
click at [795, 169] on div "Customer details Select customer Select customer" at bounding box center [944, 317] width 594 height 500
click at [780, 149] on input "Select customer" at bounding box center [944, 139] width 560 height 30
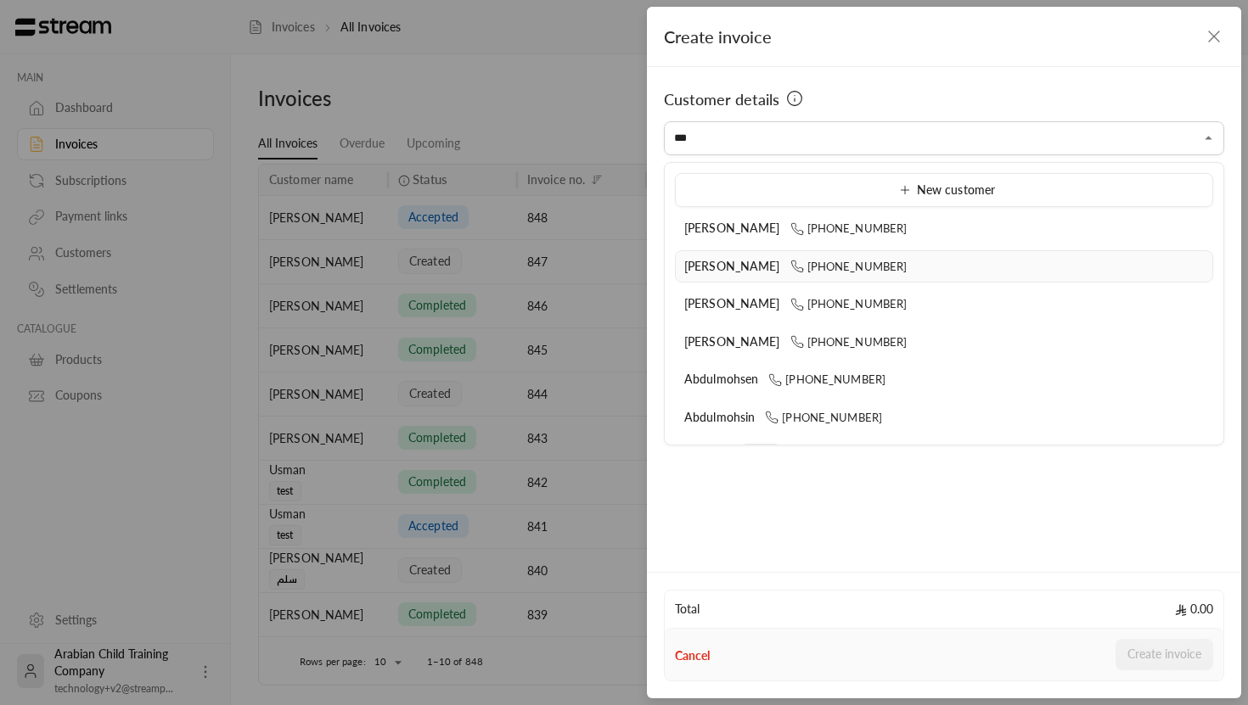
click at [703, 267] on span "[PERSON_NAME]" at bounding box center [732, 266] width 96 height 14
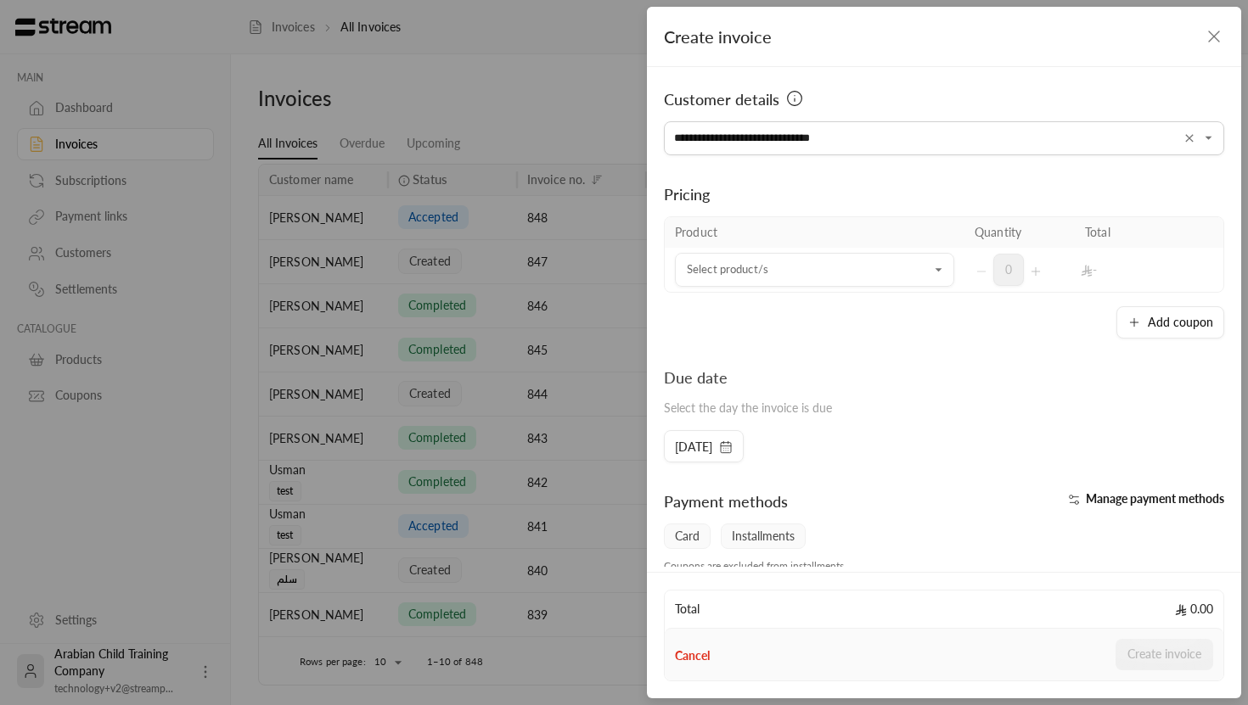
type input "**********"
click at [694, 171] on div "Pricing Product Quantity Total Select product/s Select product/s 0 - Add coupon" at bounding box center [944, 246] width 560 height 183
click at [1211, 39] on icon "button" at bounding box center [1214, 36] width 10 height 10
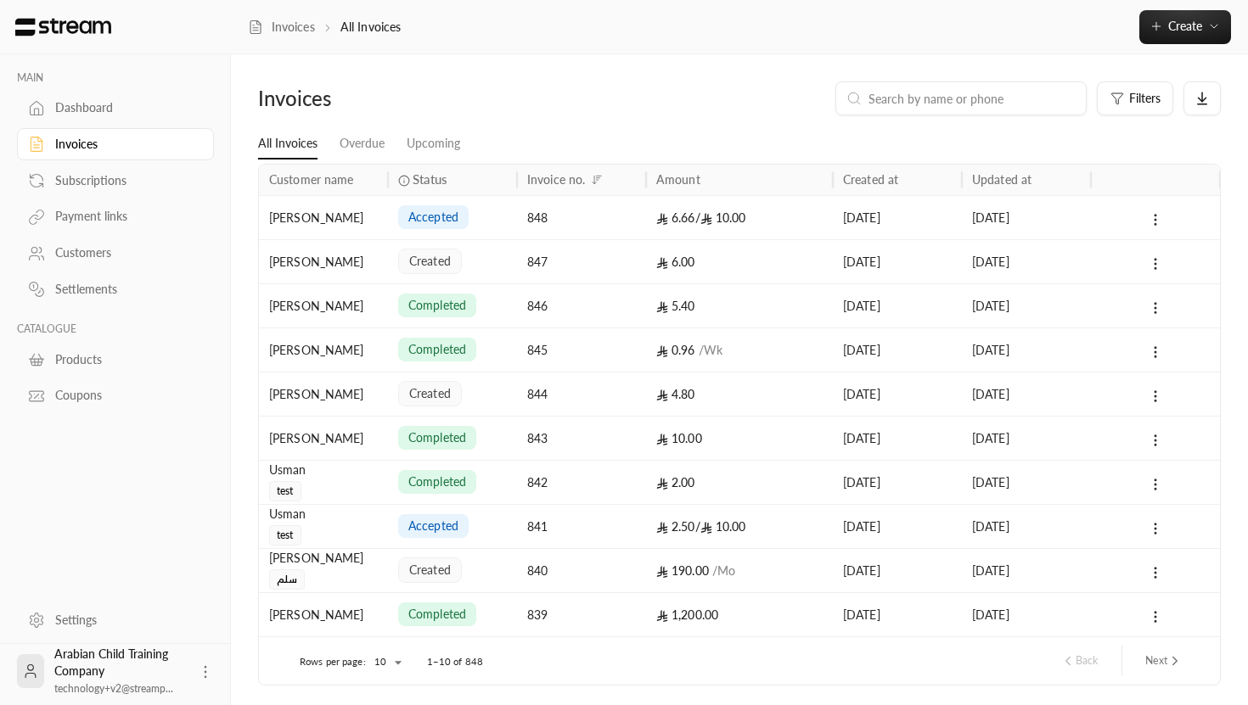
click at [625, 228] on div "848" at bounding box center [581, 217] width 109 height 43
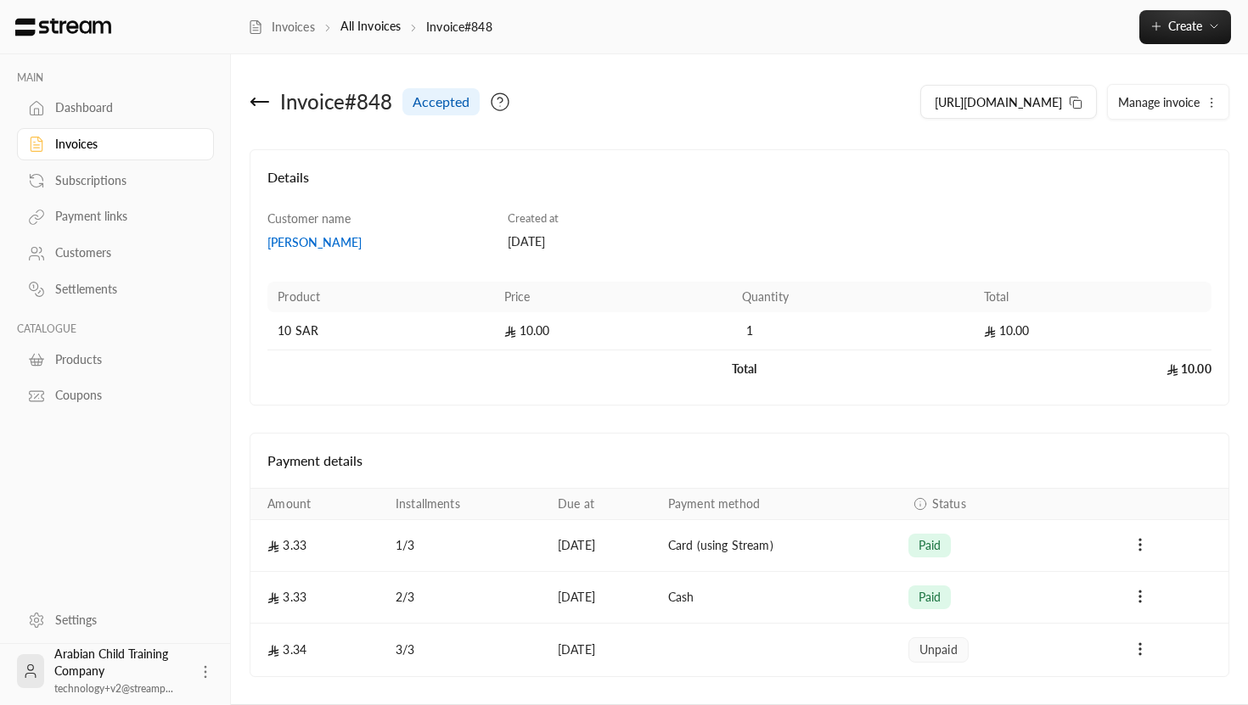
scroll to position [51, 0]
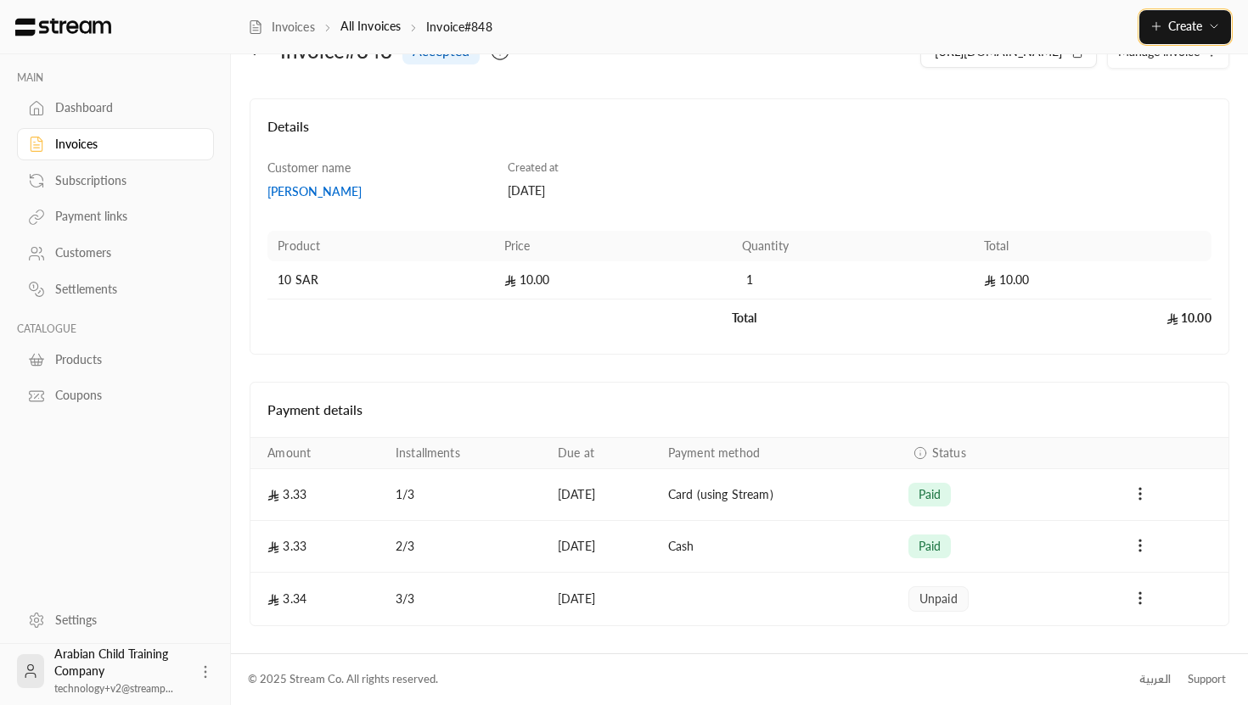
click at [1182, 20] on span "Create" at bounding box center [1185, 26] width 34 height 14
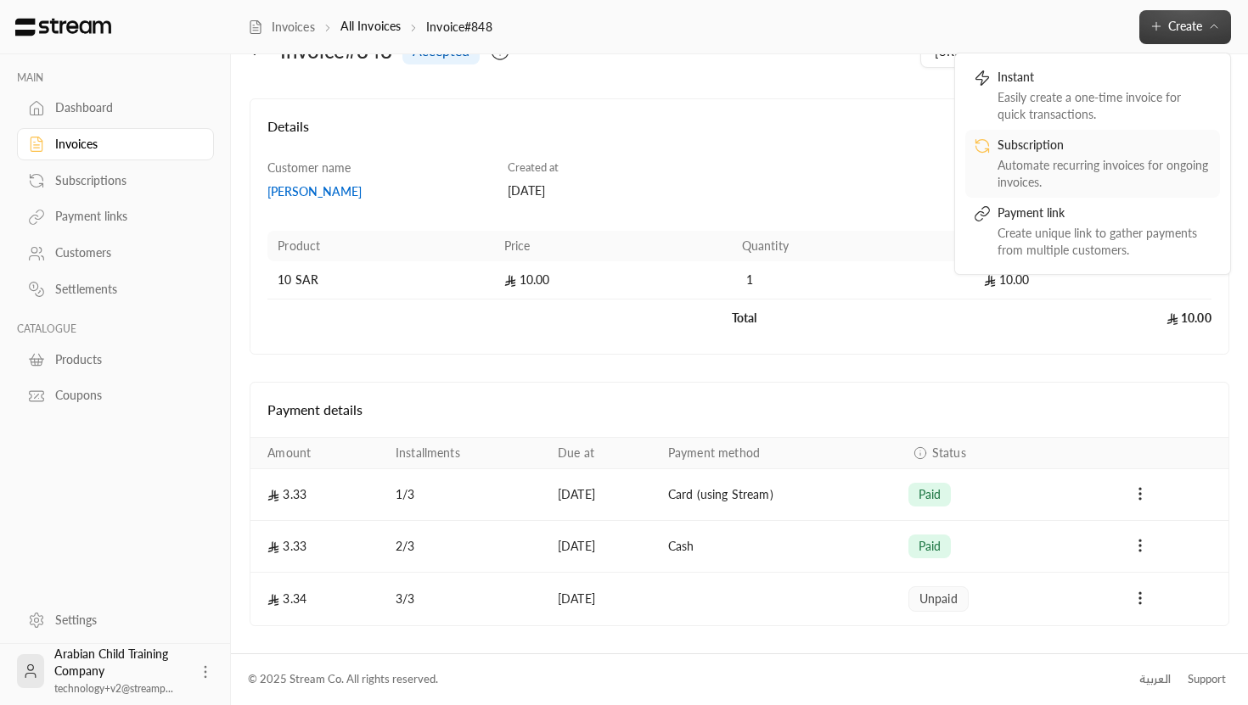
click at [1042, 153] on div "Subscription" at bounding box center [1105, 147] width 214 height 20
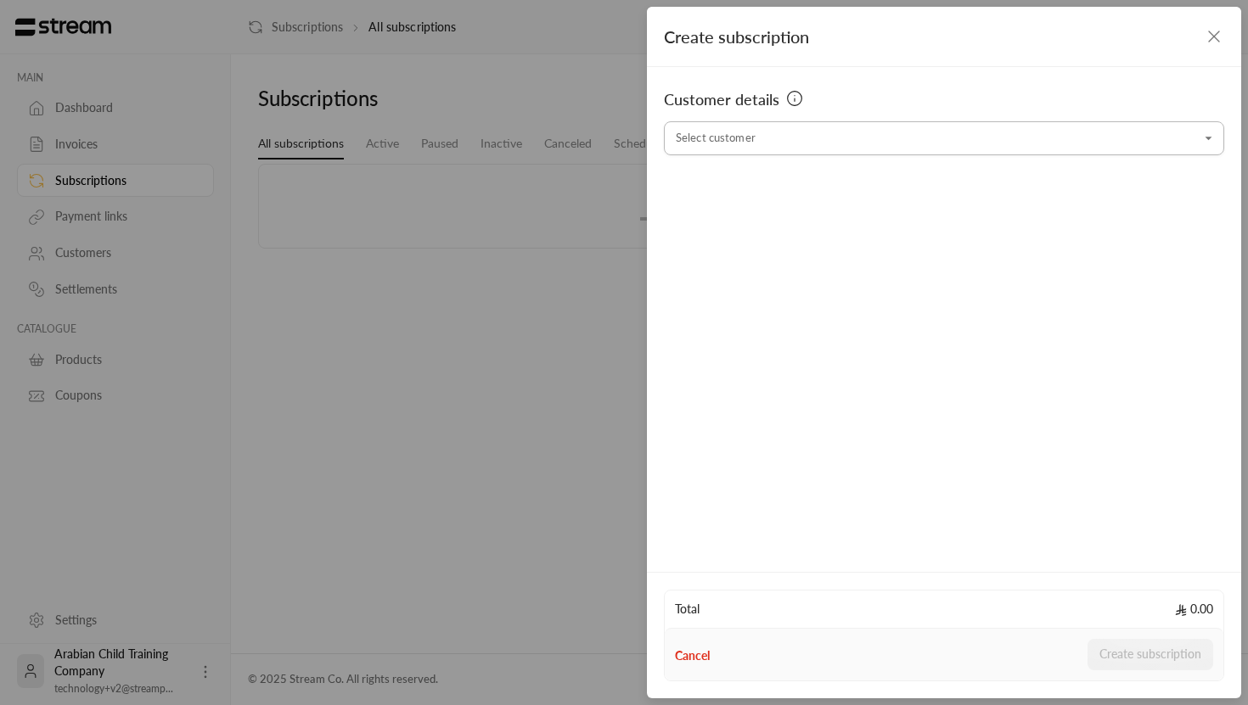
click at [924, 147] on input "Select customer" at bounding box center [944, 139] width 560 height 30
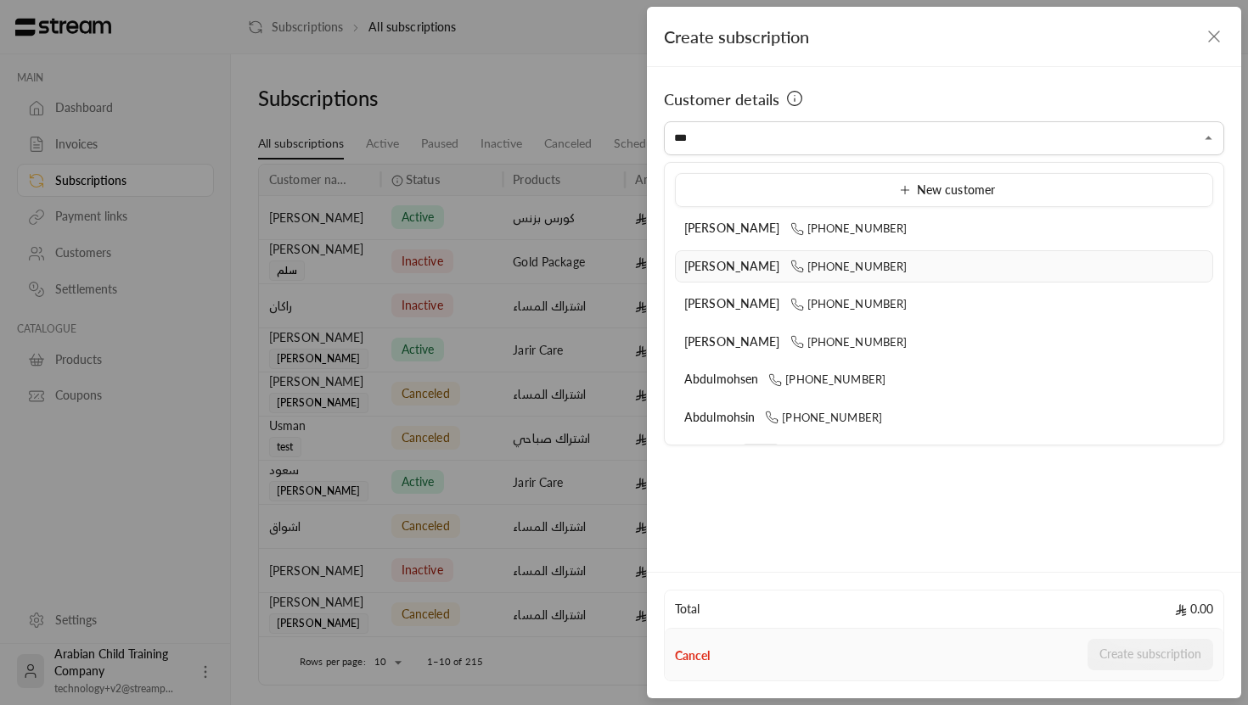
click at [722, 264] on span "[PERSON_NAME]" at bounding box center [732, 266] width 96 height 14
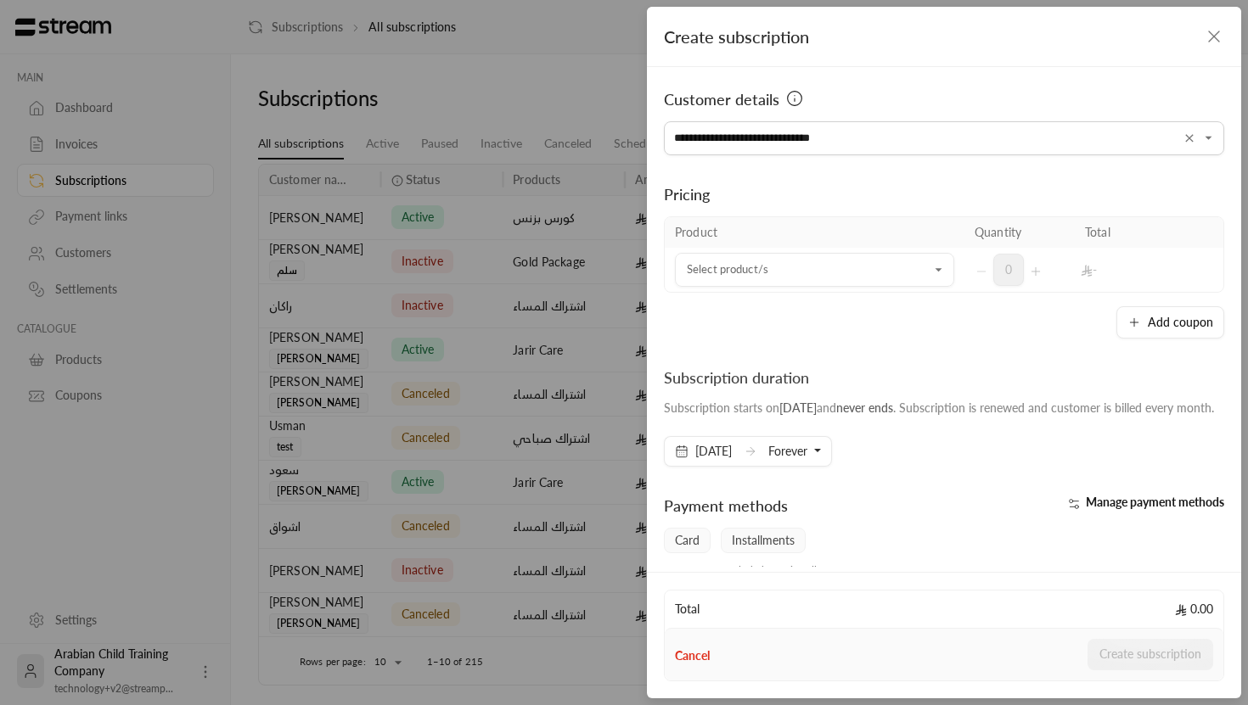
type input "**********"
click at [688, 224] on th "Product" at bounding box center [815, 232] width 300 height 31
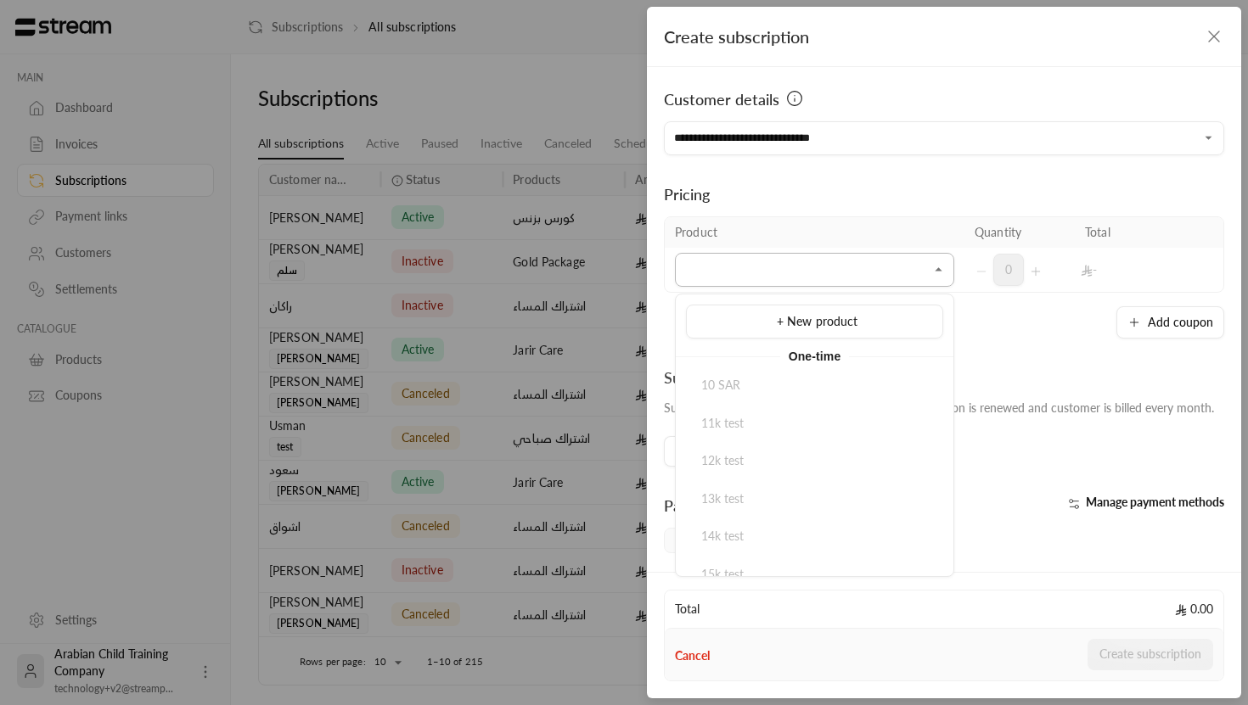
click at [724, 260] on input "Select customer" at bounding box center [814, 271] width 279 height 30
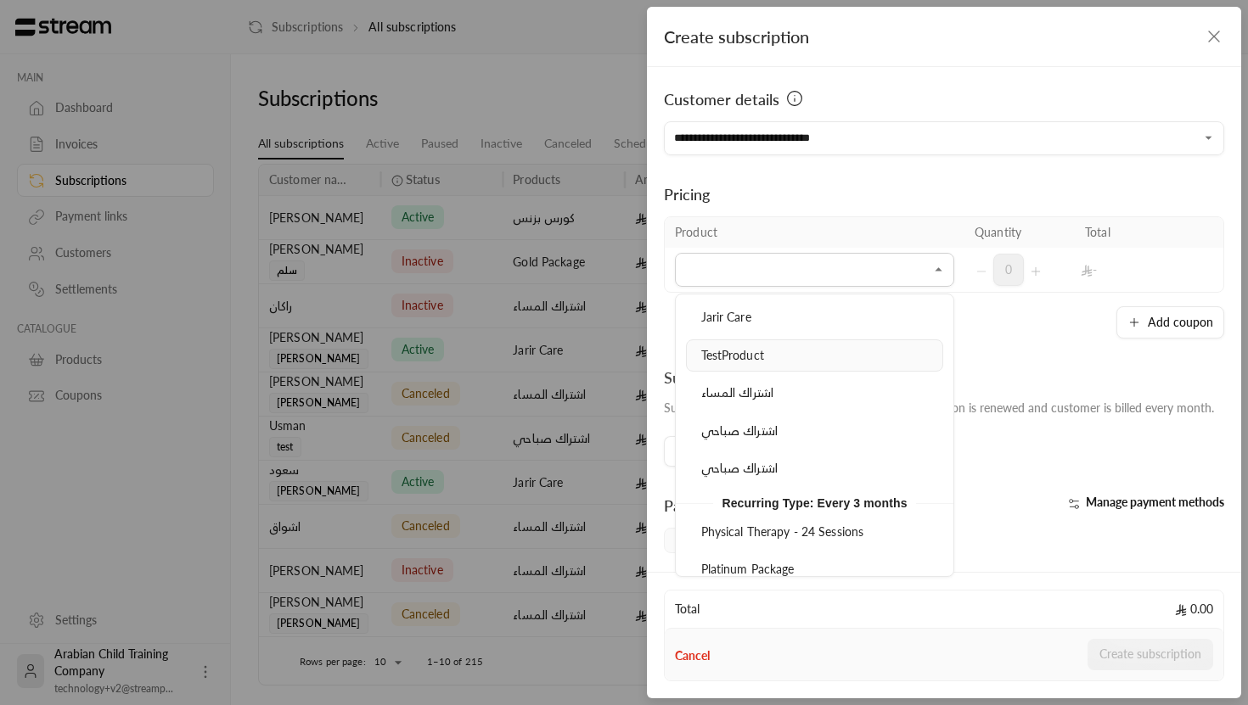
scroll to position [1078, 0]
click at [800, 363] on li "TestProduct" at bounding box center [814, 353] width 257 height 33
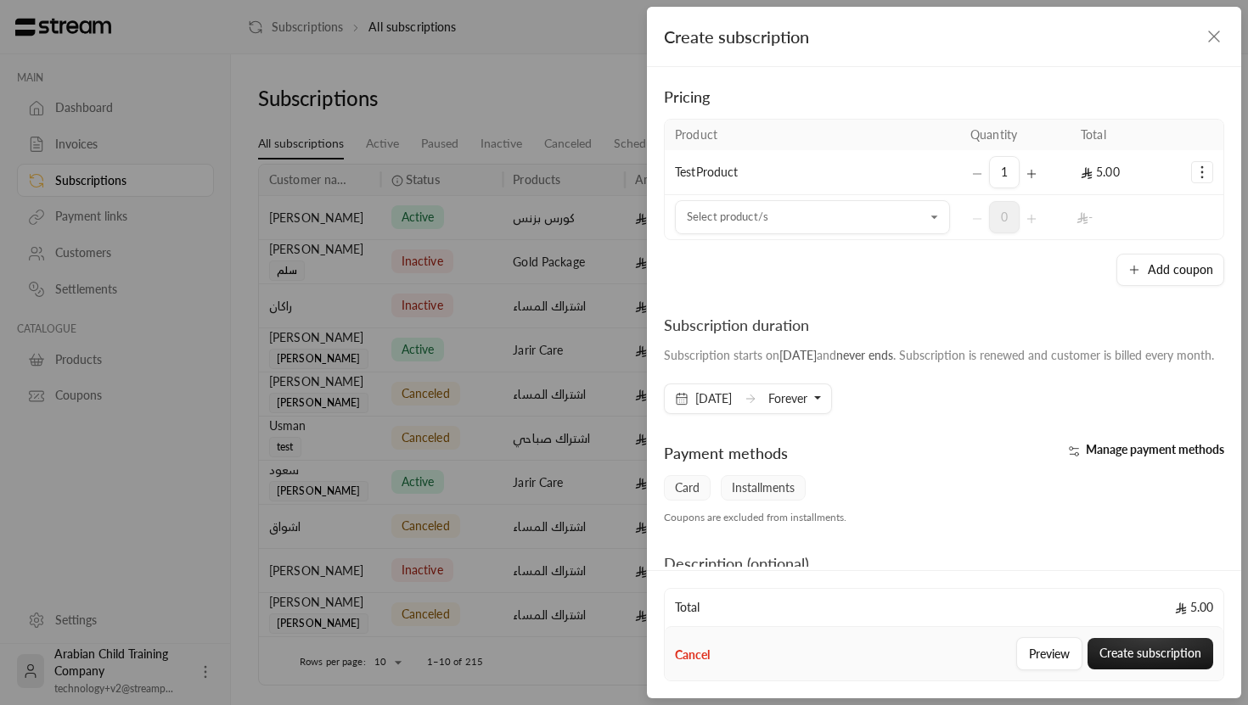
scroll to position [229, 0]
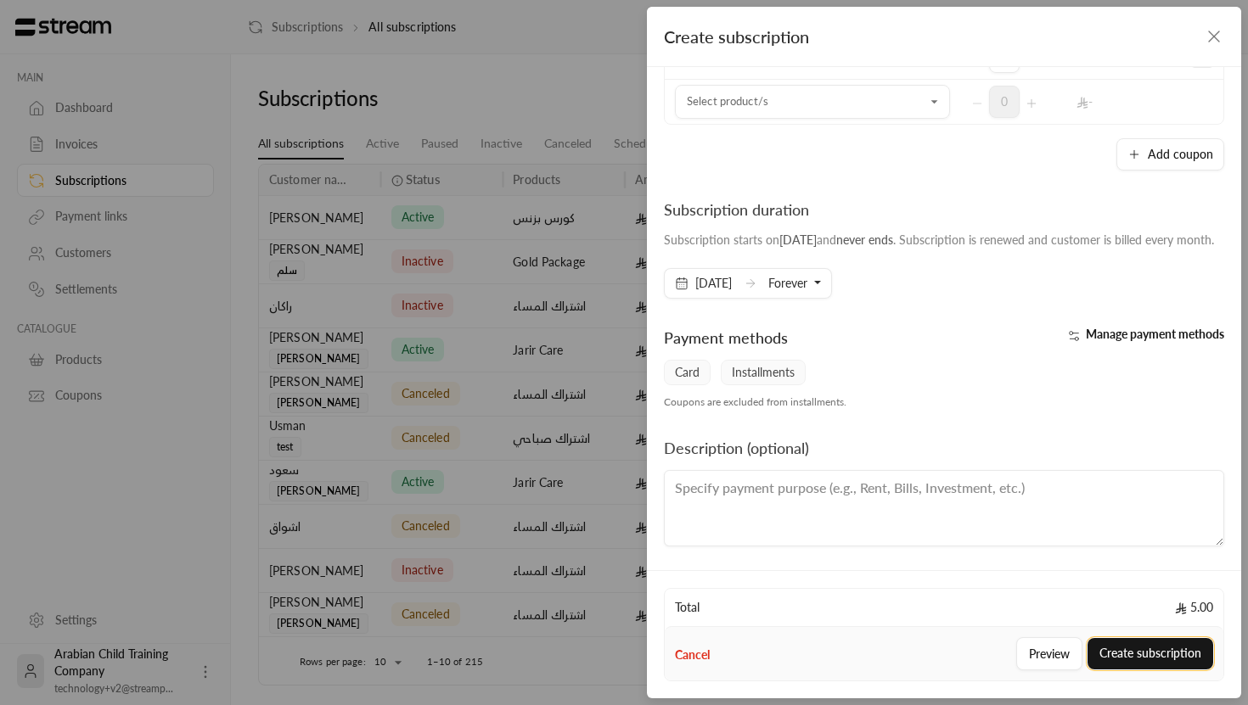
click at [1154, 658] on button "Create subscription" at bounding box center [1151, 653] width 126 height 31
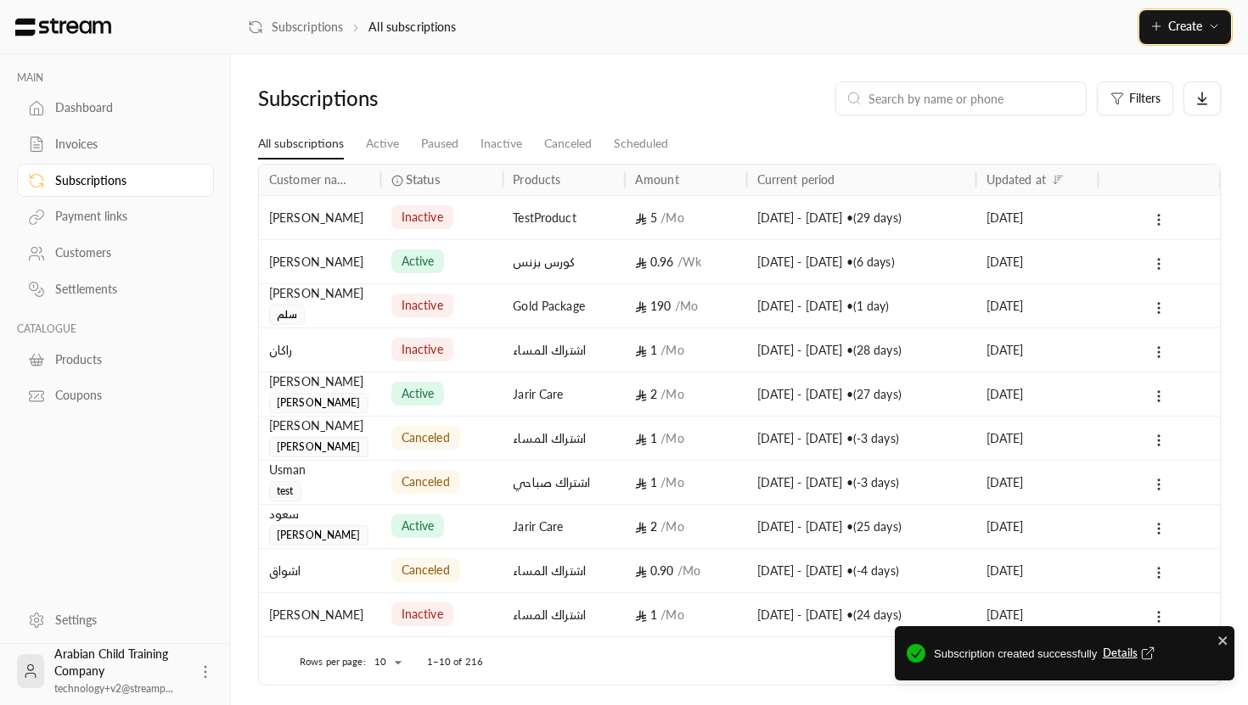
click at [1172, 31] on span "Create" at bounding box center [1185, 26] width 34 height 14
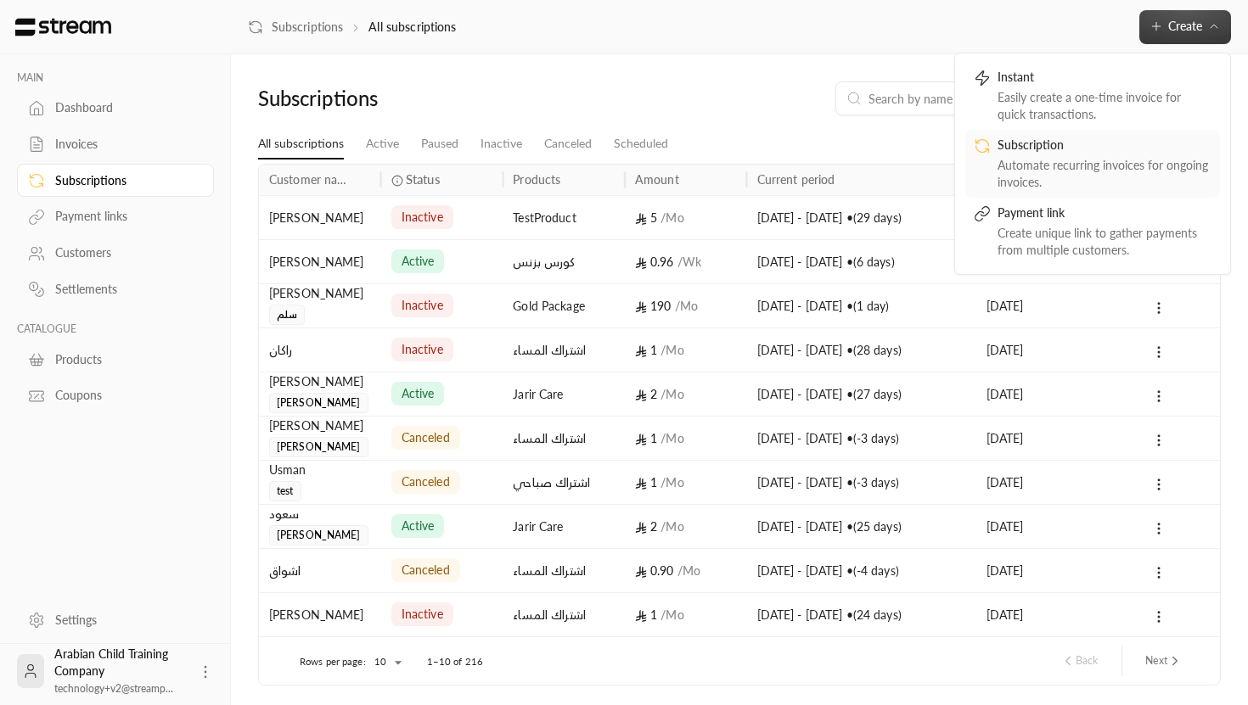
click at [1077, 165] on div "Automate recurring invoices for ongoing invoices." at bounding box center [1105, 174] width 214 height 34
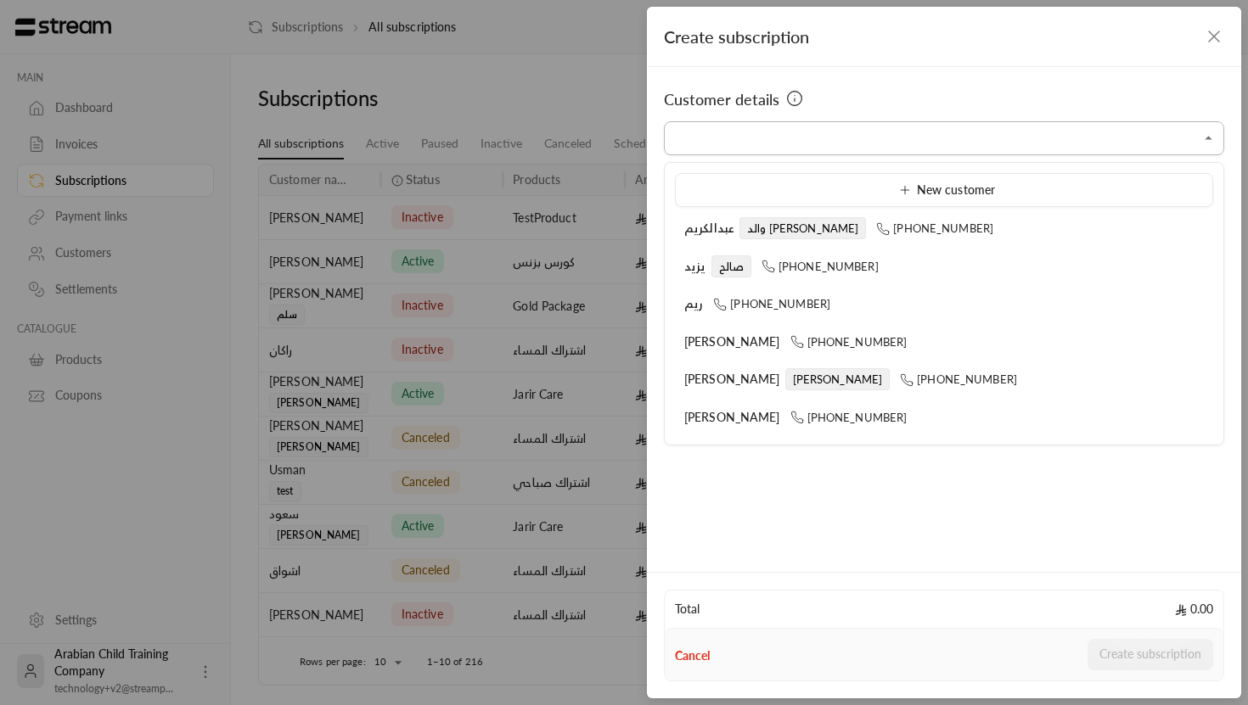
click at [1047, 146] on input "Select customer" at bounding box center [944, 139] width 560 height 30
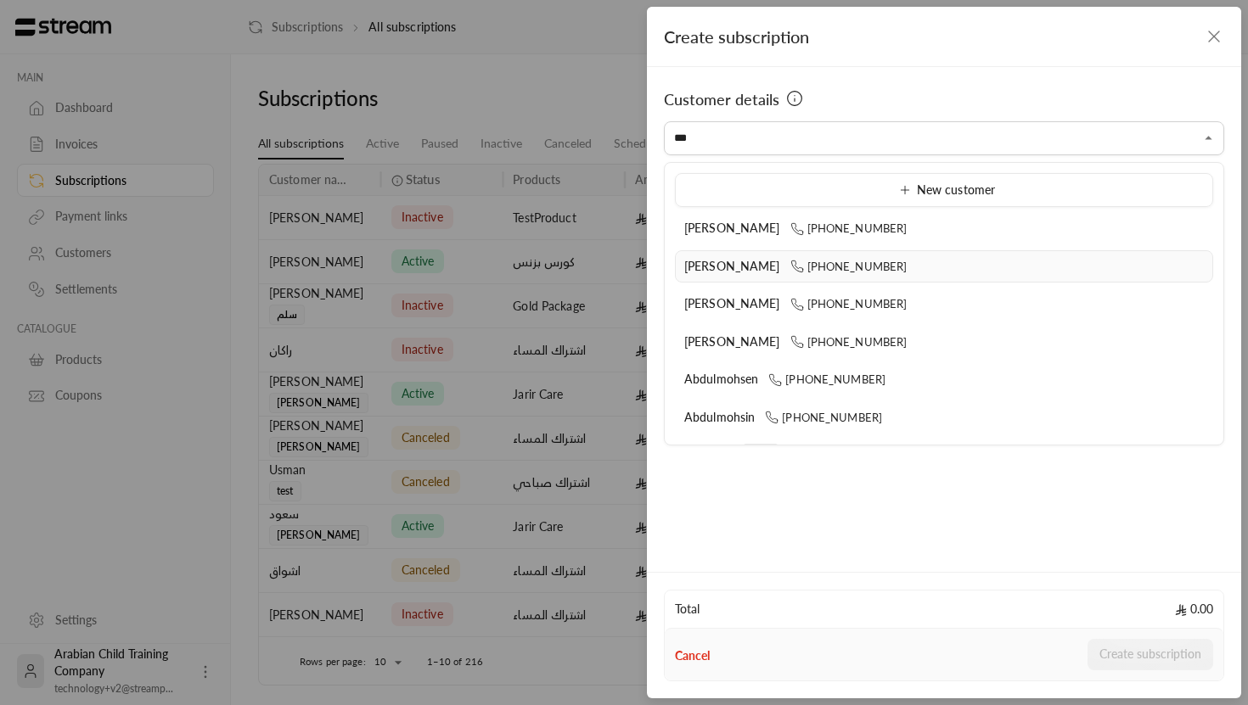
click at [919, 261] on div "Abdullah Alsinan +966561040999" at bounding box center [944, 267] width 520 height 18
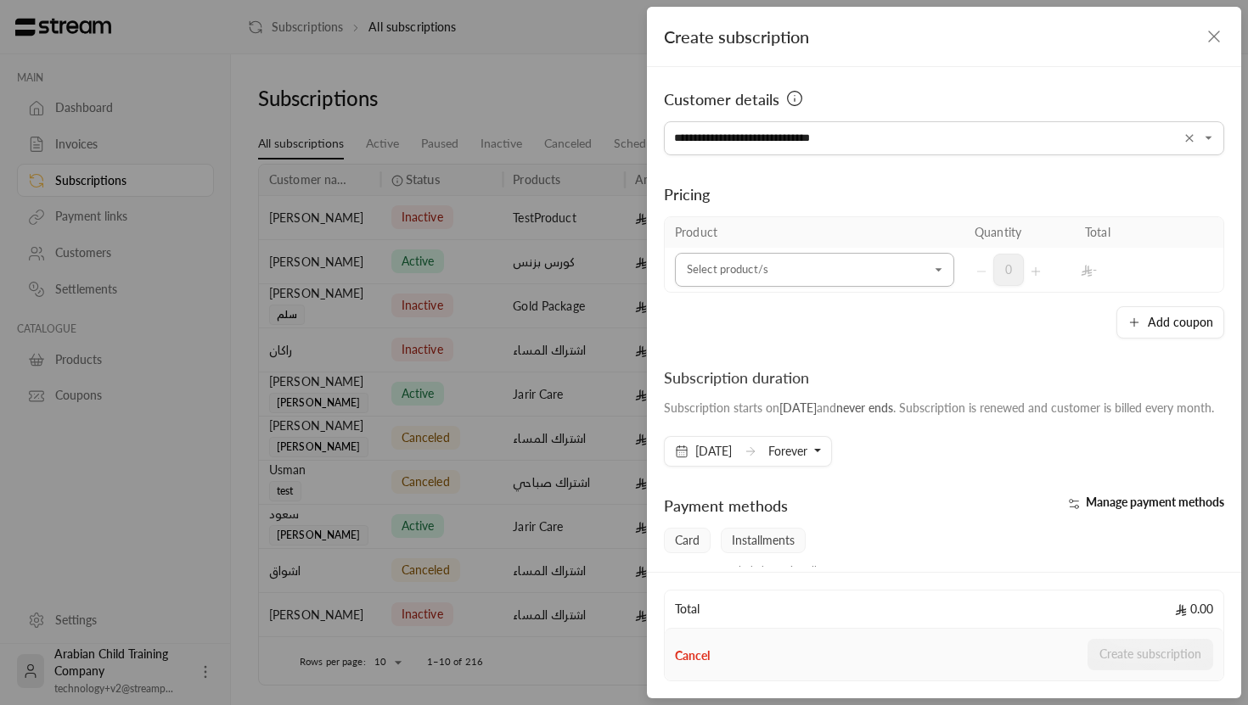
click at [941, 273] on icon "Open" at bounding box center [938, 269] width 17 height 17
type input "**********"
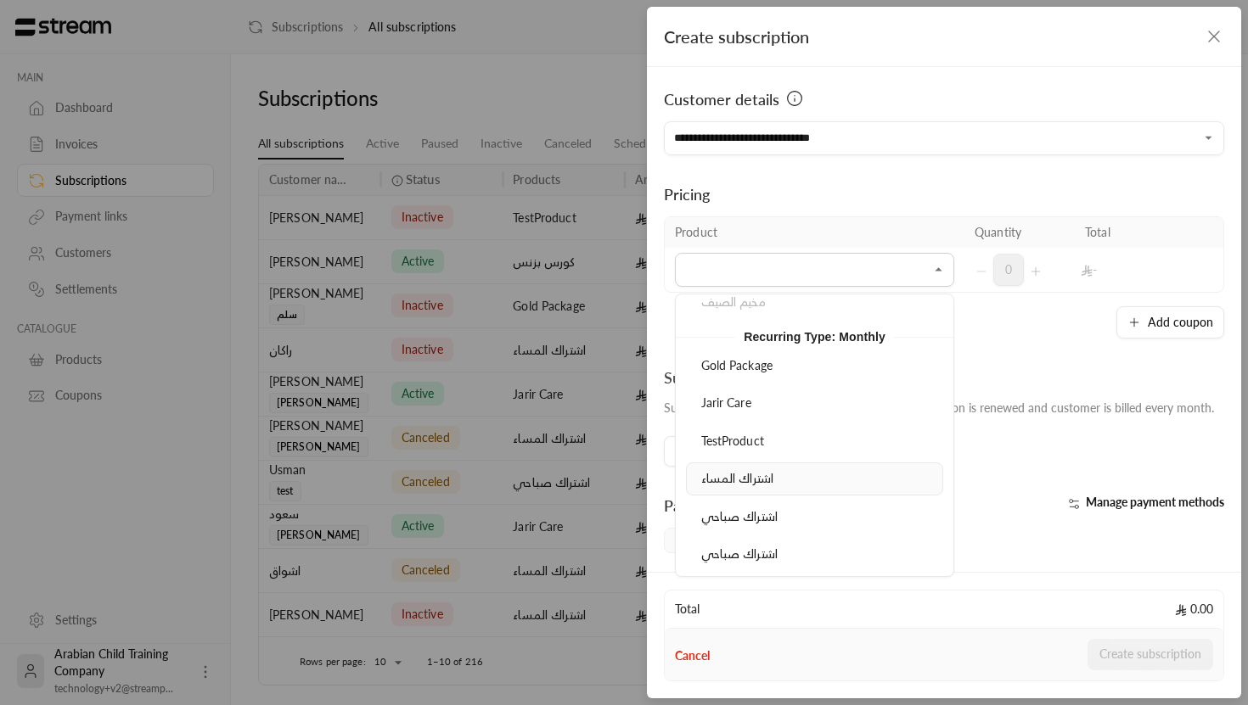
scroll to position [984, 0]
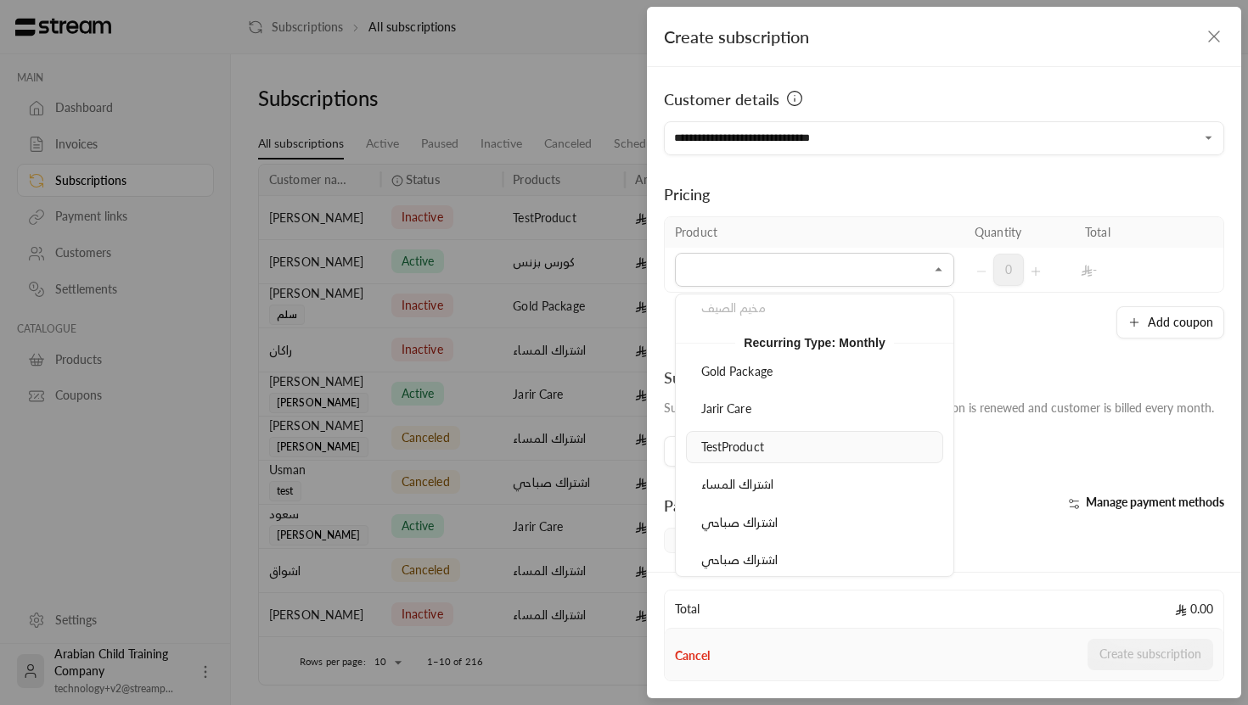
click at [778, 452] on div "TestProduct" at bounding box center [814, 448] width 239 height 18
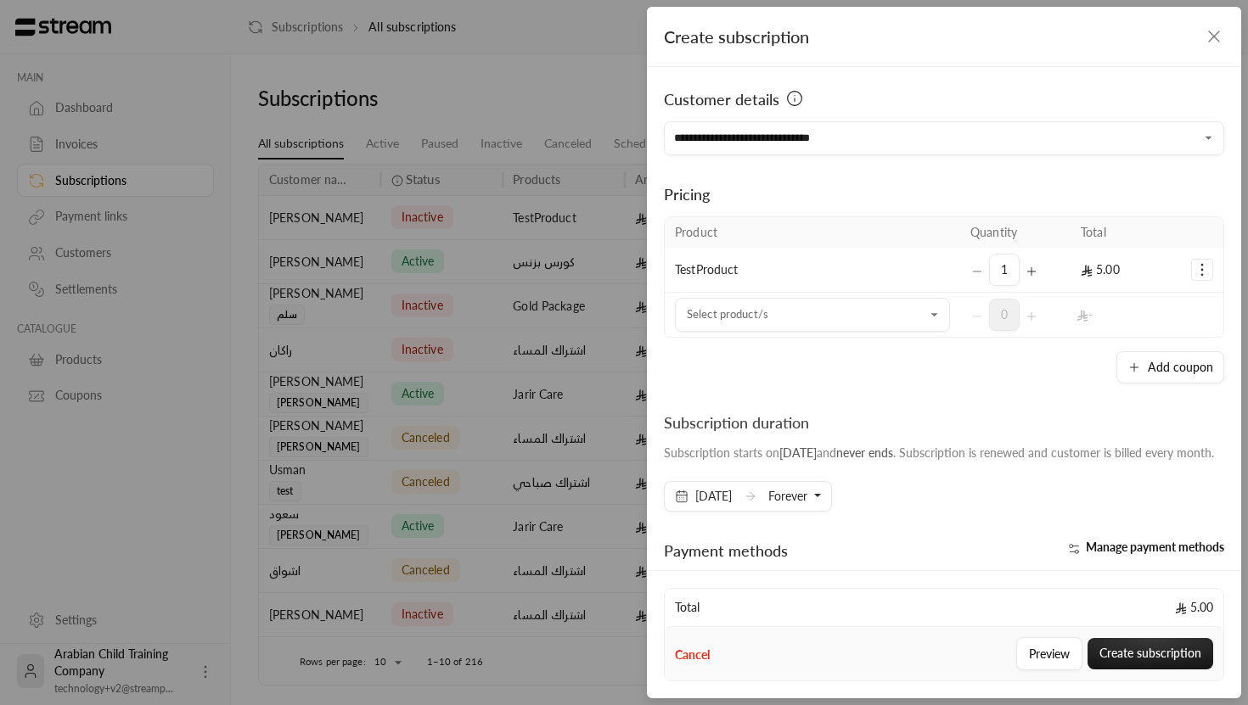
scroll to position [63, 0]
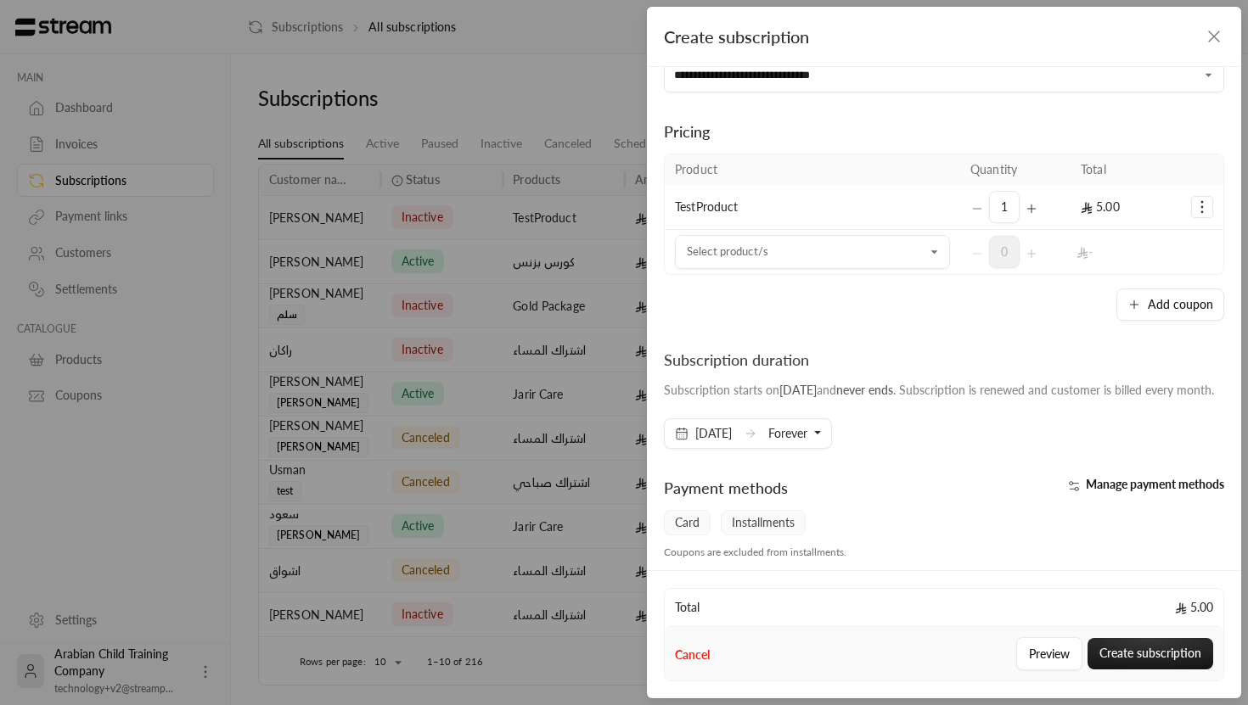
click at [807, 441] on span "Forever" at bounding box center [787, 433] width 39 height 14
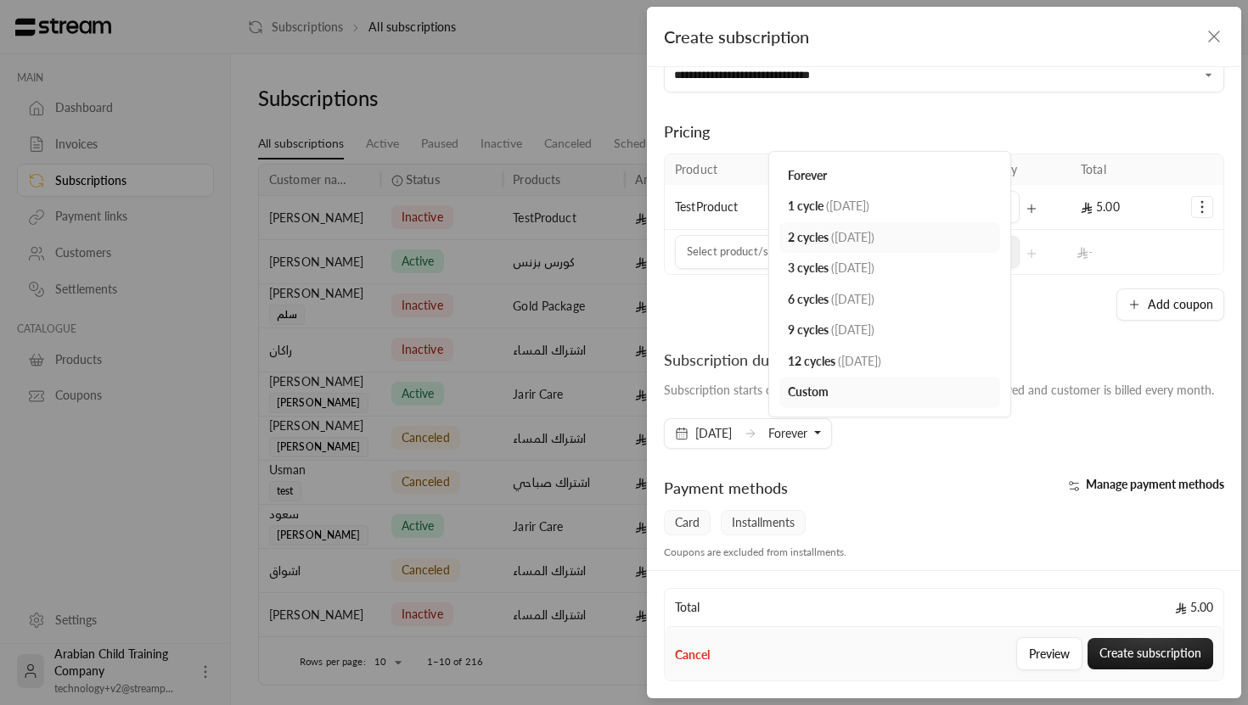
click at [829, 244] on span "2 cycles" at bounding box center [808, 237] width 41 height 14
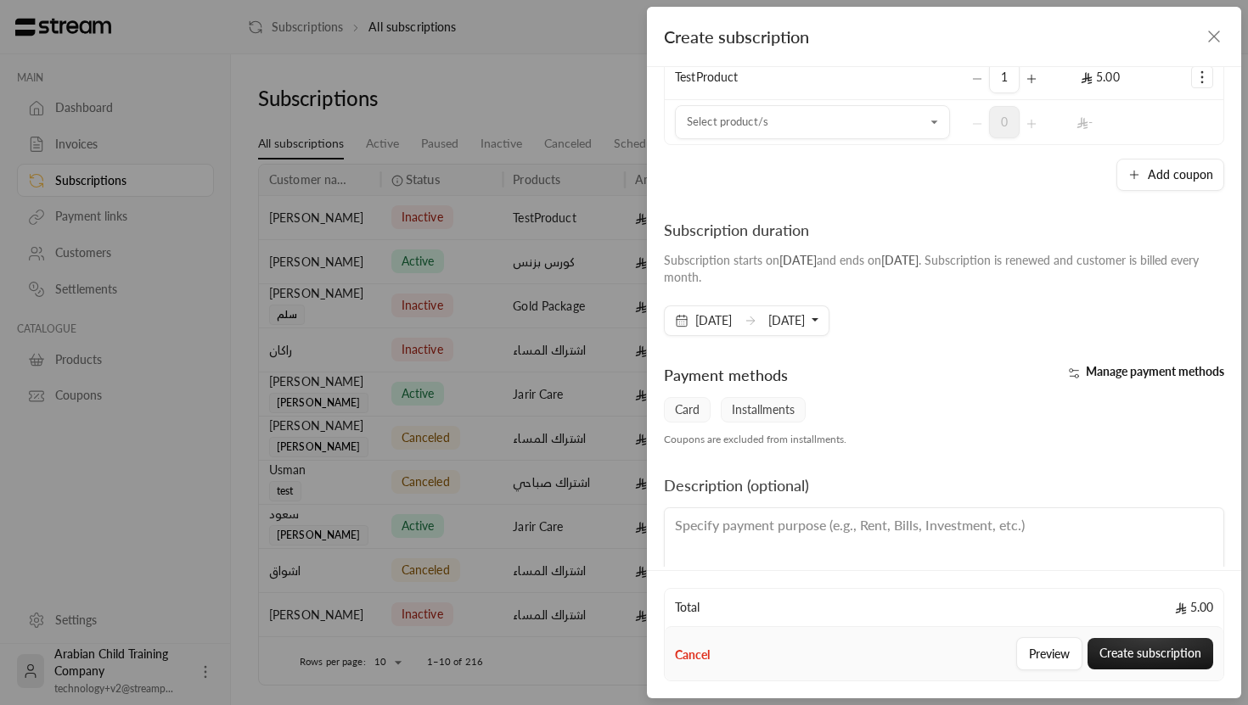
scroll to position [229, 0]
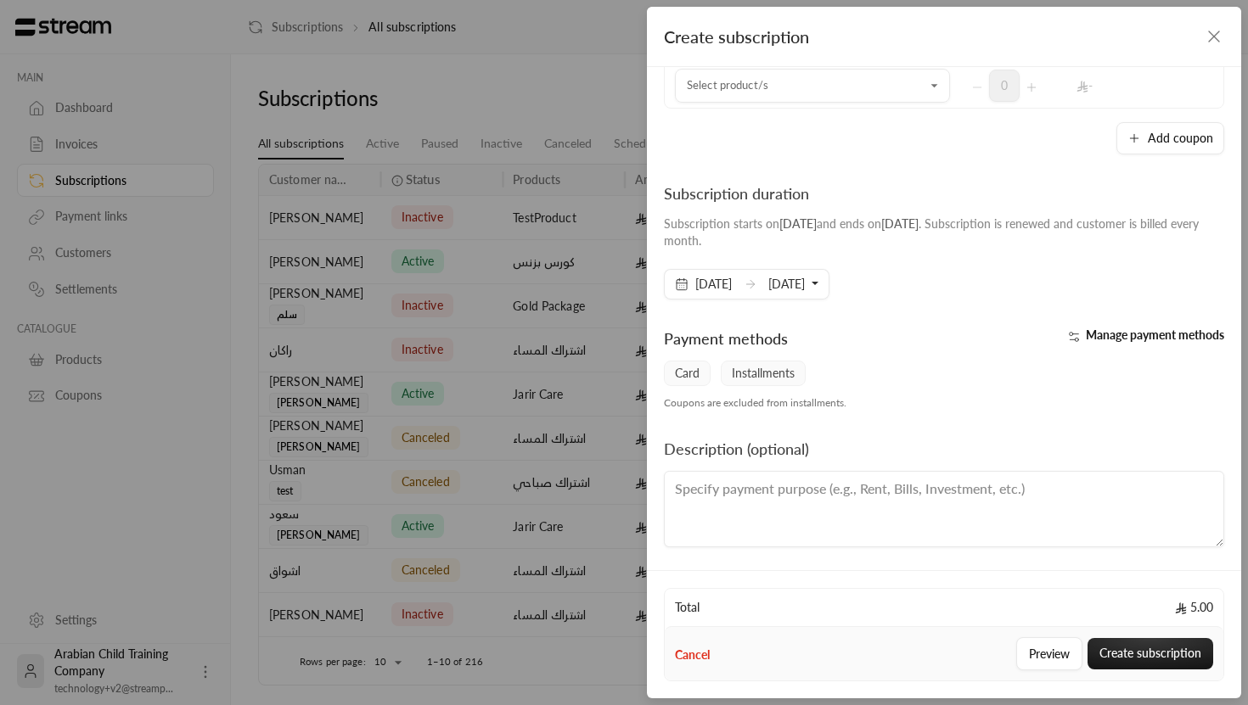
click at [1178, 319] on div "**********" at bounding box center [944, 317] width 594 height 500
click at [1178, 338] on span "Manage payment methods" at bounding box center [1155, 335] width 138 height 14
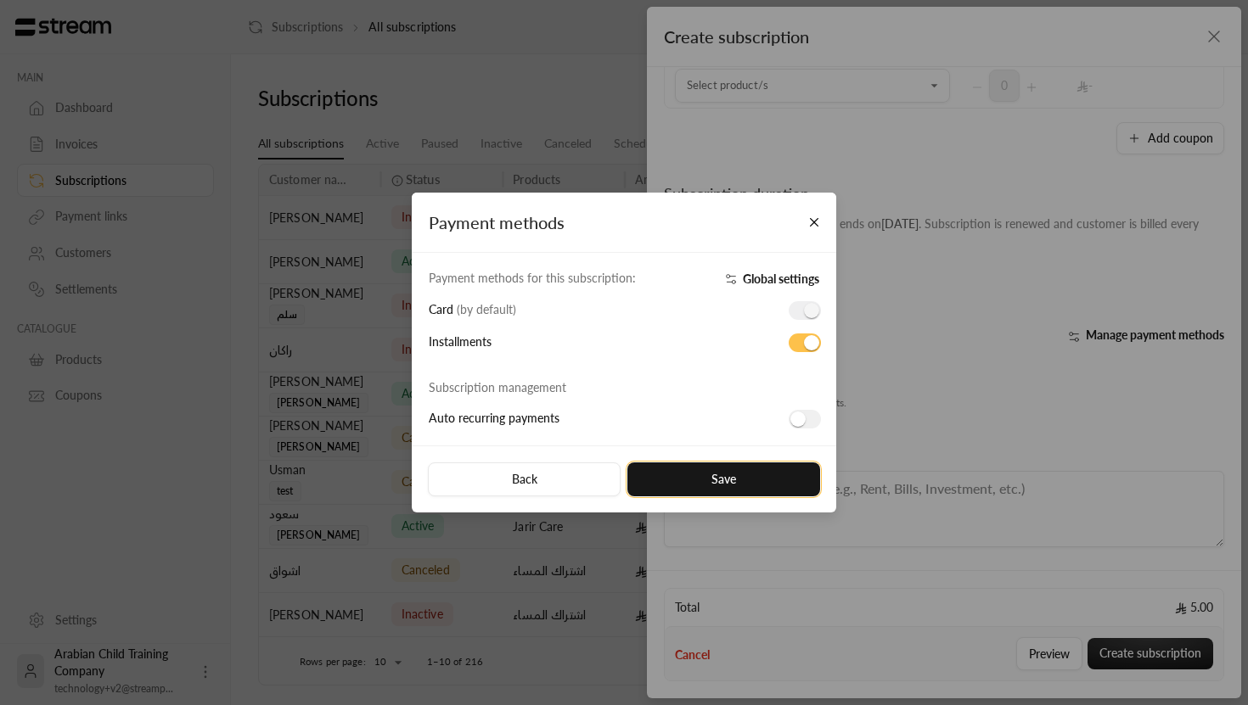
click at [746, 471] on button "Save" at bounding box center [723, 480] width 193 height 34
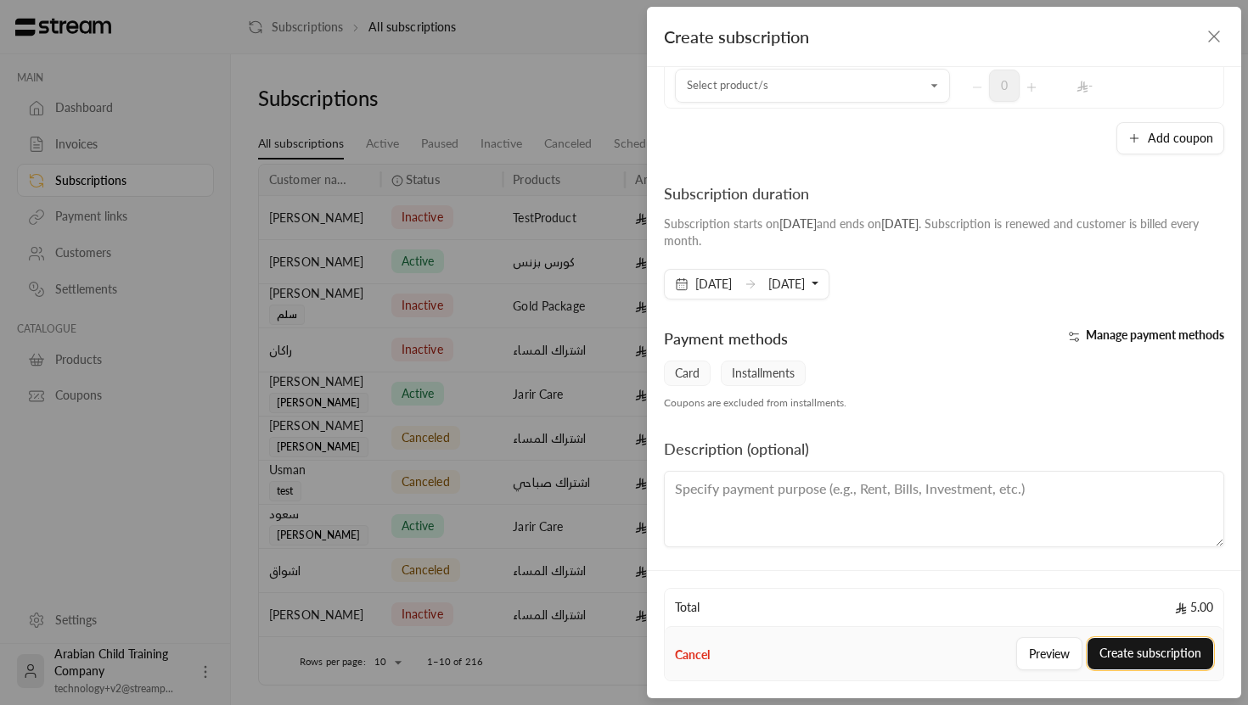
click at [1152, 654] on button "Create subscription" at bounding box center [1151, 653] width 126 height 31
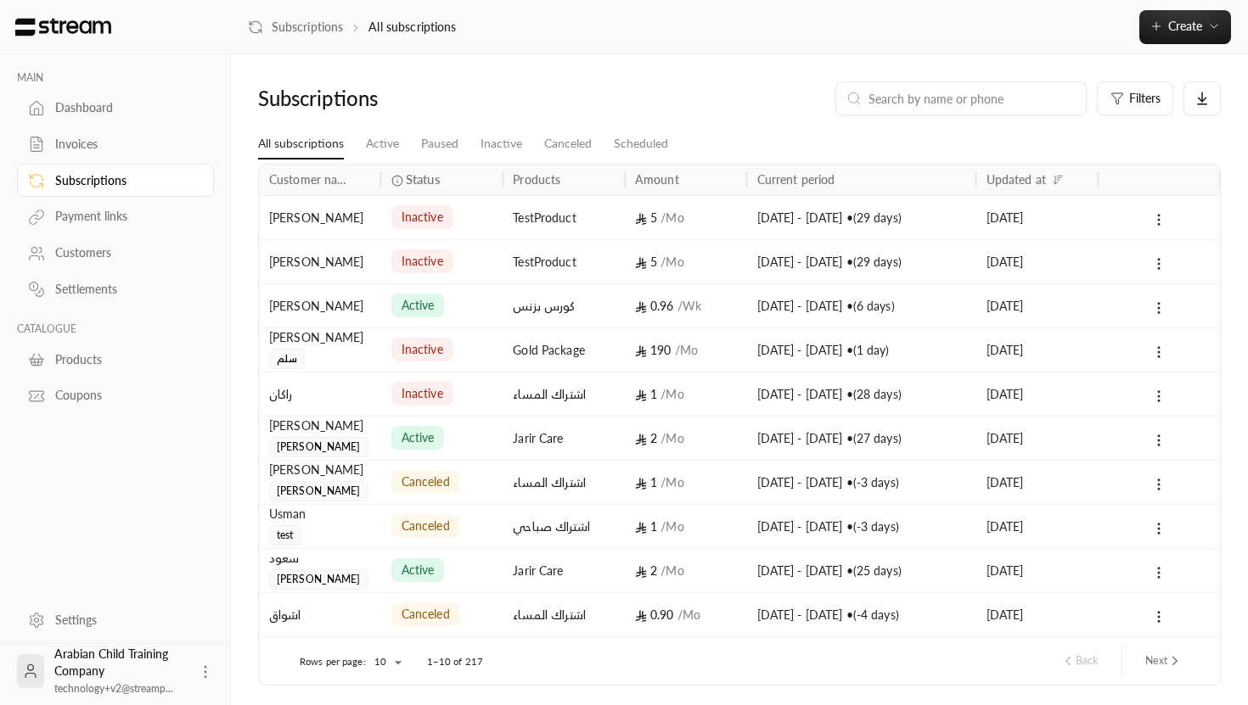
click at [397, 228] on div "inactive" at bounding box center [422, 217] width 62 height 24
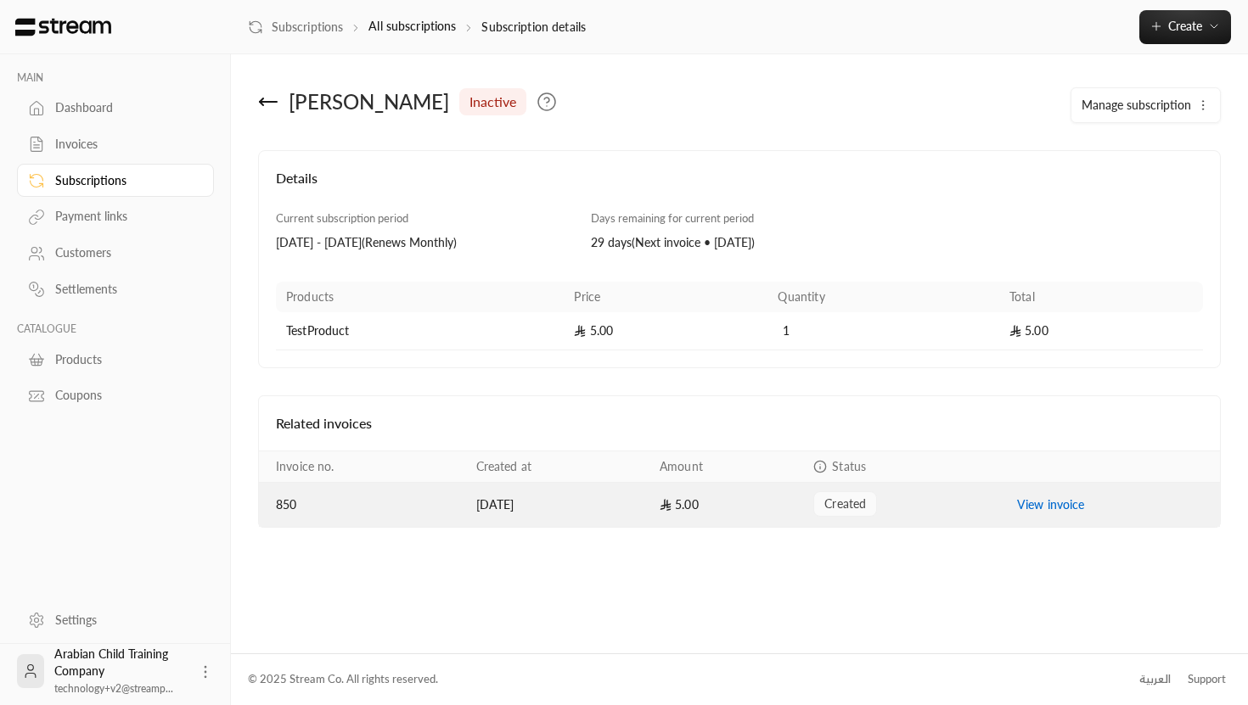
click at [863, 507] on span "created" at bounding box center [845, 504] width 42 height 17
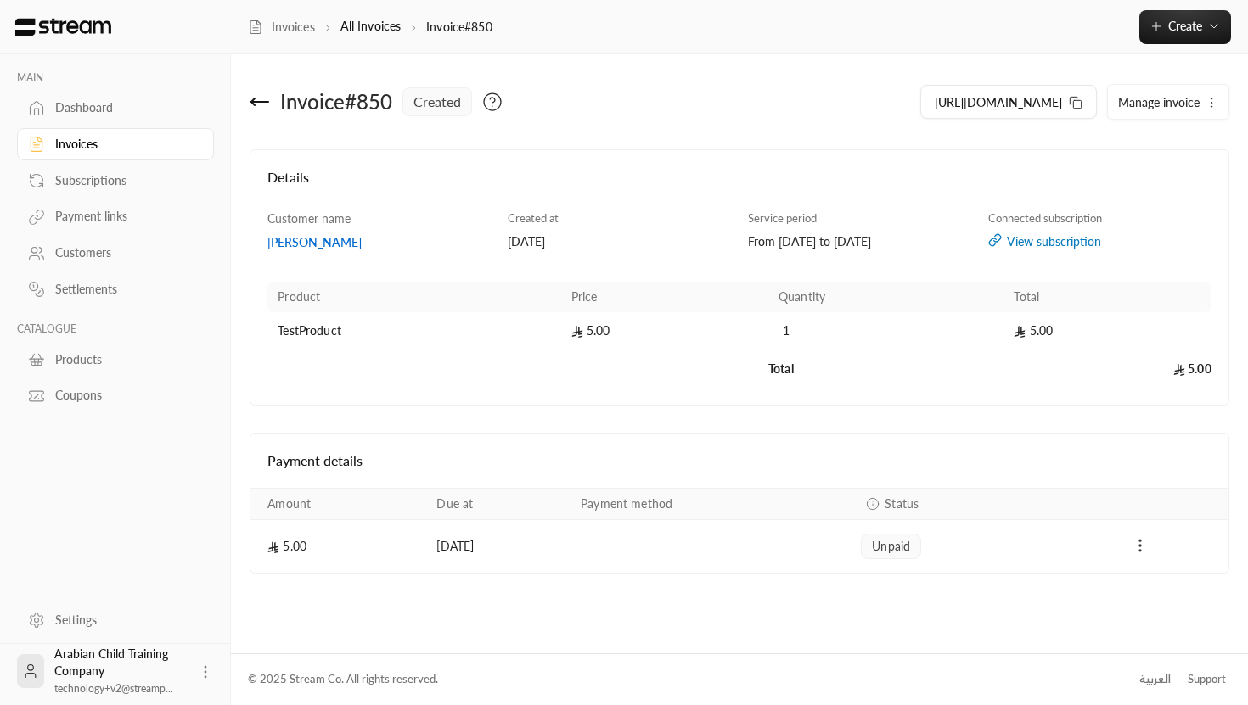
click at [1143, 546] on icon "Payments" at bounding box center [1140, 545] width 17 height 17
click at [1171, 581] on li "Mark as paid" at bounding box center [1177, 590] width 78 height 31
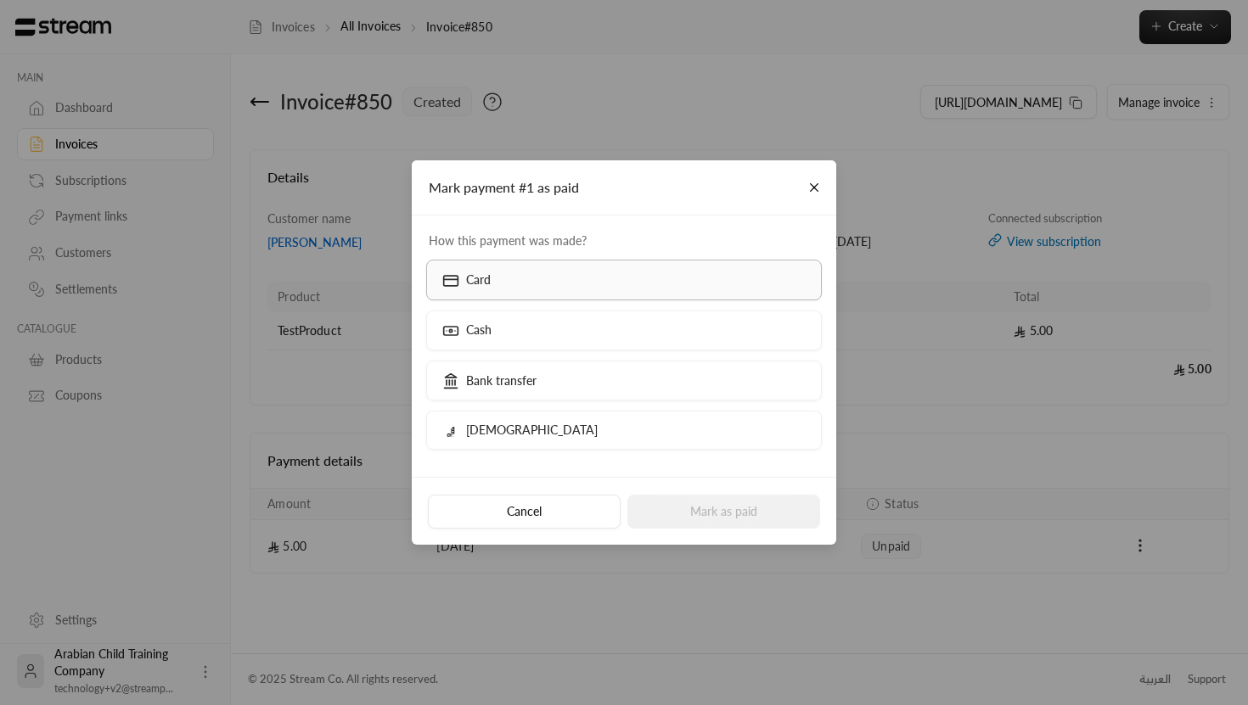
click at [540, 290] on label "Card" at bounding box center [624, 280] width 396 height 40
click at [723, 528] on button "Mark as paid" at bounding box center [723, 512] width 193 height 34
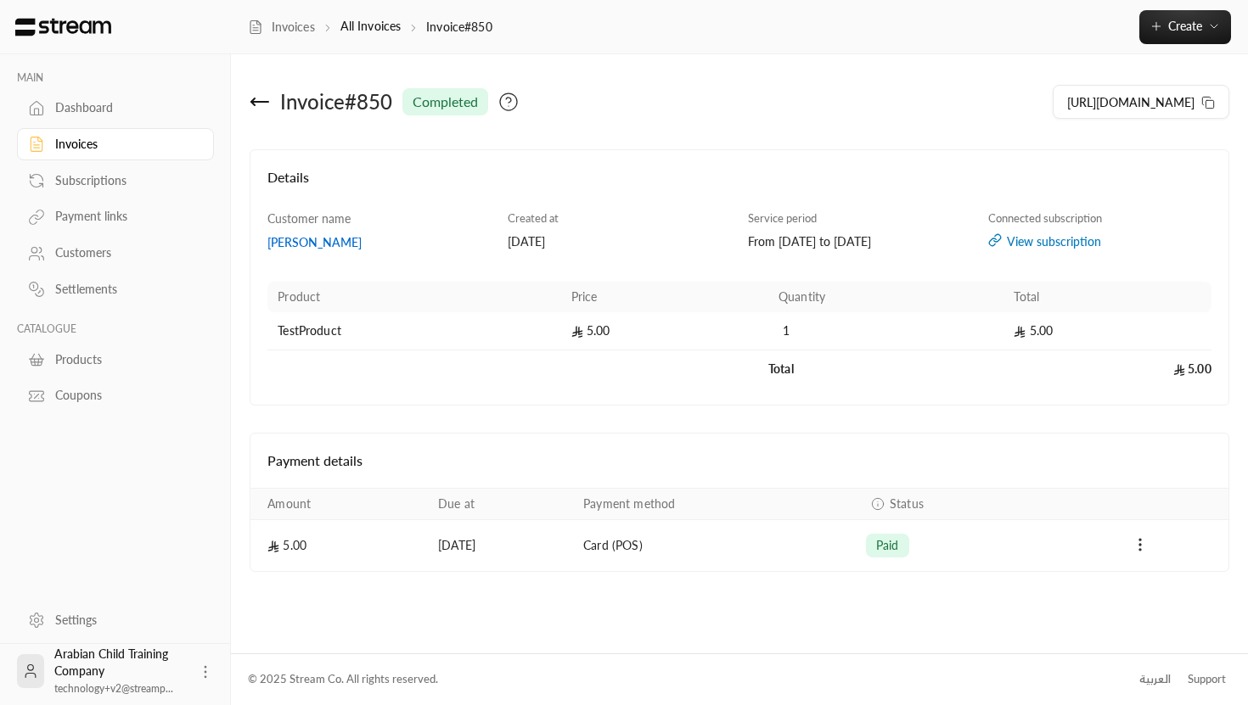
click at [121, 174] on div "Subscriptions" at bounding box center [124, 180] width 138 height 17
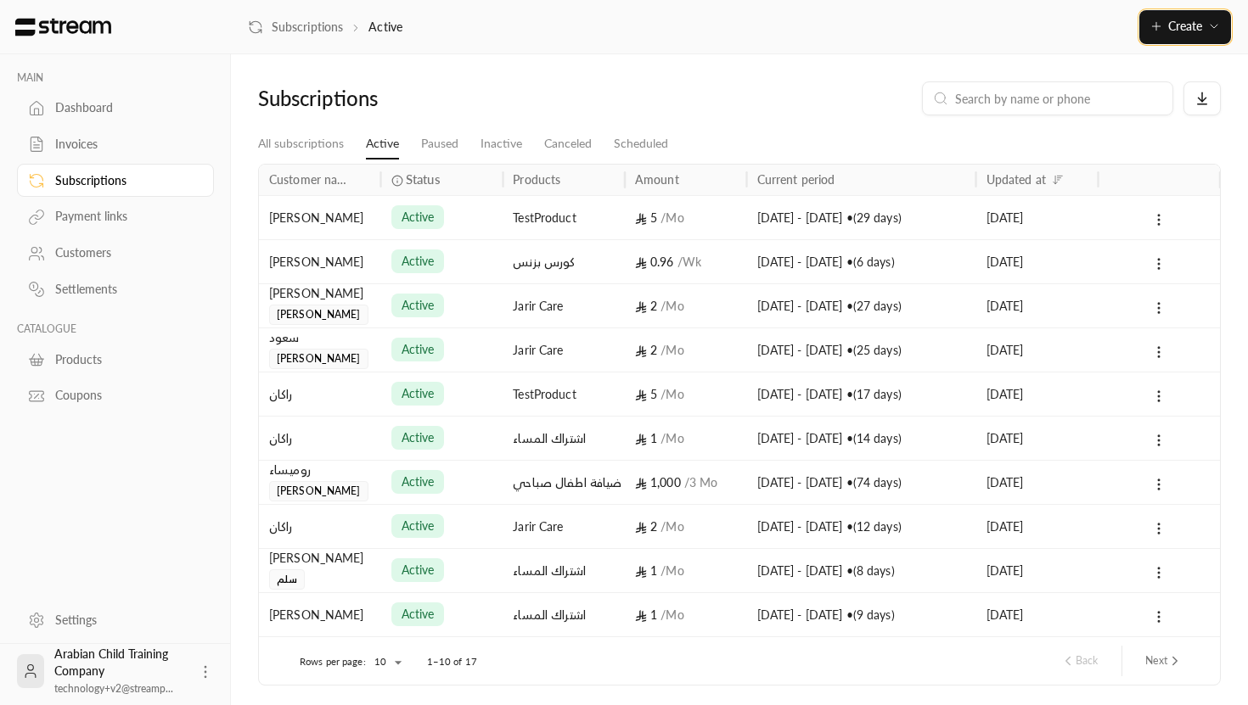
click at [1185, 30] on span "Create" at bounding box center [1185, 26] width 34 height 14
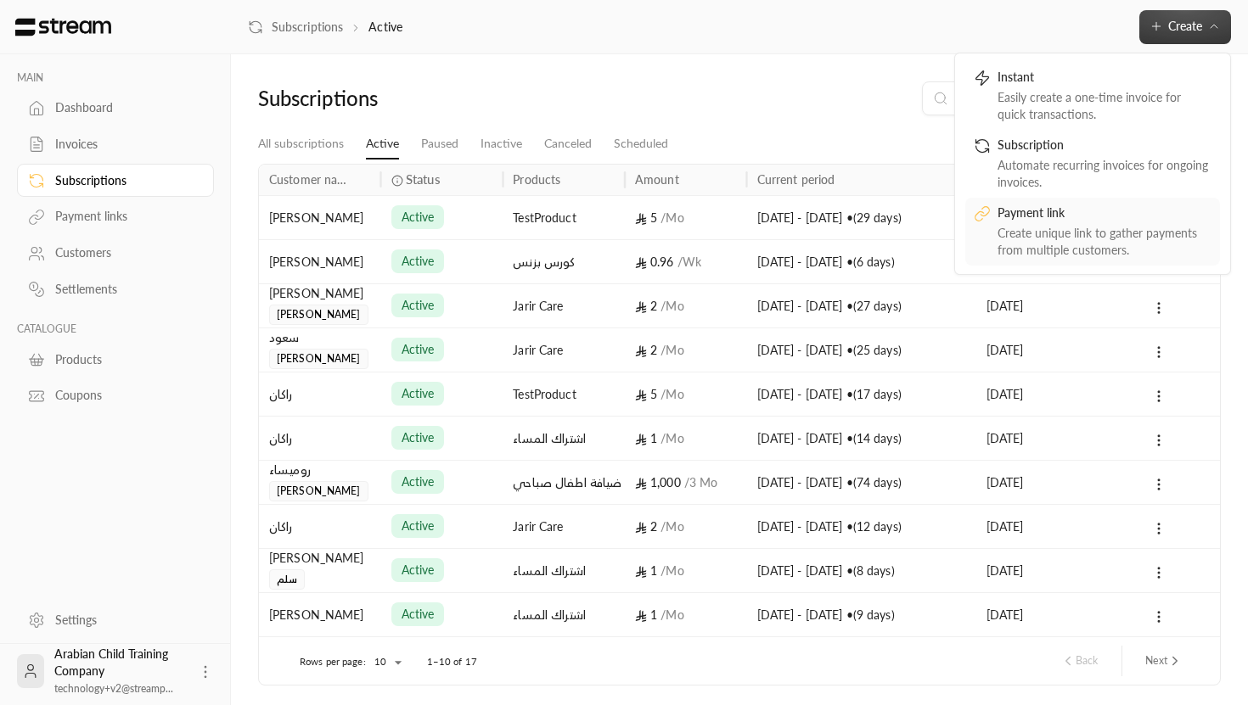
click at [1026, 239] on div "Create unique link to gather payments from multiple customers." at bounding box center [1105, 242] width 214 height 34
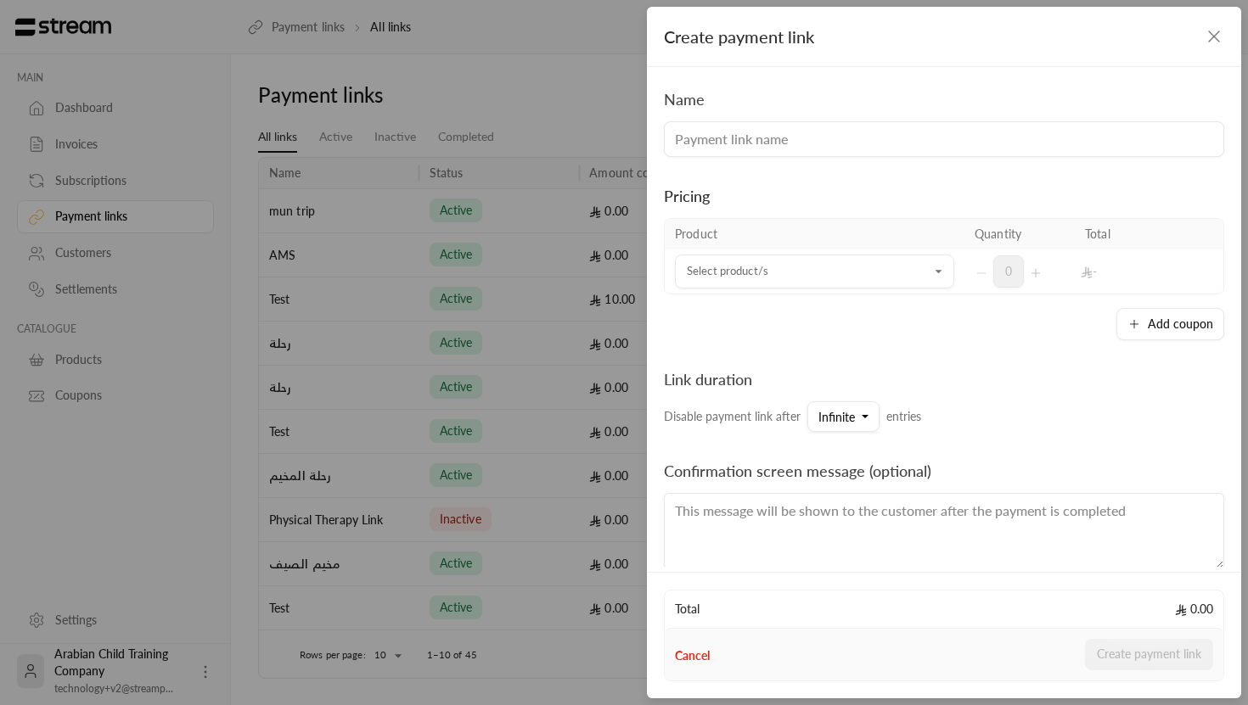
click at [787, 135] on input at bounding box center [944, 139] width 560 height 36
type input "Test Course"
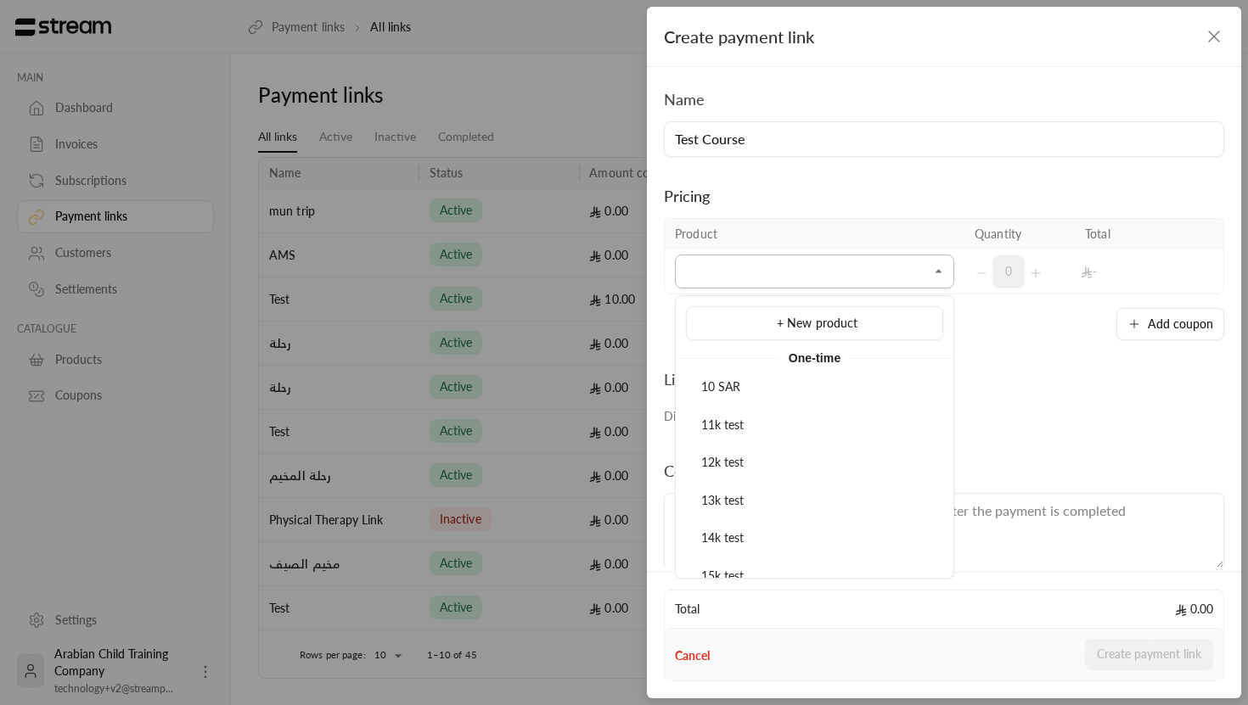
click at [728, 270] on input "Select product/s" at bounding box center [814, 272] width 279 height 30
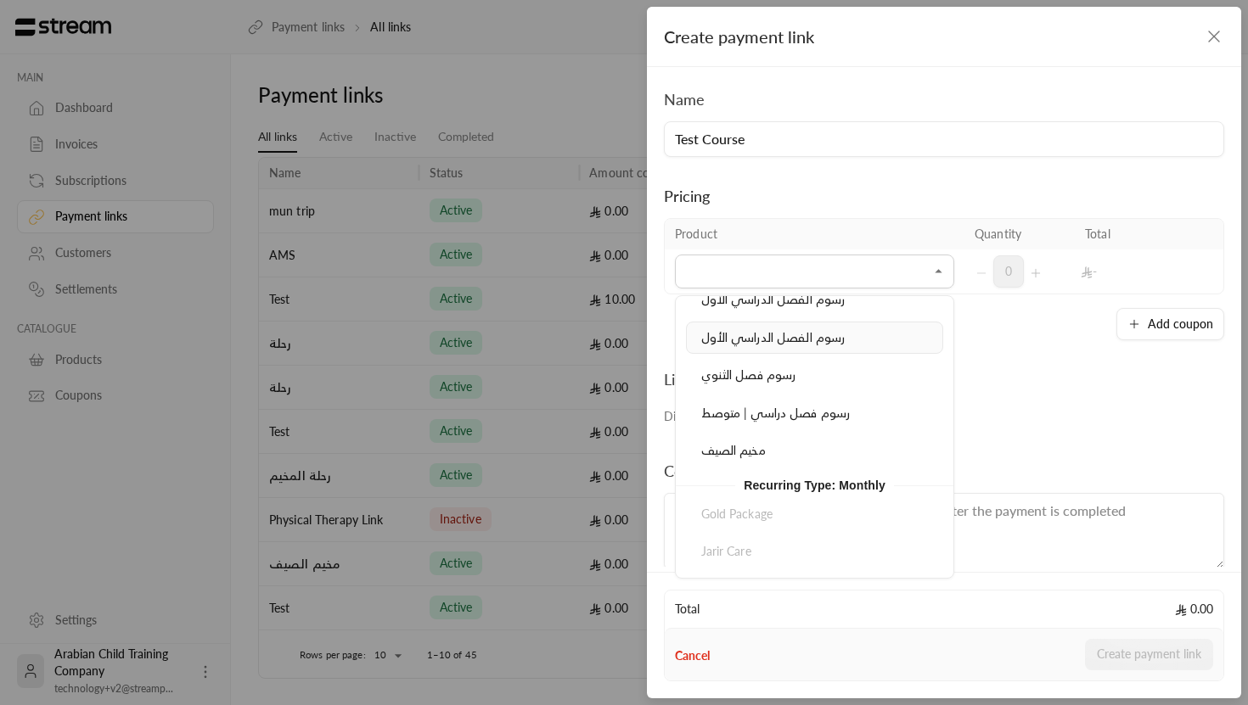
scroll to position [794, 0]
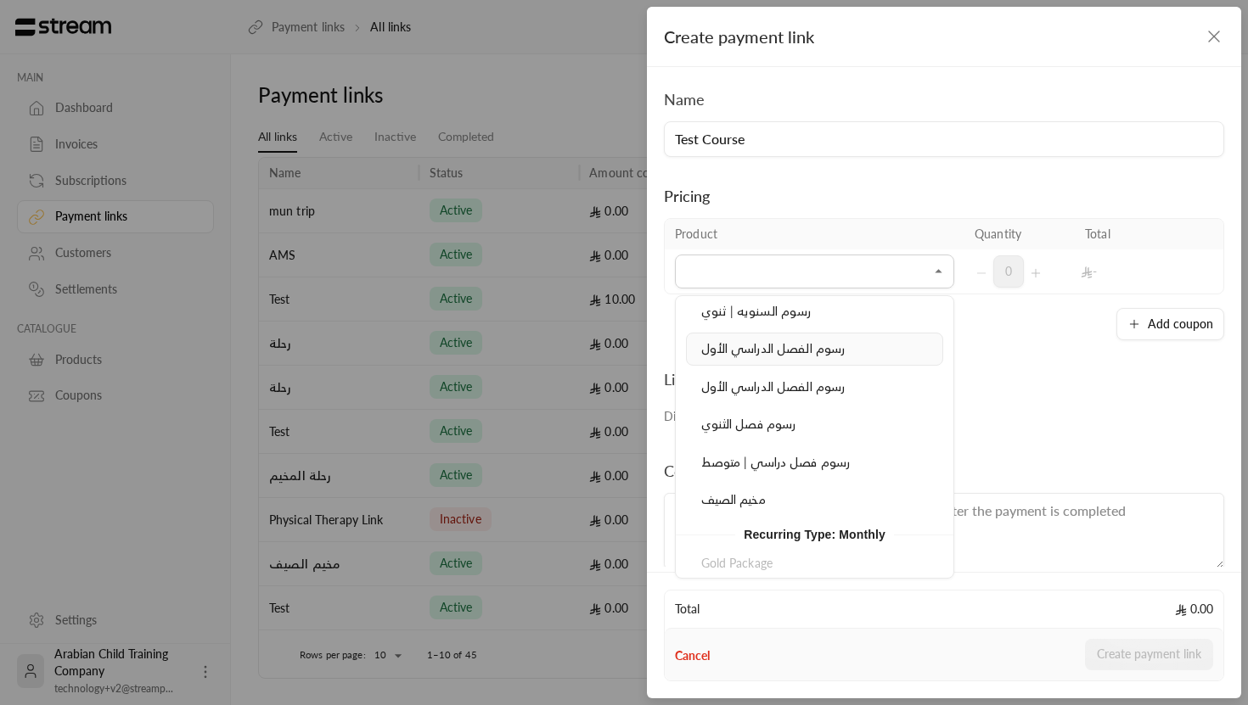
click at [823, 346] on span "رسوم الفصل الدراسي الأول" at bounding box center [773, 348] width 144 height 14
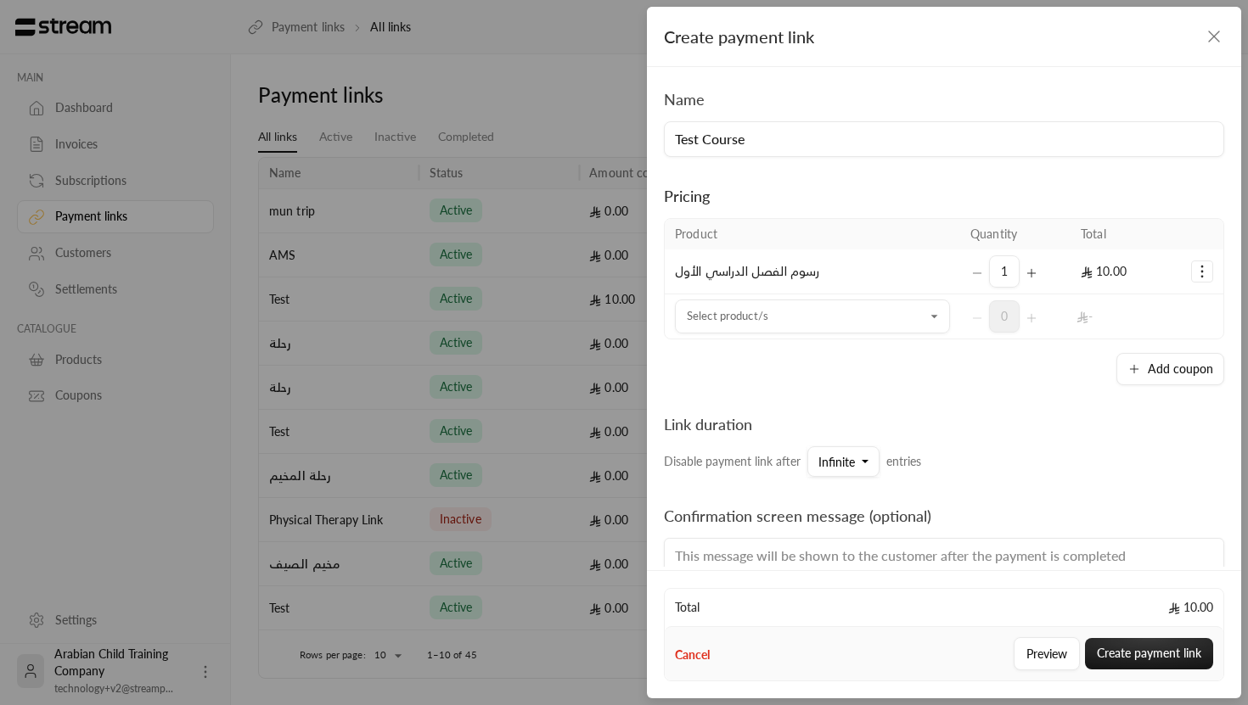
click at [1203, 268] on icon "Selected Products" at bounding box center [1202, 271] width 17 height 17
click at [1203, 267] on icon "Selected Products" at bounding box center [1202, 271] width 17 height 17
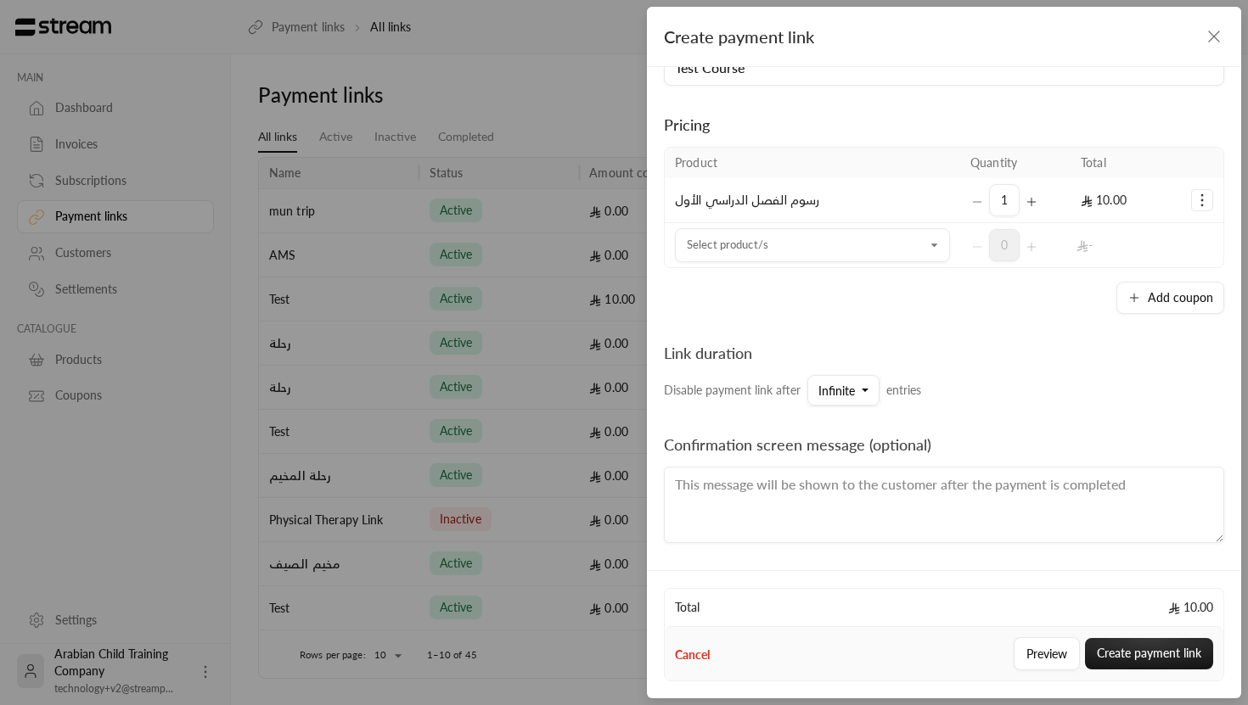
scroll to position [152, 0]
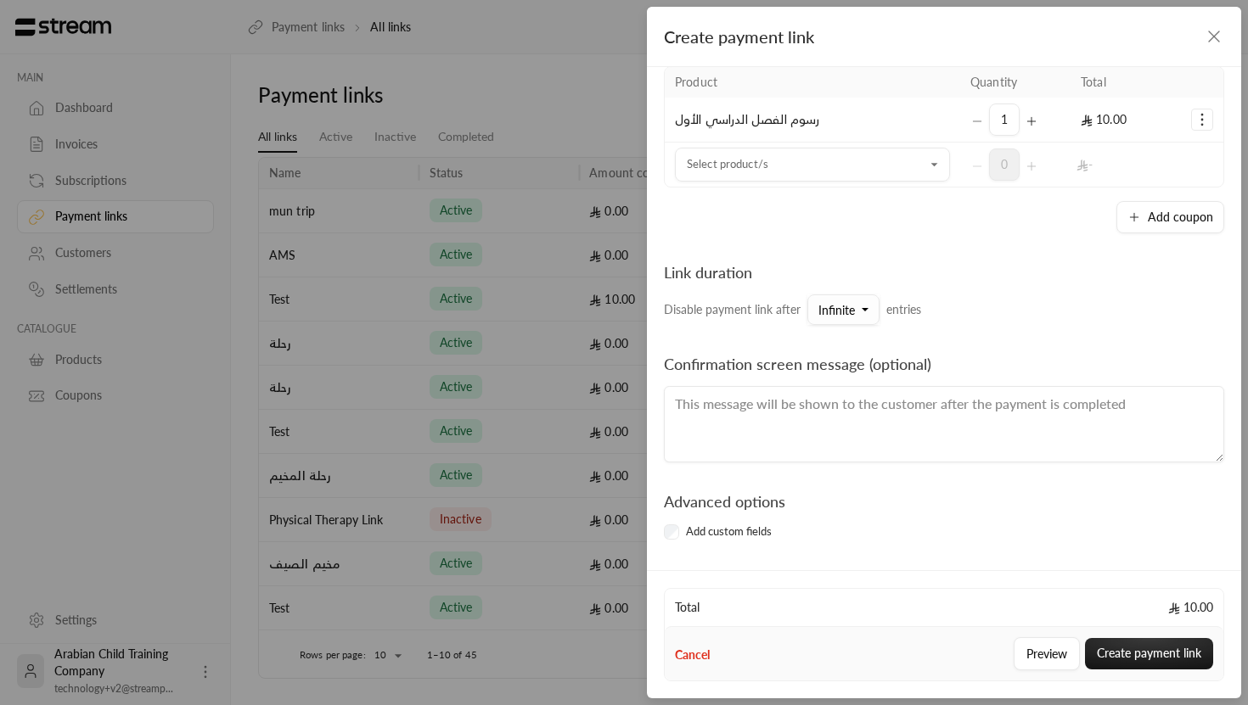
click at [844, 308] on span "Infinite" at bounding box center [836, 310] width 37 height 14
click at [853, 427] on div "25" at bounding box center [929, 421] width 204 height 18
click at [836, 316] on button "25" at bounding box center [831, 310] width 49 height 31
click at [840, 356] on span "Infinite" at bounding box center [845, 358] width 37 height 14
click at [859, 314] on button "Infinite" at bounding box center [843, 310] width 72 height 31
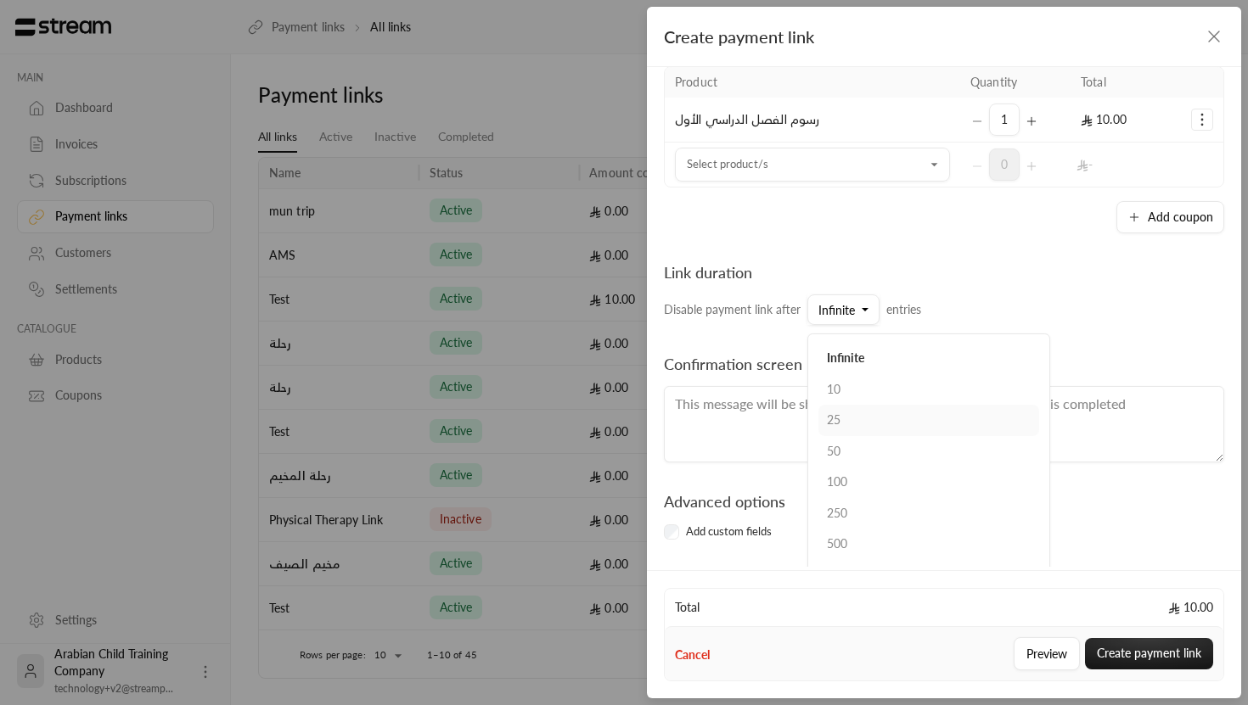
click at [850, 423] on div "25" at bounding box center [929, 421] width 204 height 18
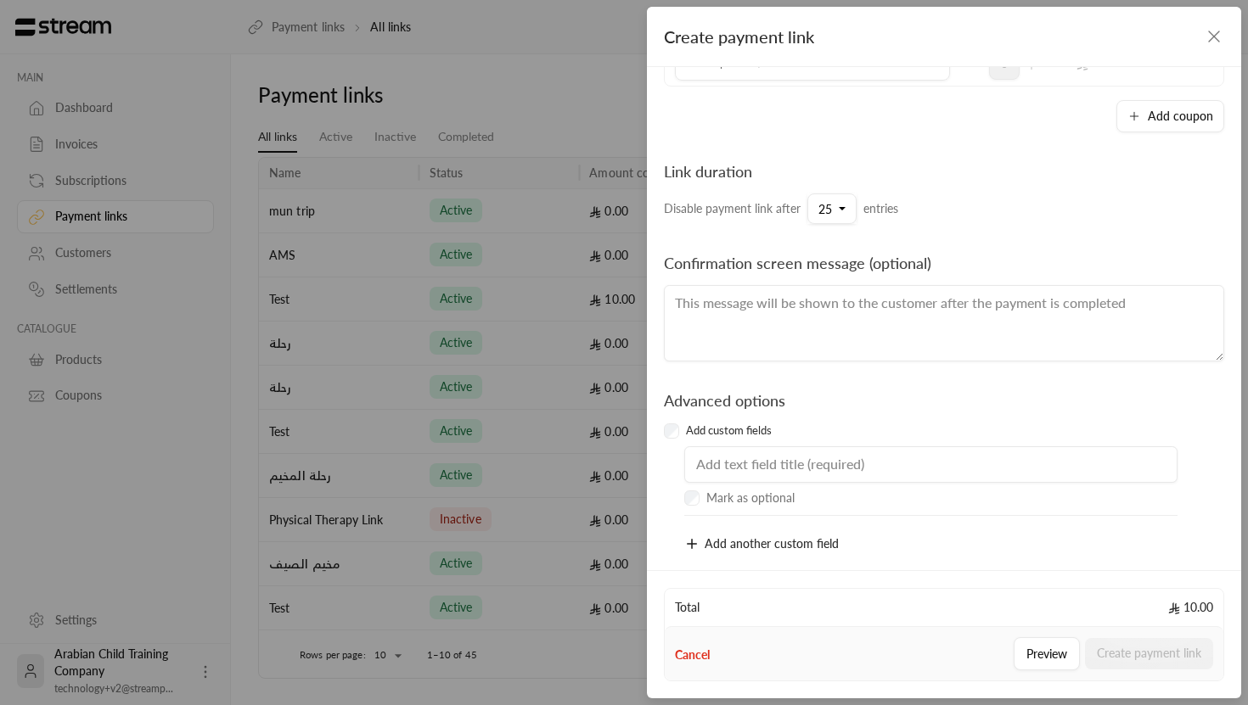
scroll to position [269, 0]
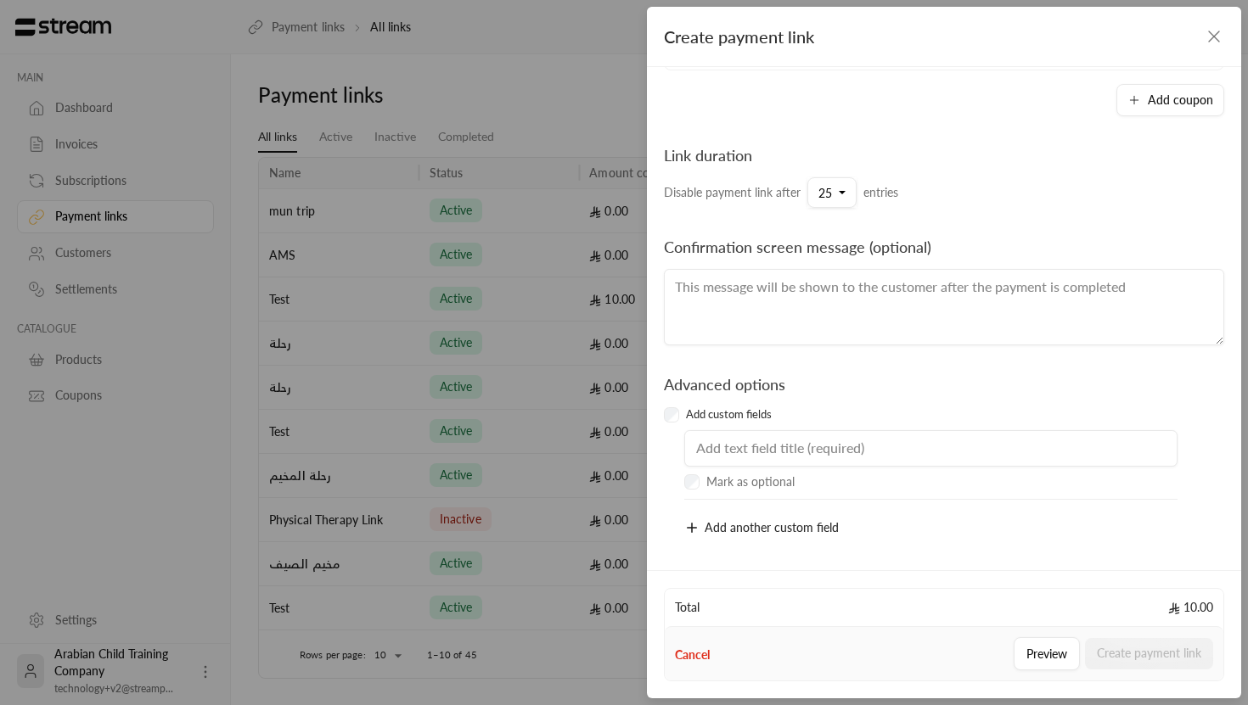
click at [838, 439] on input "text" at bounding box center [930, 448] width 493 height 37
type input "Age"
click at [698, 487] on div "Mark as optional" at bounding box center [954, 482] width 540 height 17
click at [688, 531] on icon "button" at bounding box center [691, 527] width 15 height 15
click at [723, 532] on input "text" at bounding box center [930, 529] width 493 height 37
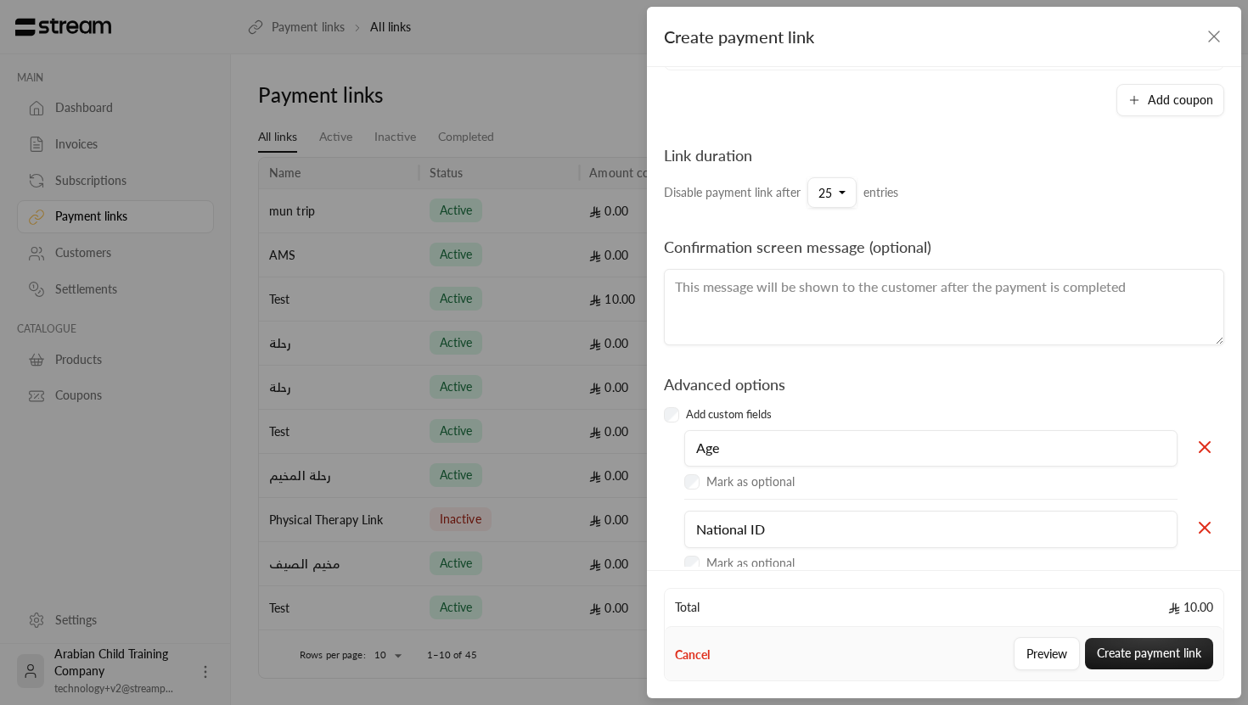
scroll to position [350, 0]
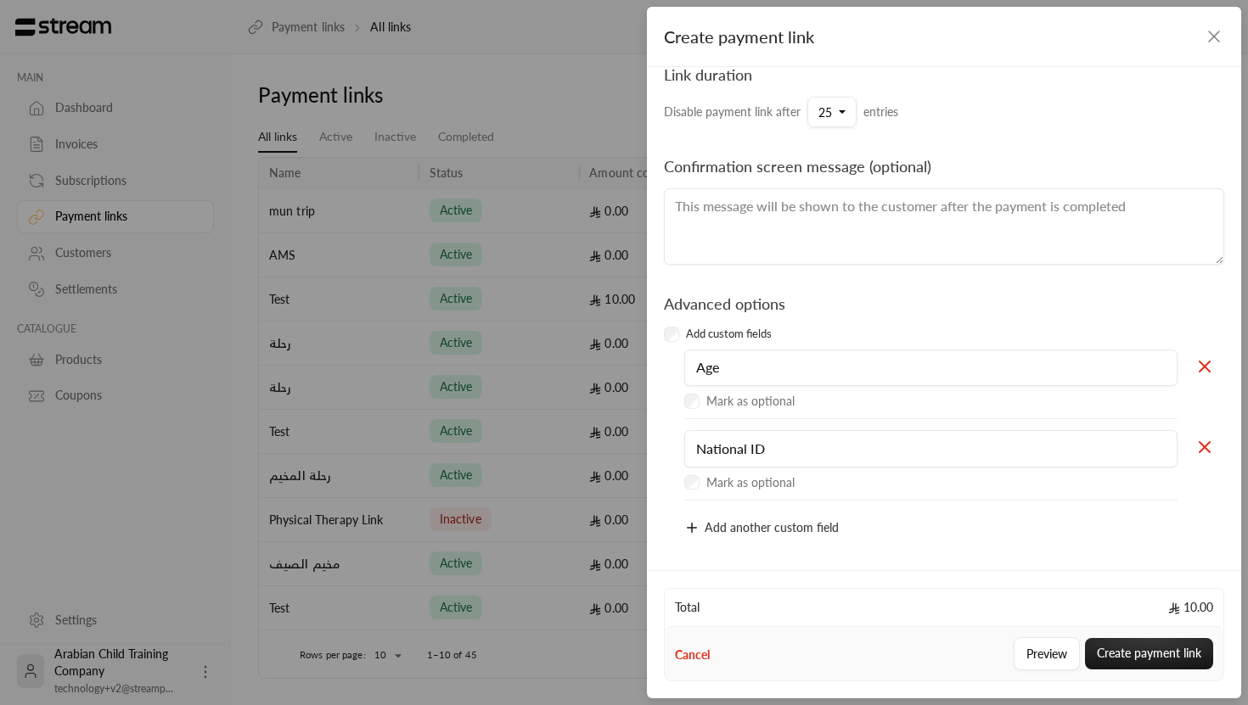
type input "National ID"
click at [768, 529] on span "Add another custom field" at bounding box center [772, 527] width 134 height 14
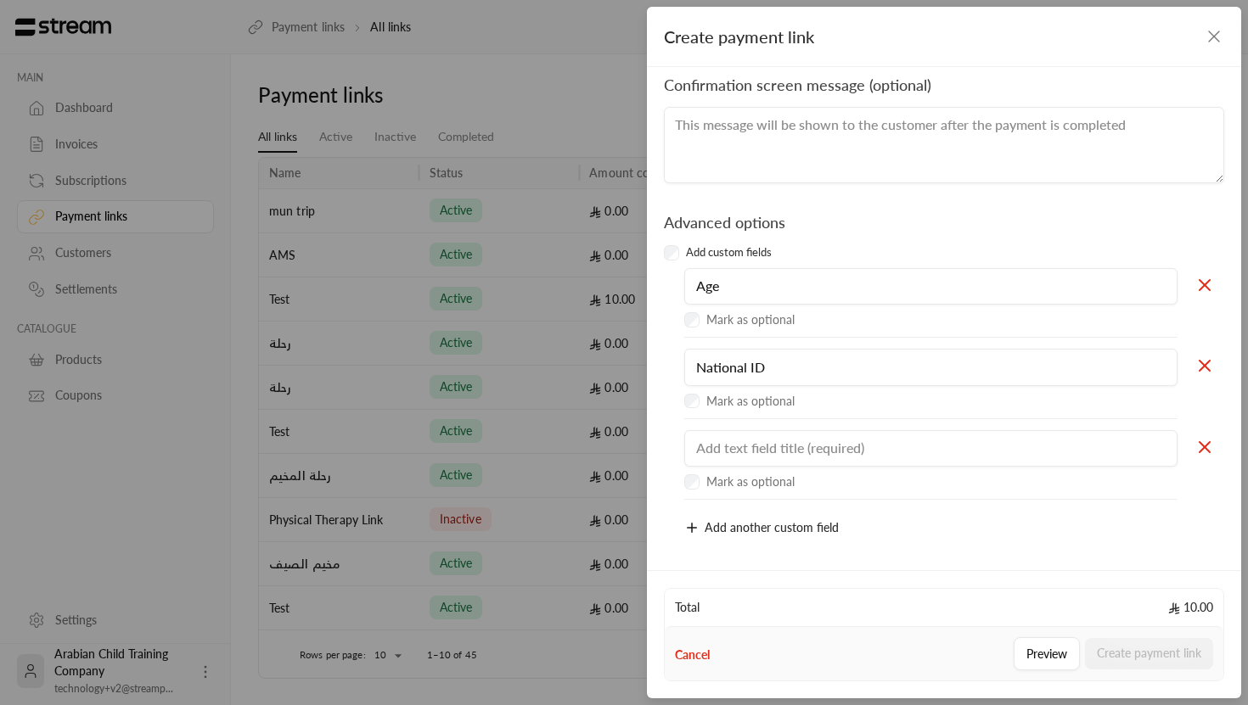
click at [1208, 447] on icon at bounding box center [1204, 447] width 20 height 20
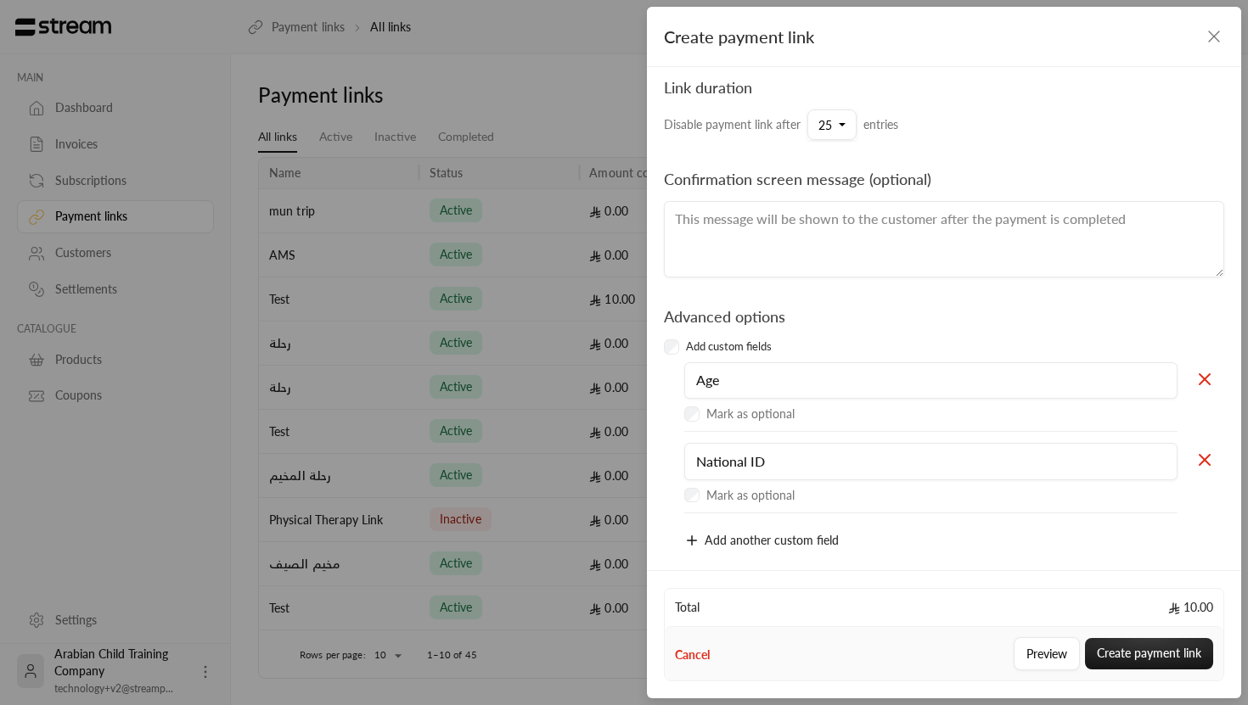
scroll to position [350, 0]
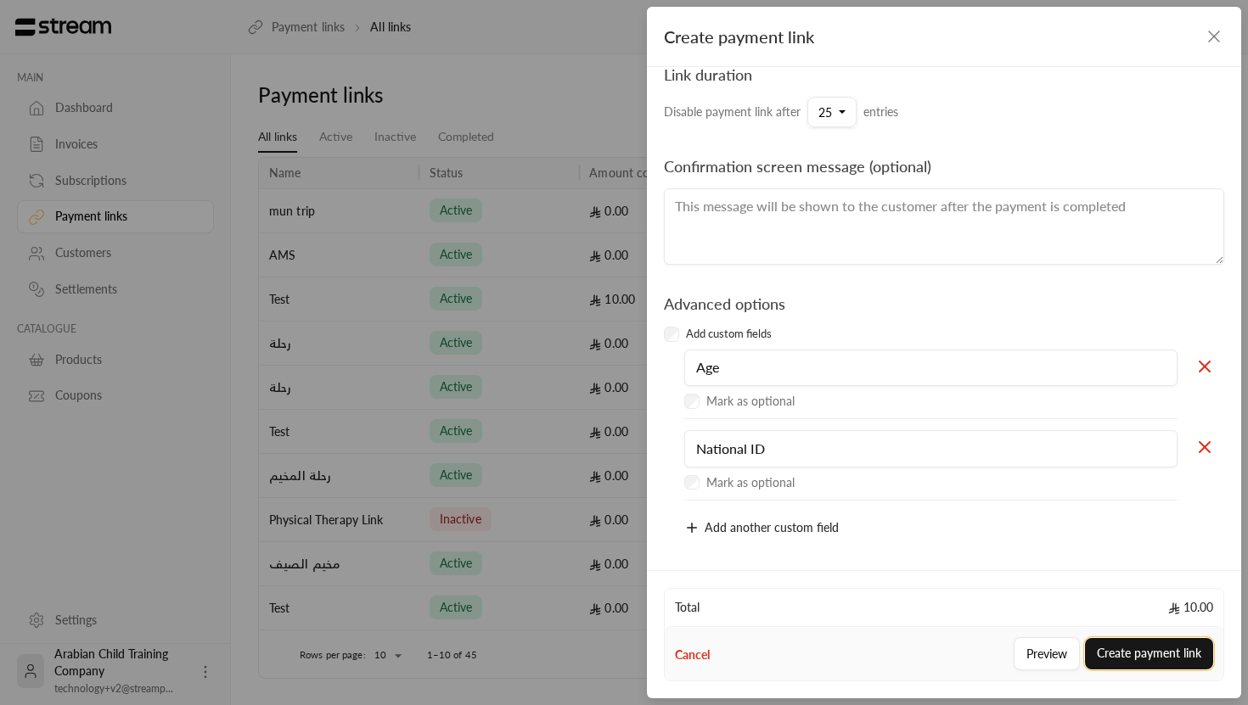
click at [1123, 647] on button "Create payment link" at bounding box center [1149, 653] width 128 height 31
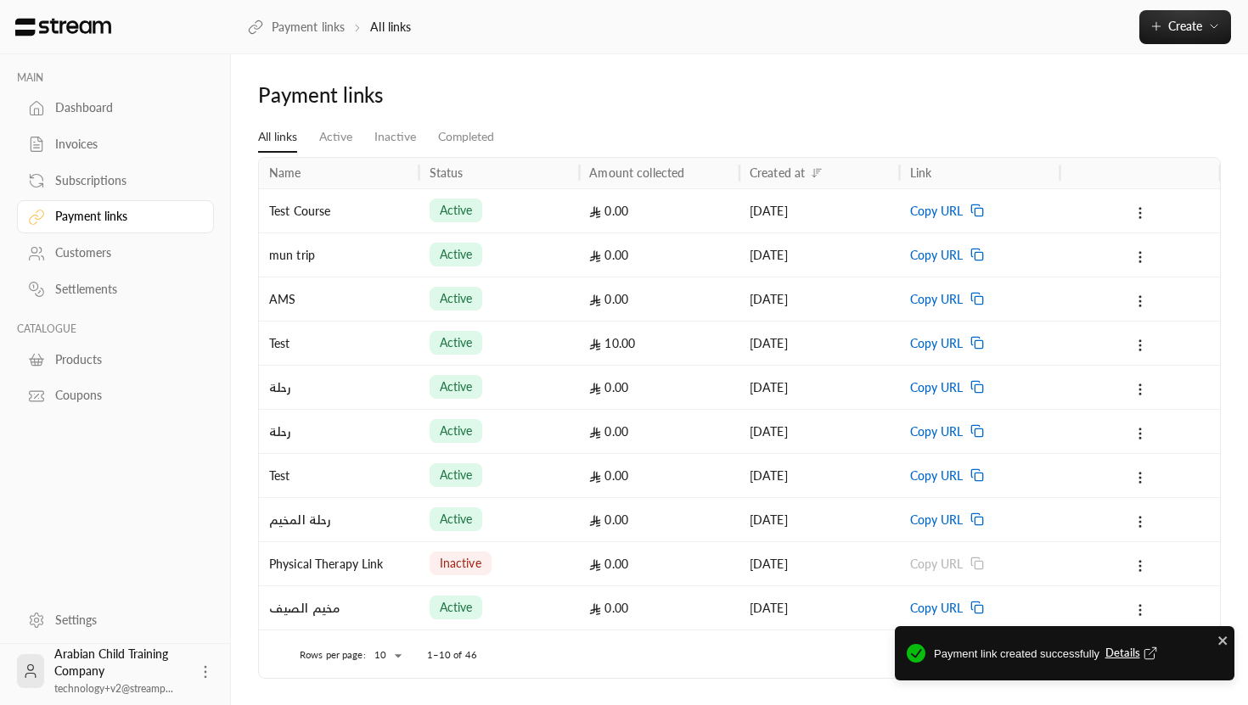
click at [422, 207] on div "active" at bounding box center [499, 210] width 160 height 44
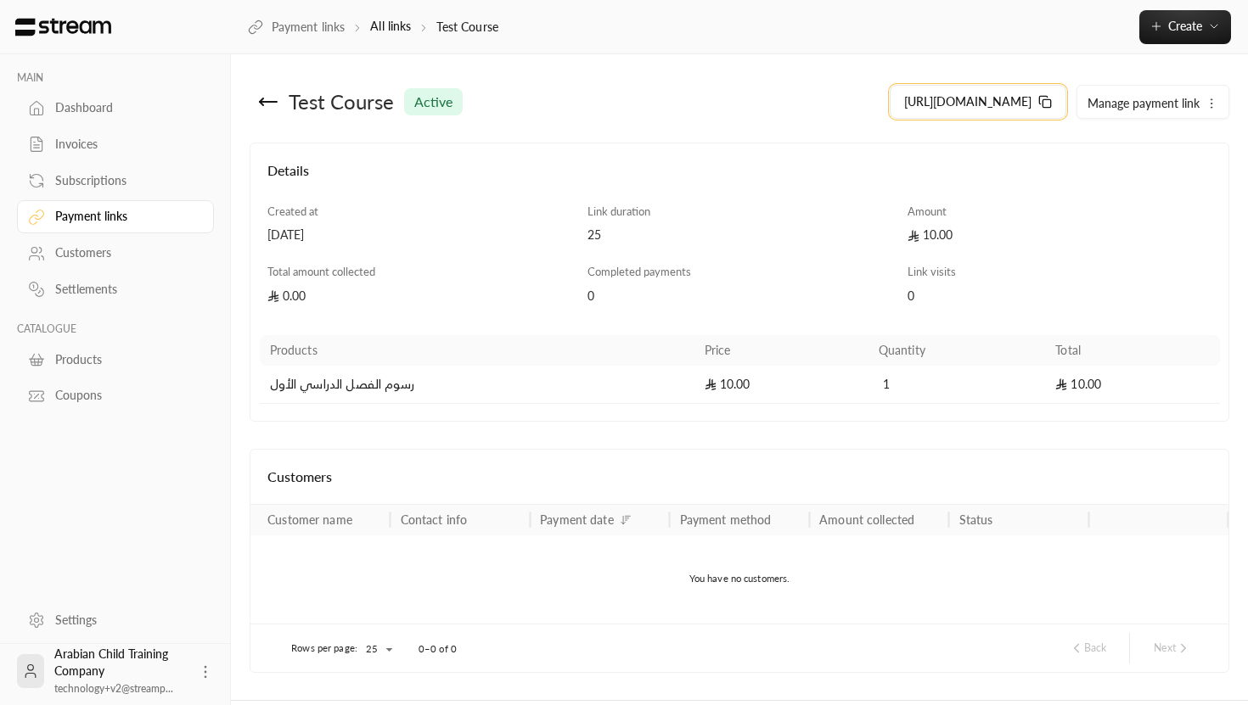
click at [972, 98] on span "https://streampay.sa/s/8tA2V" at bounding box center [967, 101] width 127 height 17
click at [1214, 101] on icon "button" at bounding box center [1212, 104] width 14 height 14
click at [1148, 155] on span "Deactivate" at bounding box center [1123, 152] width 53 height 14
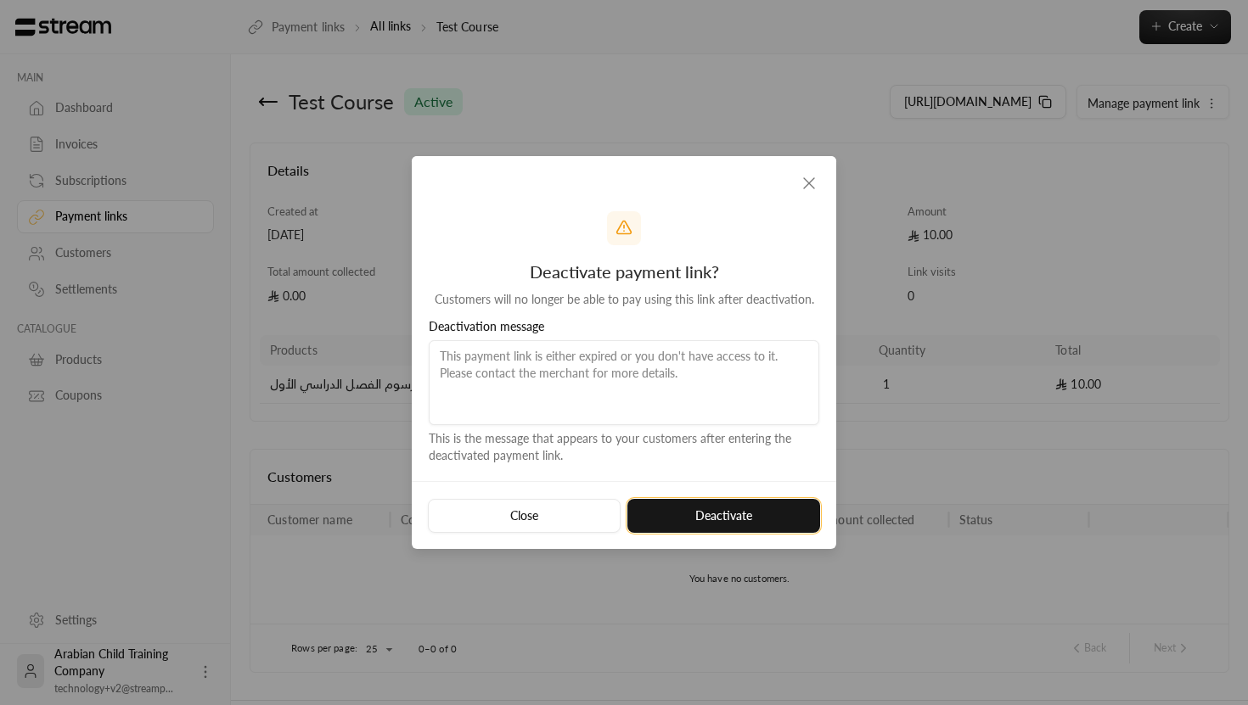
click at [779, 512] on button "Deactivate" at bounding box center [723, 516] width 193 height 34
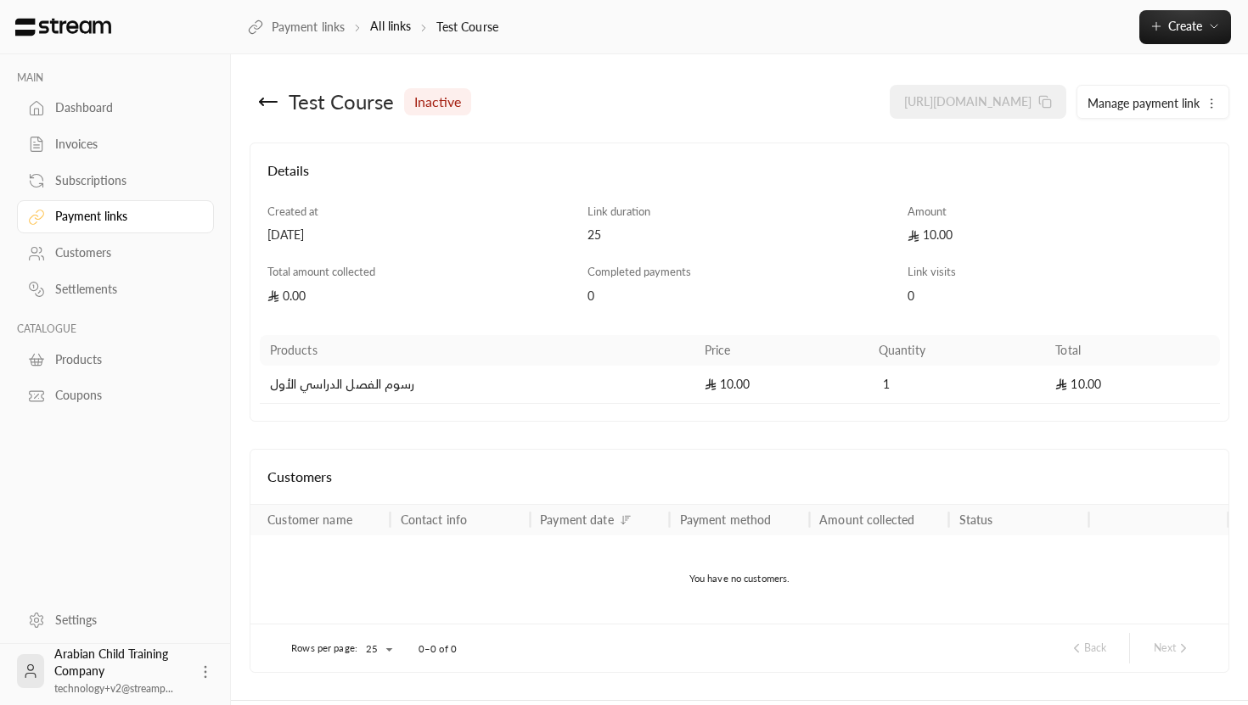
click at [118, 103] on div "Dashboard" at bounding box center [124, 107] width 138 height 17
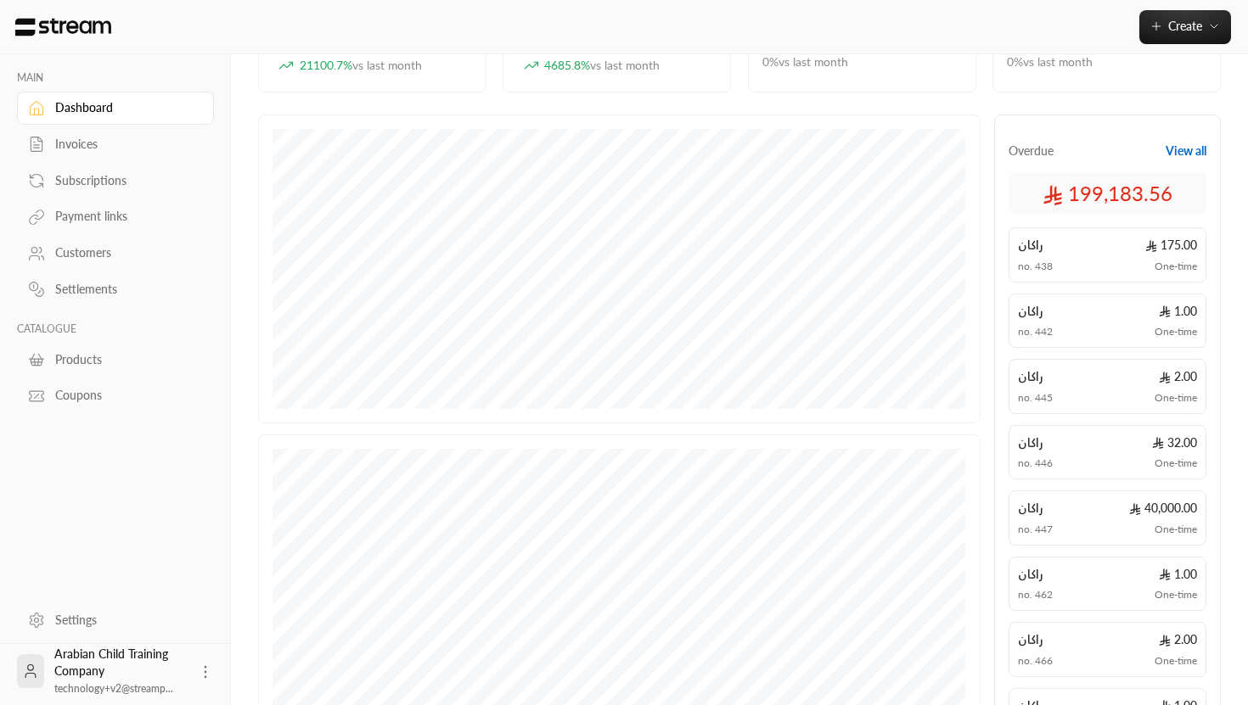
scroll to position [475, 0]
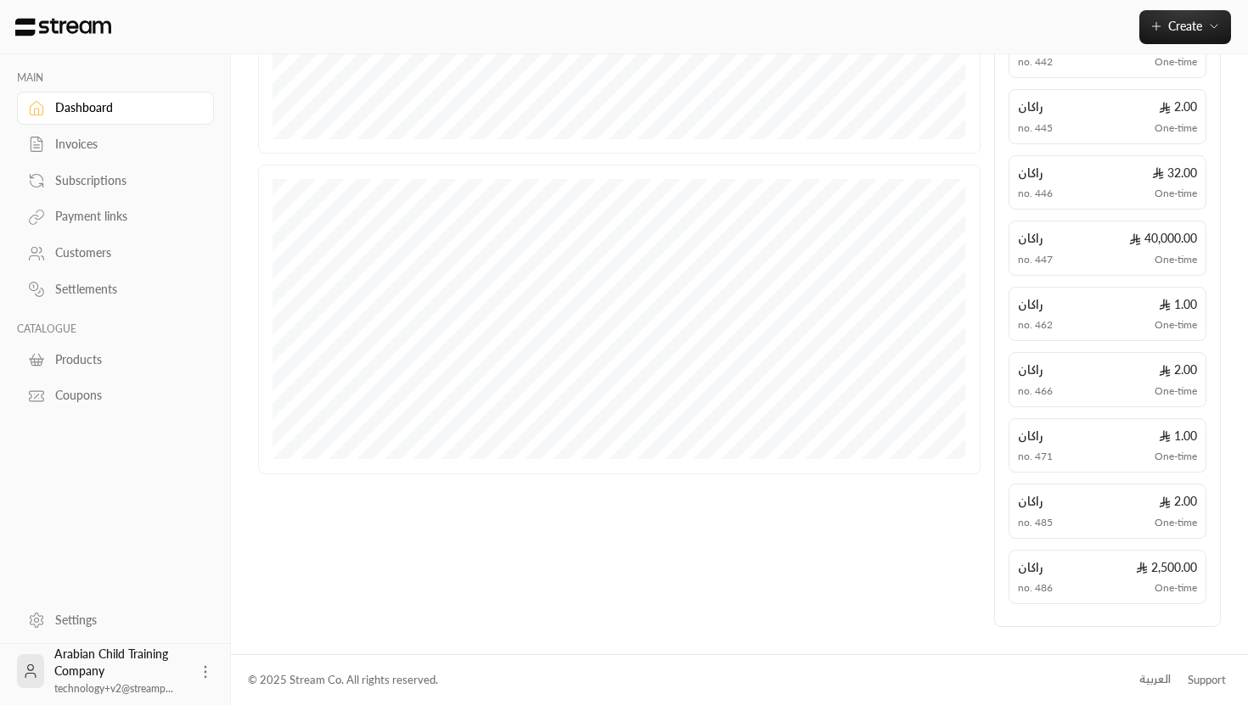
click at [196, 660] on div "Arabian Child Training Company technology+v2@streamp..." at bounding box center [115, 671] width 197 height 54
click at [206, 675] on icon at bounding box center [205, 672] width 17 height 17
click at [177, 674] on li "Logout" at bounding box center [180, 671] width 62 height 27
